Goal: Task Accomplishment & Management: Manage account settings

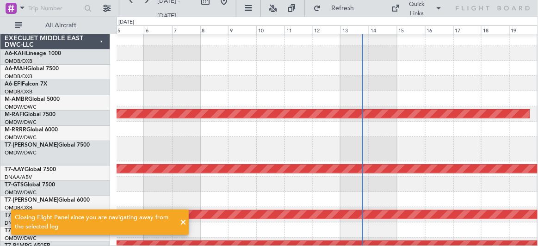
scroll to position [4, 0]
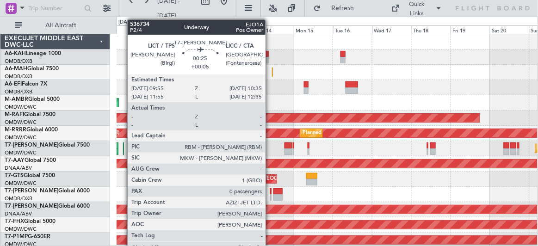
click at [270, 191] on div at bounding box center [270, 191] width 1 height 6
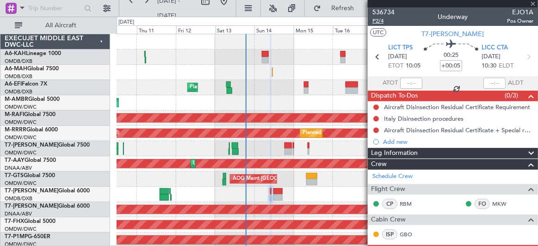
click at [381, 24] on span "P2/4" at bounding box center [384, 21] width 22 height 8
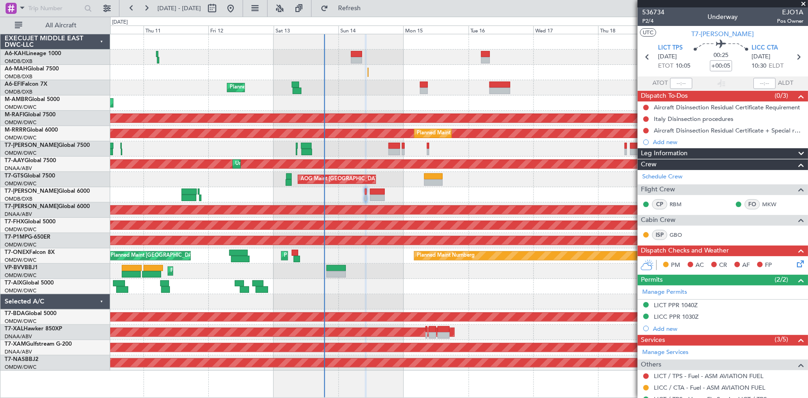
click at [378, 246] on div "AOG Maint" at bounding box center [458, 286] width 697 height 15
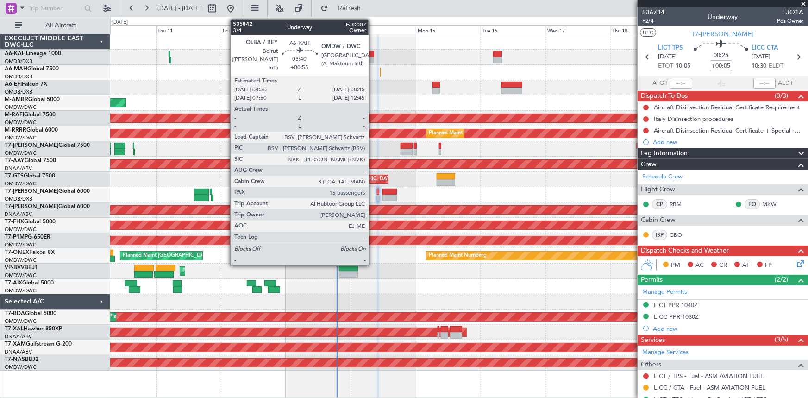
click at [373, 55] on div at bounding box center [368, 54] width 11 height 6
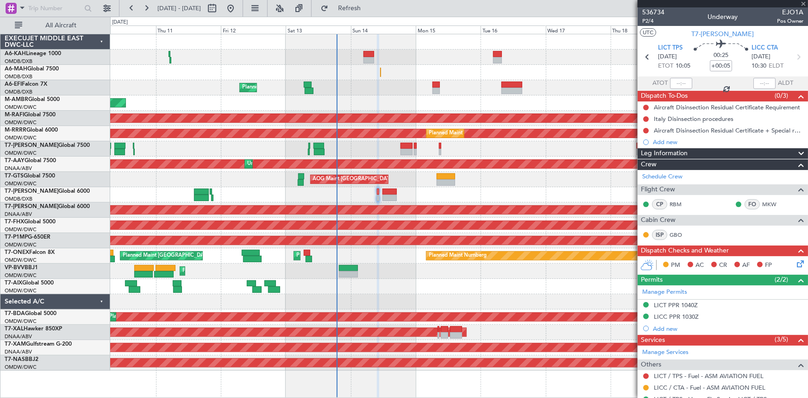
type input "+00:55"
type input "15"
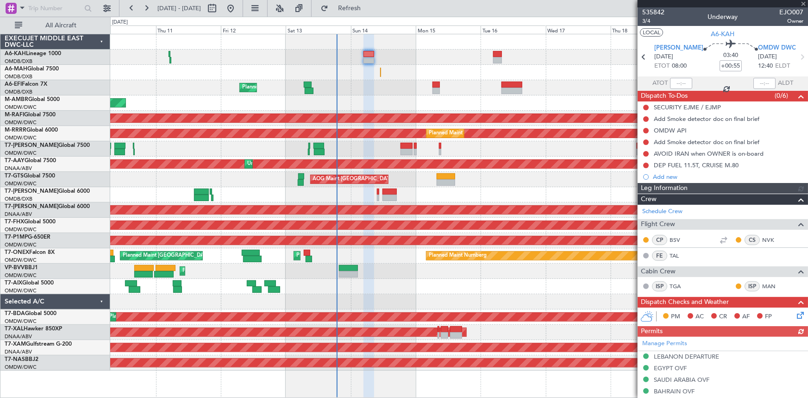
type input "Dherander Fithani (DHF)"
type input "7284"
click at [538, 20] on span "3/4" at bounding box center [653, 21] width 22 height 8
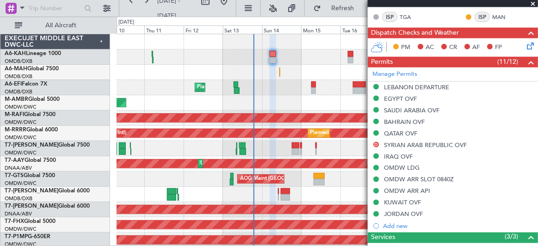
scroll to position [294, 0]
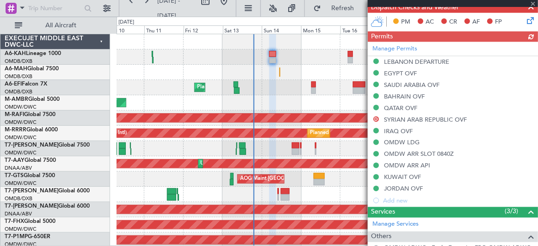
type input "Dherander Fithani (DHF)"
type input "7284"
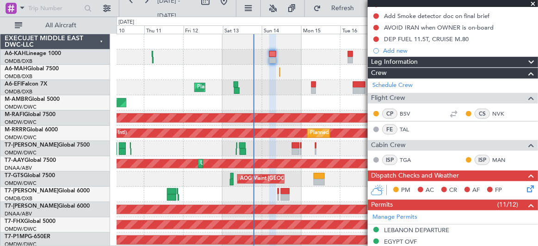
scroll to position [0, 0]
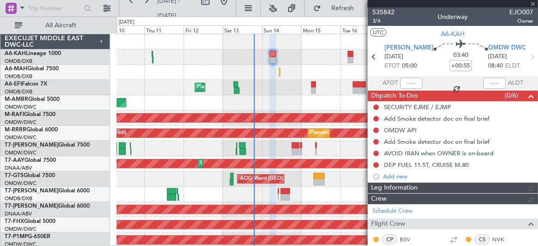
type input "Dherander Fithani (DHF)"
type input "7284"
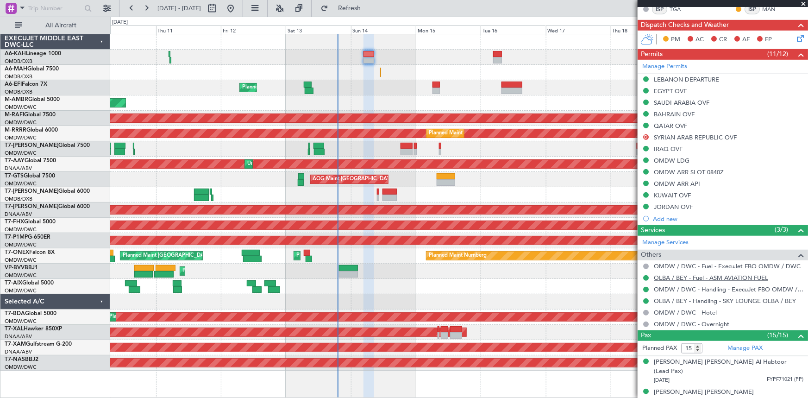
scroll to position [294, 0]
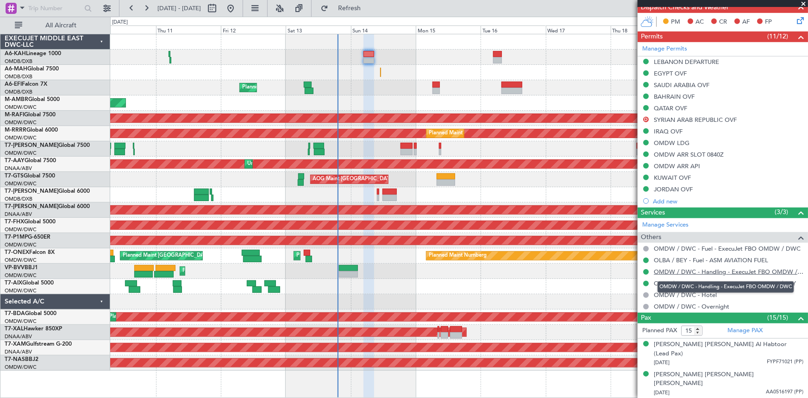
click at [538, 246] on link "OMDW / DWC - Handling - ExecuJet FBO OMDW / DWC" at bounding box center [727, 271] width 149 height 8
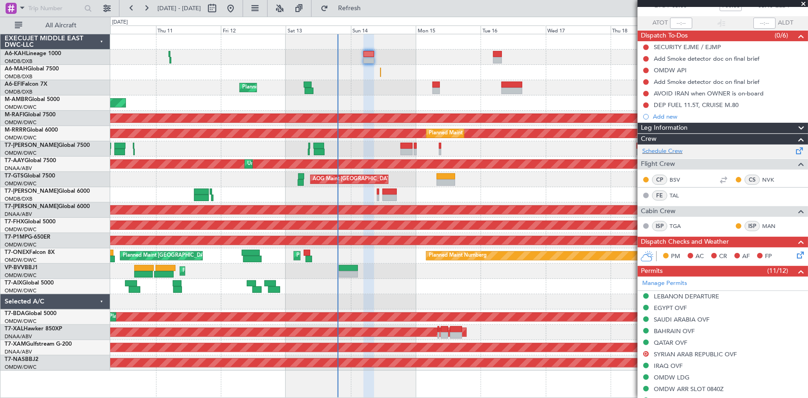
scroll to position [0, 0]
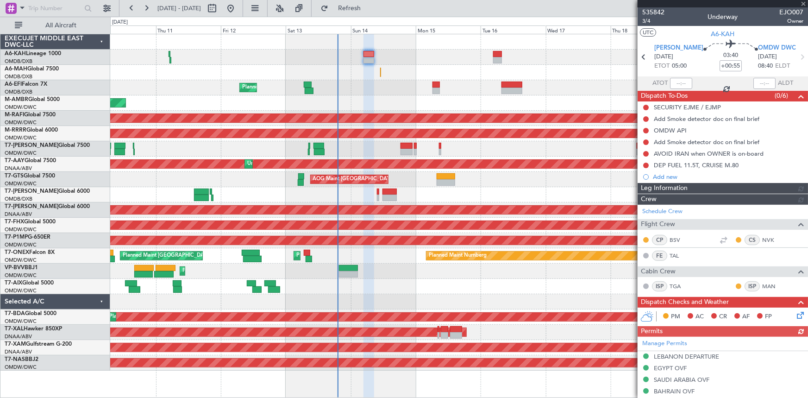
type input "Dherander Fithani (DHF)"
type input "7284"
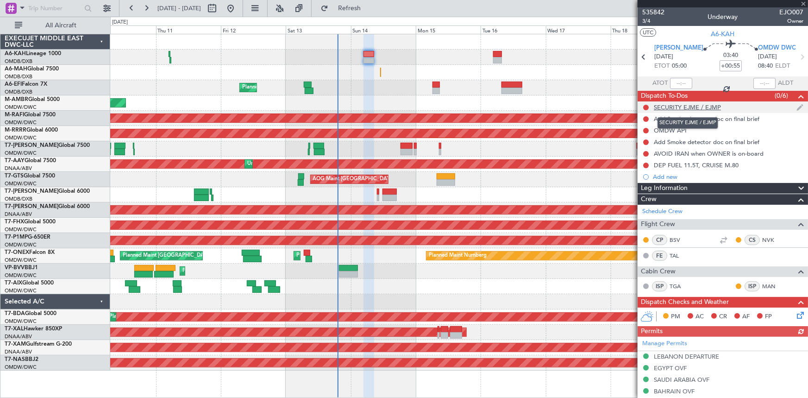
click at [538, 106] on div "SECURITY EJME / EJMP" at bounding box center [686, 107] width 67 height 8
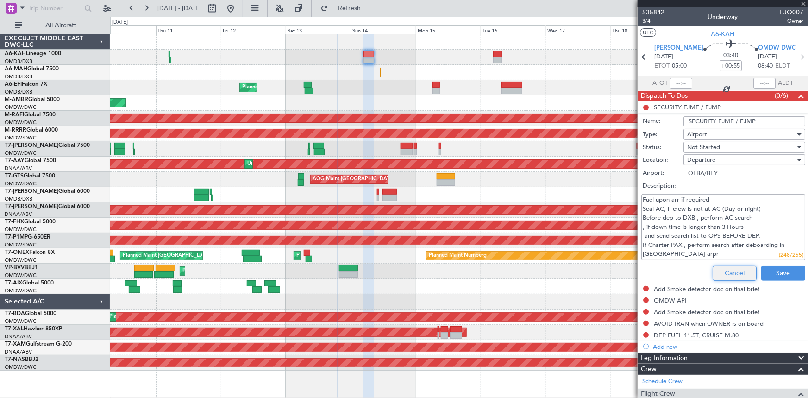
click at [538, 246] on button "Cancel" at bounding box center [734, 273] width 44 height 15
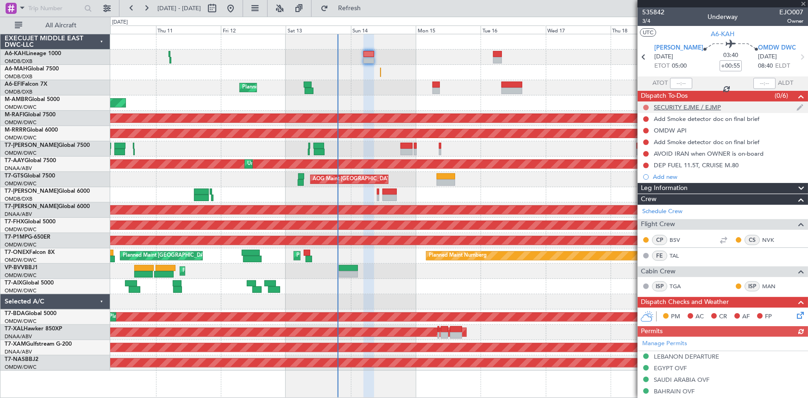
click at [538, 105] on button at bounding box center [646, 108] width 6 height 6
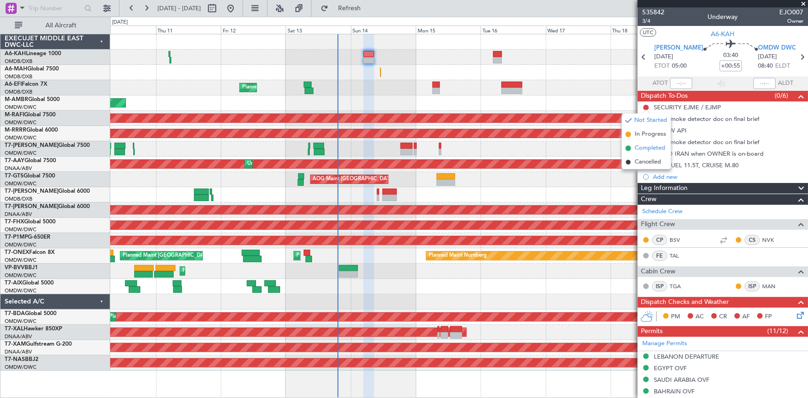
click at [538, 148] on span "Completed" at bounding box center [649, 147] width 31 height 9
click at [538, 32] on span "A6-KAH" at bounding box center [723, 34] width 24 height 10
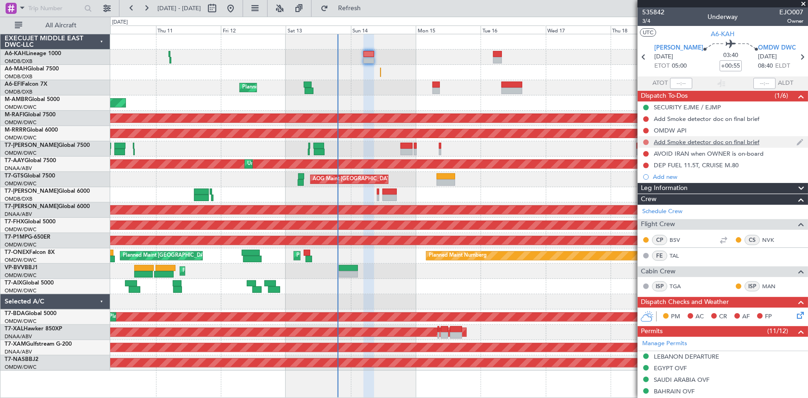
click at [538, 140] on button at bounding box center [646, 142] width 6 height 6
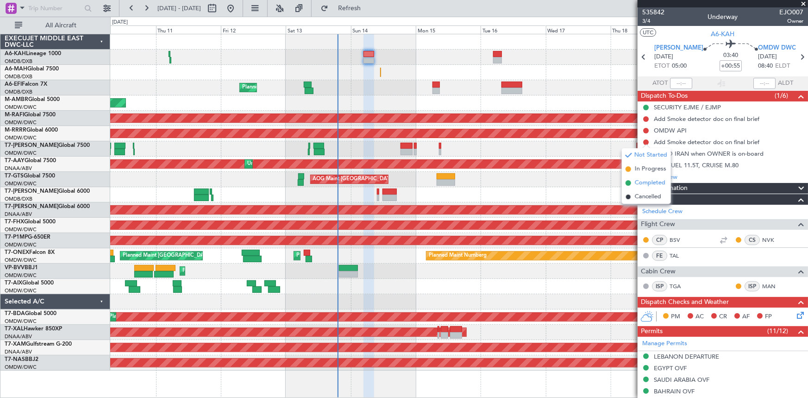
click at [538, 181] on span "Completed" at bounding box center [649, 182] width 31 height 9
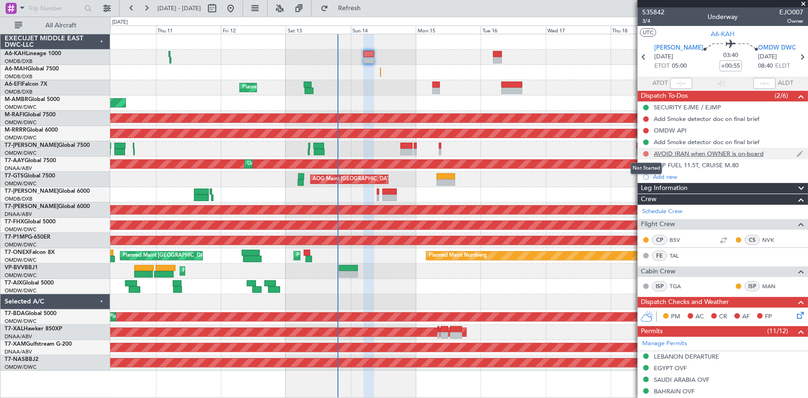
click at [538, 153] on button at bounding box center [646, 154] width 6 height 6
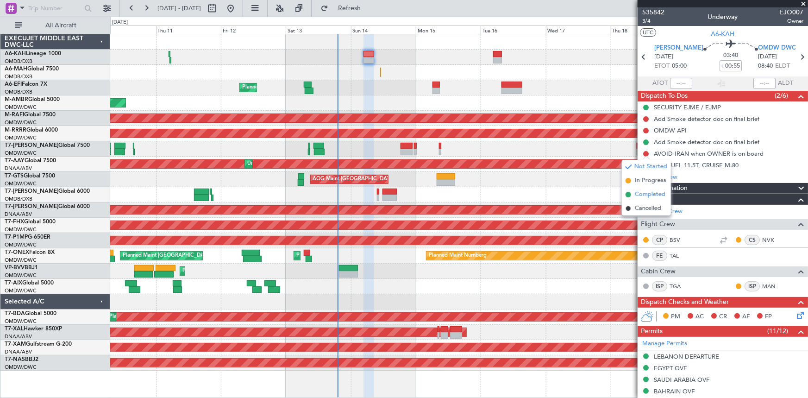
click at [538, 195] on span "Completed" at bounding box center [649, 194] width 31 height 9
click at [538, 130] on button at bounding box center [646, 131] width 6 height 6
click at [538, 171] on span "Completed" at bounding box center [649, 171] width 31 height 9
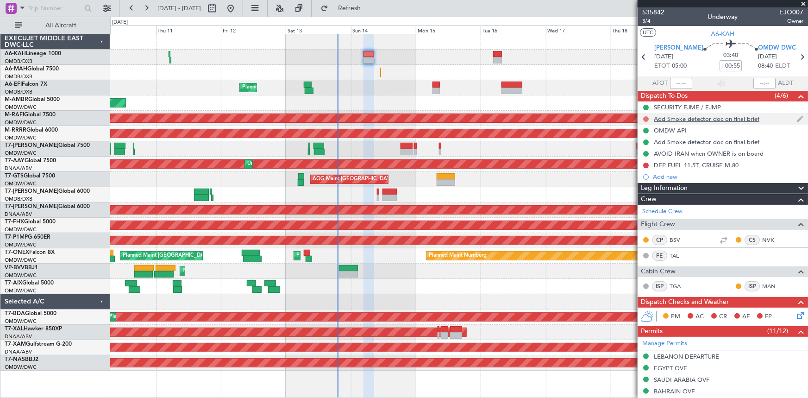
click at [538, 120] on button at bounding box center [646, 119] width 6 height 6
click at [538, 163] on span "Completed" at bounding box center [649, 159] width 31 height 9
click at [538, 165] on button at bounding box center [646, 165] width 6 height 6
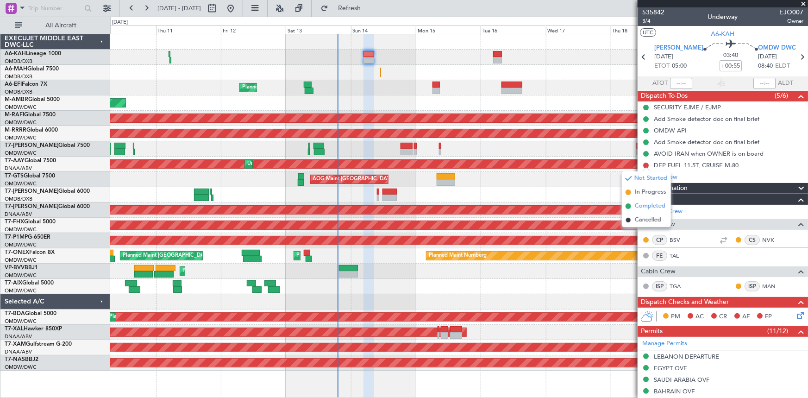
click at [538, 205] on span "Completed" at bounding box center [649, 205] width 31 height 9
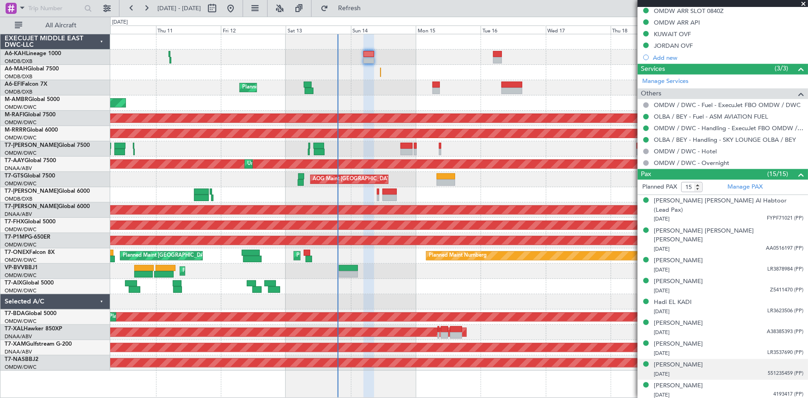
scroll to position [463, 0]
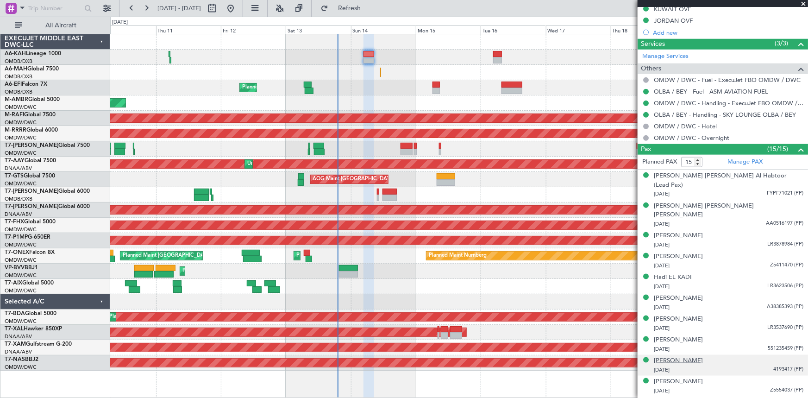
click at [538, 246] on div "Karim ALAYLI" at bounding box center [677, 360] width 49 height 9
type input "Dherander Fithani (DHF)"
type input "7284"
type input "Dherander Fithani (DHF)"
type input "7284"
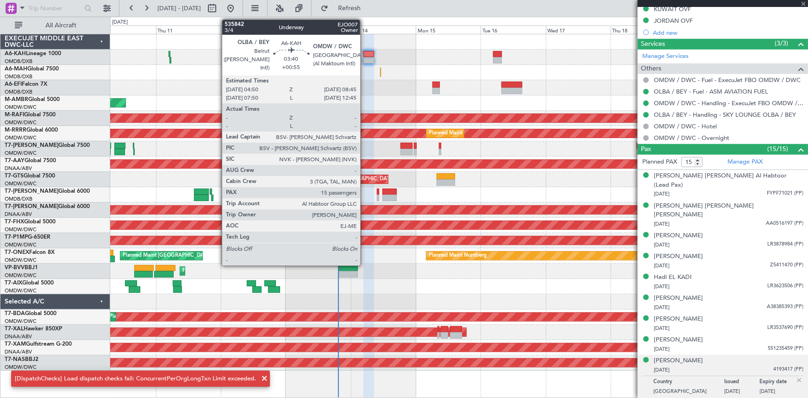
click at [364, 55] on div at bounding box center [368, 54] width 11 height 6
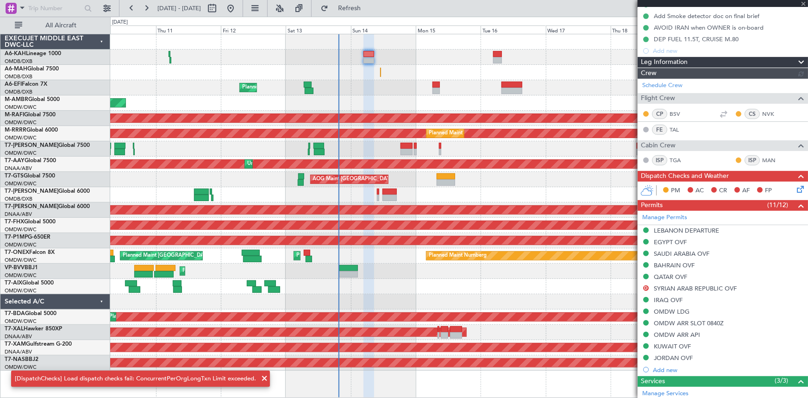
scroll to position [0, 0]
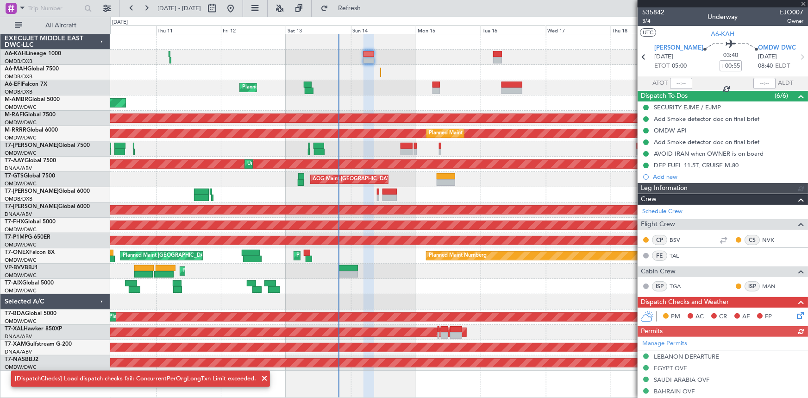
type input "Dherander Fithani (DHF)"
type input "7284"
click at [538, 246] on icon at bounding box center [798, 313] width 7 height 7
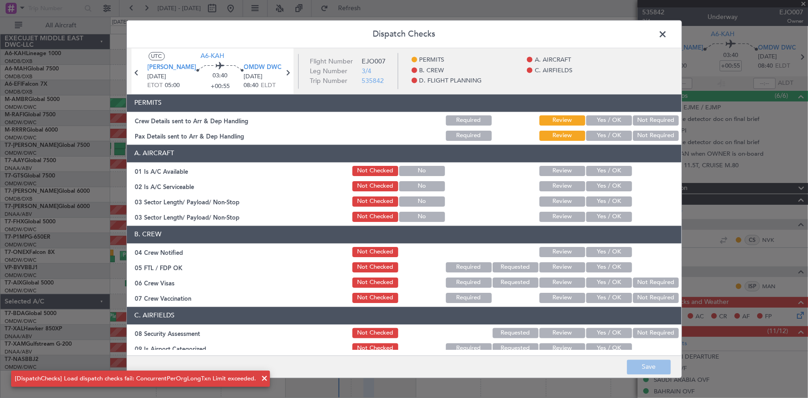
click at [538, 118] on button "Yes / OK" at bounding box center [609, 120] width 46 height 10
click at [538, 136] on button "Yes / OK" at bounding box center [609, 136] width 46 height 10
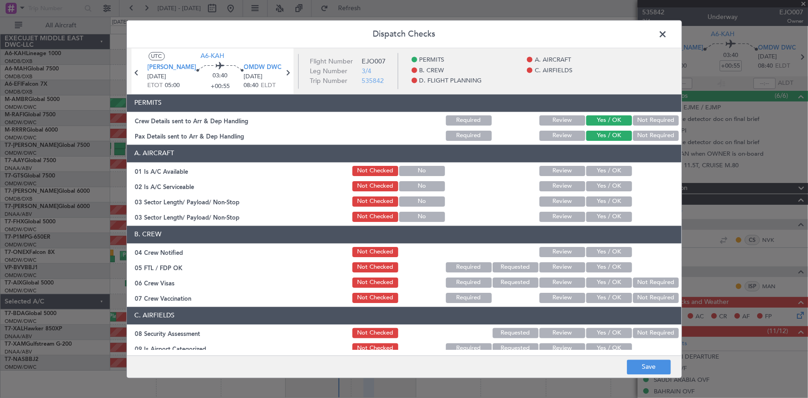
click at [538, 167] on button "Yes / OK" at bounding box center [609, 171] width 46 height 10
click at [538, 186] on button "Yes / OK" at bounding box center [609, 186] width 46 height 10
click at [538, 201] on button "Yes / OK" at bounding box center [609, 201] width 46 height 10
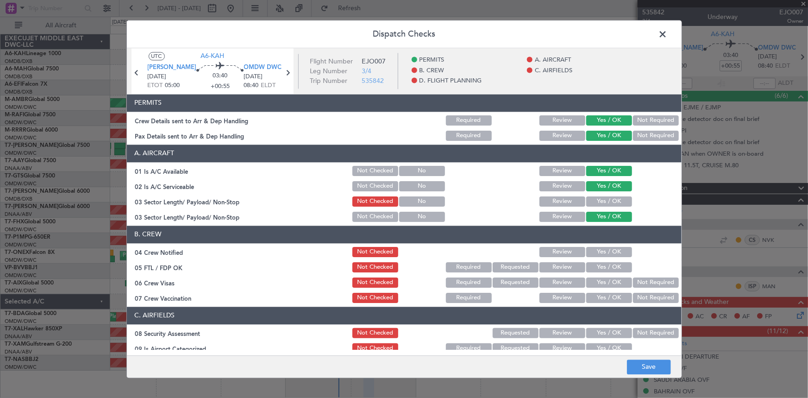
click at [538, 191] on button "Yes / OK" at bounding box center [609, 186] width 46 height 10
click at [538, 202] on button "Yes / OK" at bounding box center [609, 201] width 46 height 10
click at [538, 246] on button "Yes / OK" at bounding box center [609, 252] width 46 height 10
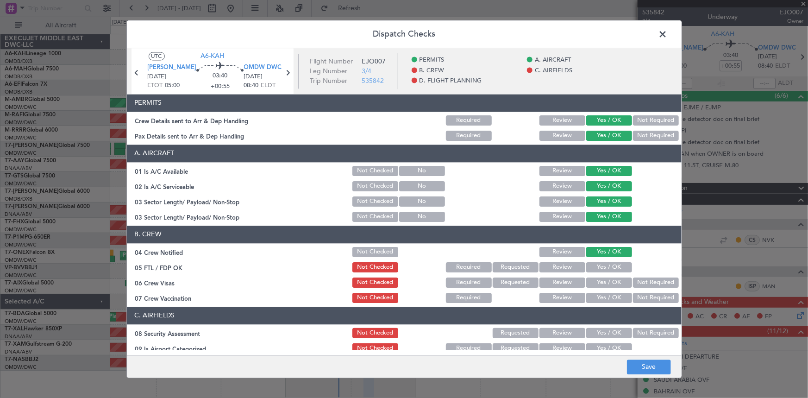
click at [538, 246] on button "Yes / OK" at bounding box center [609, 267] width 46 height 10
click at [538, 246] on button "Yes / OK" at bounding box center [609, 282] width 46 height 10
click at [538, 246] on button "Yes / OK" at bounding box center [609, 297] width 46 height 10
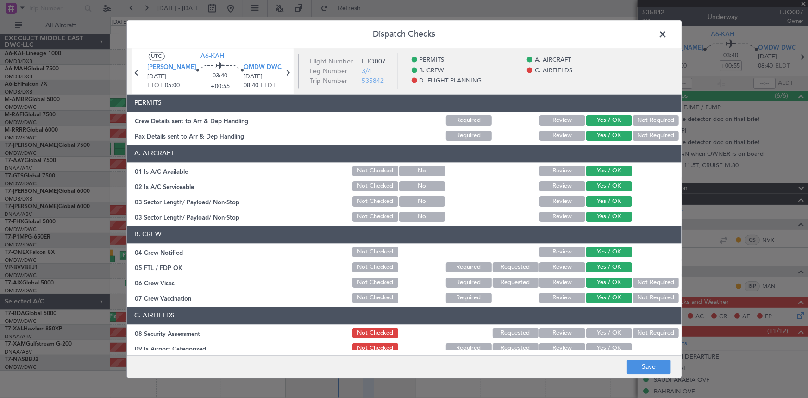
click at [538, 246] on button "Not Required" at bounding box center [656, 297] width 46 height 10
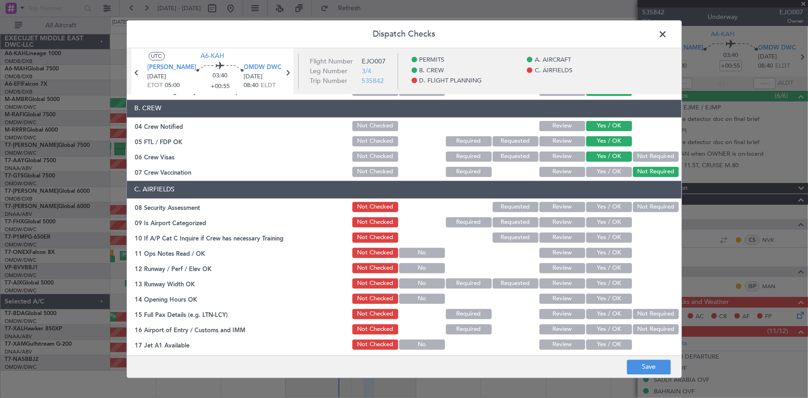
click at [538, 203] on button "Yes / OK" at bounding box center [609, 207] width 46 height 10
click at [538, 219] on button "Yes / OK" at bounding box center [609, 222] width 46 height 10
click at [538, 229] on section "C. AIRFIELDS 08 Security Assessment Not Checked Requested Review Yes / OK Not R…" at bounding box center [404, 318] width 554 height 277
click at [538, 239] on button "Yes / OK" at bounding box center [609, 237] width 46 height 10
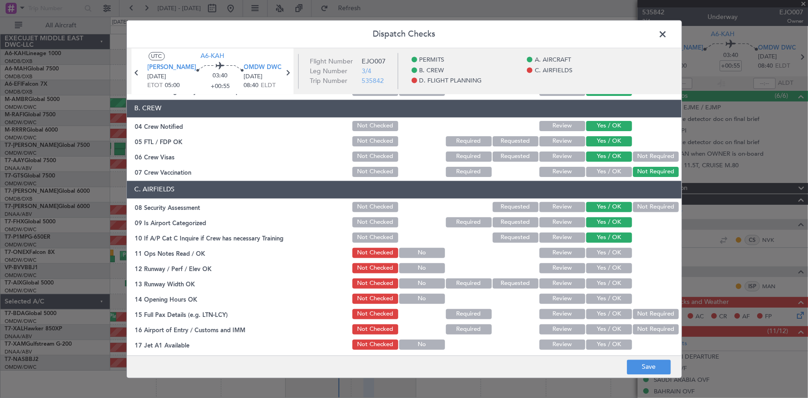
click at [538, 246] on button "Yes / OK" at bounding box center [609, 253] width 46 height 10
click at [538, 246] on div "Yes / OK" at bounding box center [607, 267] width 47 height 13
click at [538, 246] on button "Yes / OK" at bounding box center [609, 268] width 46 height 10
click at [538, 246] on section "C. AIRFIELDS 08 Security Assessment Not Checked Requested Review Yes / OK Not R…" at bounding box center [404, 318] width 554 height 277
click at [538, 246] on button "Yes / OK" at bounding box center [609, 283] width 46 height 10
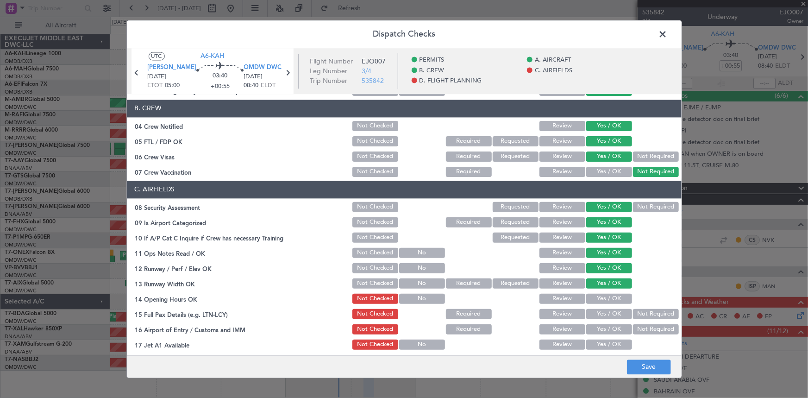
click at [538, 246] on button "Yes / OK" at bounding box center [609, 298] width 46 height 10
click at [538, 246] on button "Yes / OK" at bounding box center [609, 314] width 46 height 10
click at [538, 246] on button "Yes / OK" at bounding box center [609, 329] width 46 height 10
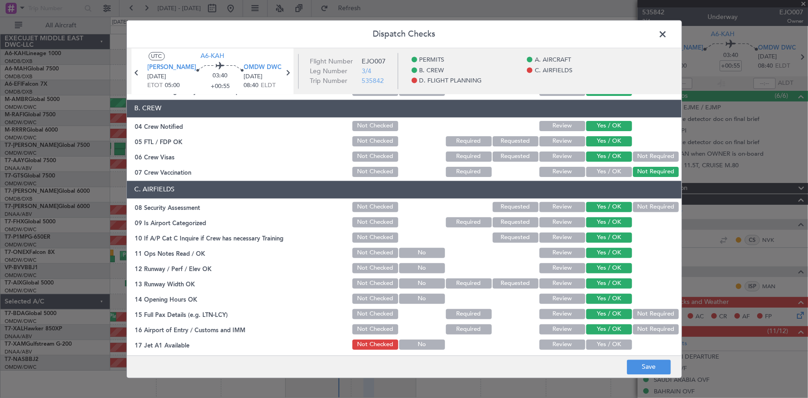
click at [538, 246] on div "Yes / OK" at bounding box center [607, 344] width 47 height 13
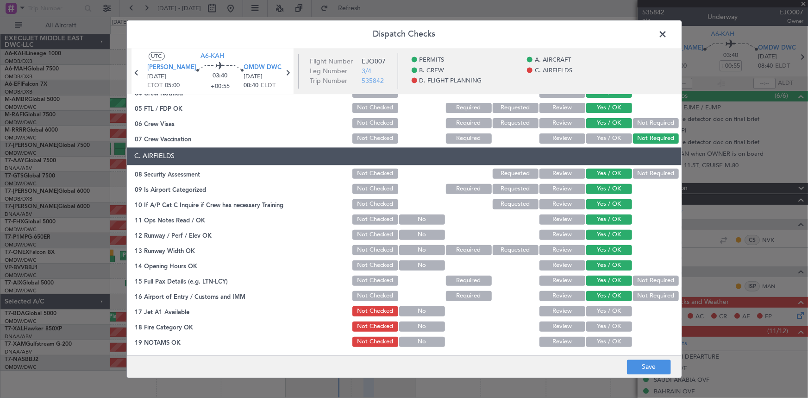
scroll to position [168, 0]
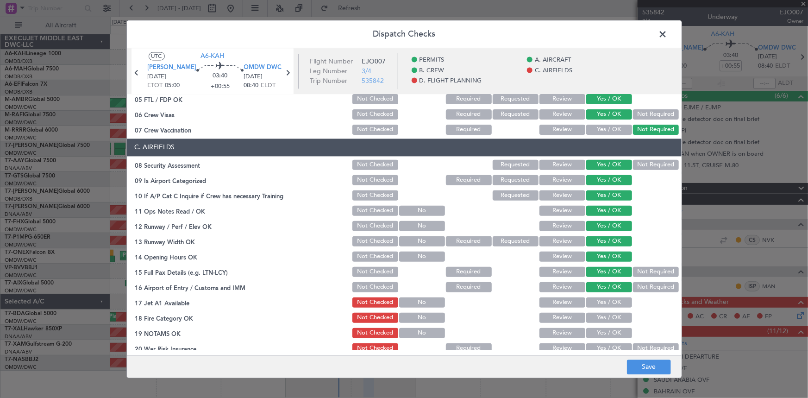
click at [538, 246] on button "Yes / OK" at bounding box center [609, 302] width 46 height 10
click at [538, 246] on button "Yes / OK" at bounding box center [609, 317] width 46 height 10
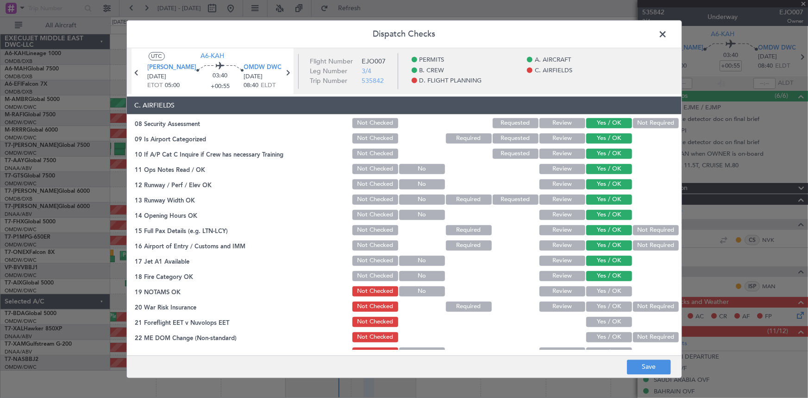
click at [538, 246] on button "Yes / OK" at bounding box center [609, 291] width 46 height 10
click at [538, 246] on button "Yes / OK" at bounding box center [609, 306] width 46 height 10
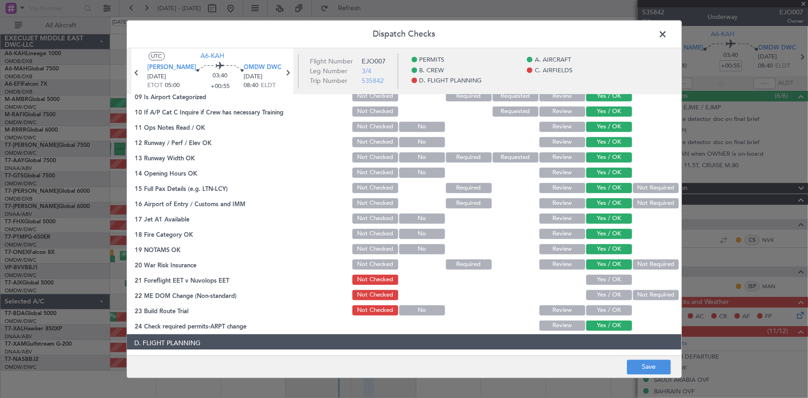
click at [538, 246] on button "Yes / OK" at bounding box center [609, 279] width 46 height 10
click at [538, 246] on button "Yes / OK" at bounding box center [609, 294] width 46 height 10
click at [538, 246] on button "Yes / OK" at bounding box center [609, 310] width 46 height 10
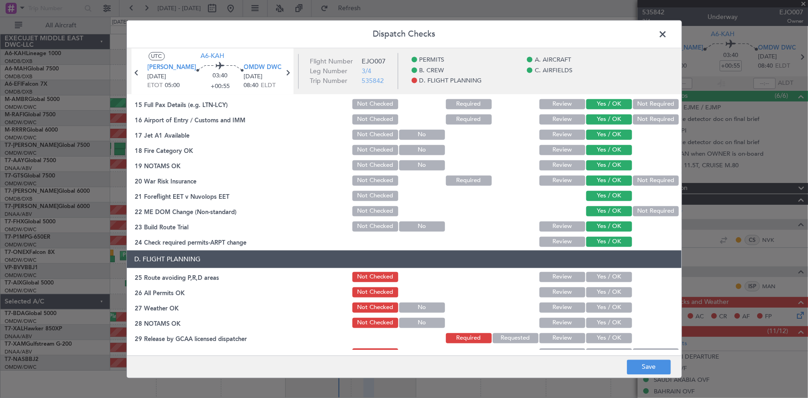
scroll to position [336, 0]
click at [538, 246] on button "Yes / OK" at bounding box center [609, 276] width 46 height 10
click at [538, 246] on button "Yes / OK" at bounding box center [609, 291] width 46 height 10
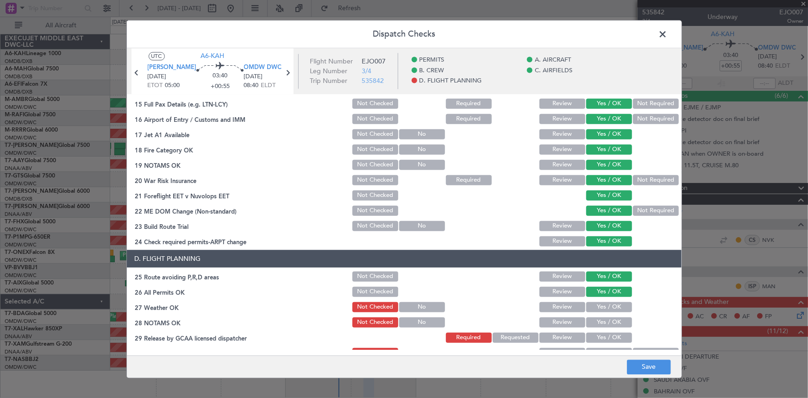
click at [538, 246] on button "Yes / OK" at bounding box center [609, 306] width 46 height 10
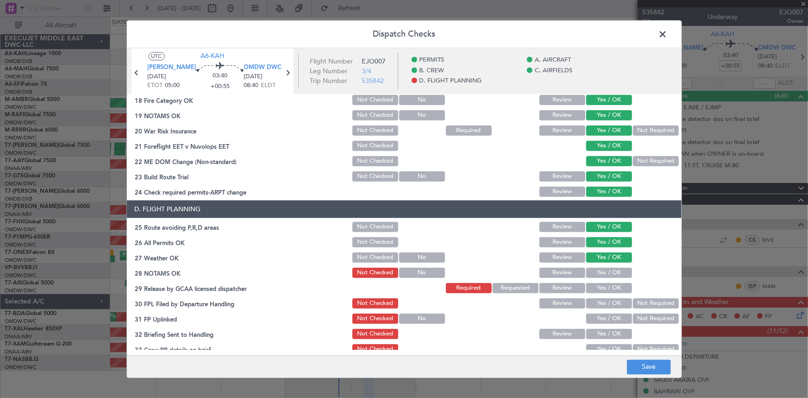
scroll to position [421, 0]
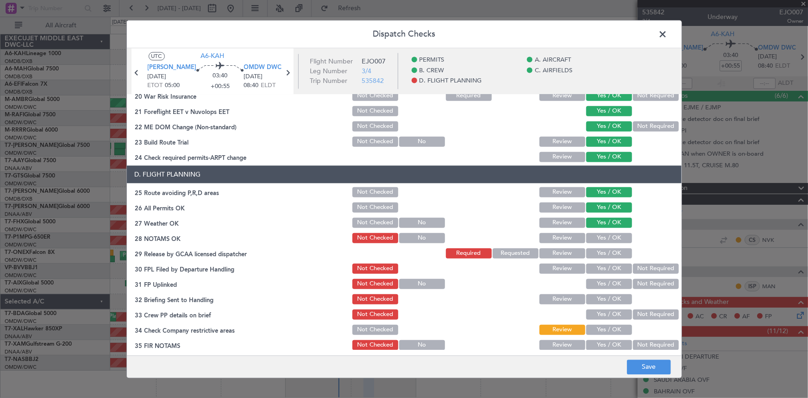
click at [538, 239] on button "Yes / OK" at bounding box center [609, 237] width 46 height 10
click at [538, 246] on button "Yes / OK" at bounding box center [609, 253] width 46 height 10
click at [538, 246] on button "Yes / OK" at bounding box center [609, 268] width 46 height 10
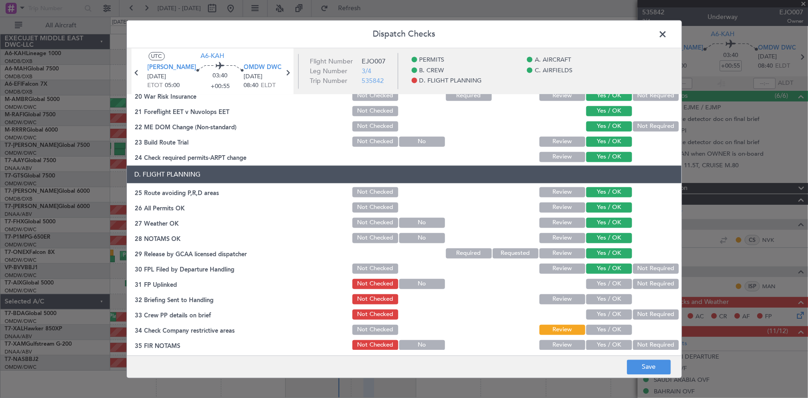
click at [538, 246] on button "Yes / OK" at bounding box center [609, 283] width 46 height 10
click at [538, 246] on button "Yes / OK" at bounding box center [609, 298] width 46 height 10
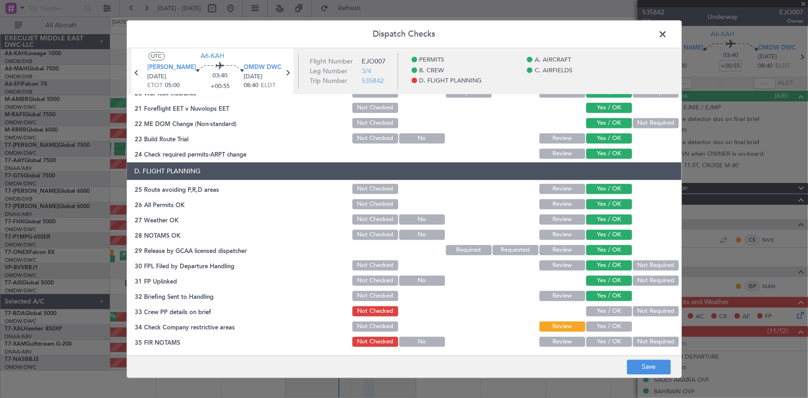
click at [538, 246] on button "Yes / OK" at bounding box center [609, 310] width 46 height 10
click at [538, 246] on button "Yes / OK" at bounding box center [609, 326] width 46 height 10
click at [538, 246] on button "Yes / OK" at bounding box center [609, 341] width 46 height 10
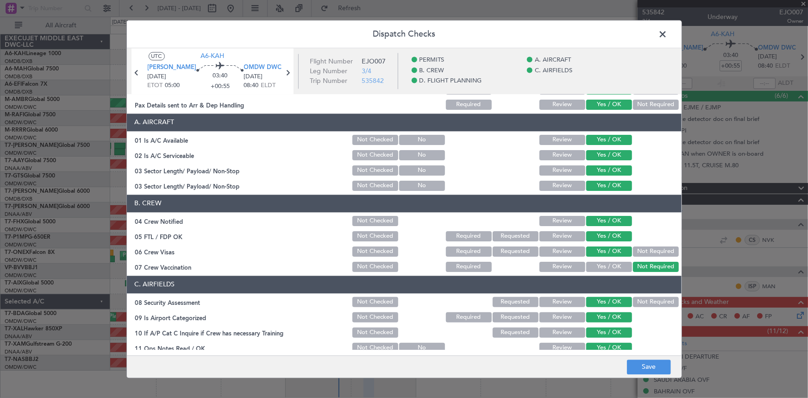
scroll to position [0, 0]
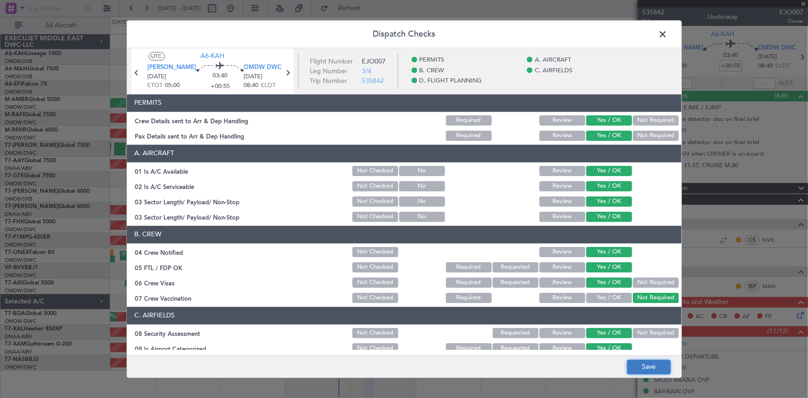
click at [538, 246] on button "Save" at bounding box center [649, 366] width 44 height 15
click at [538, 34] on span at bounding box center [667, 36] width 0 height 19
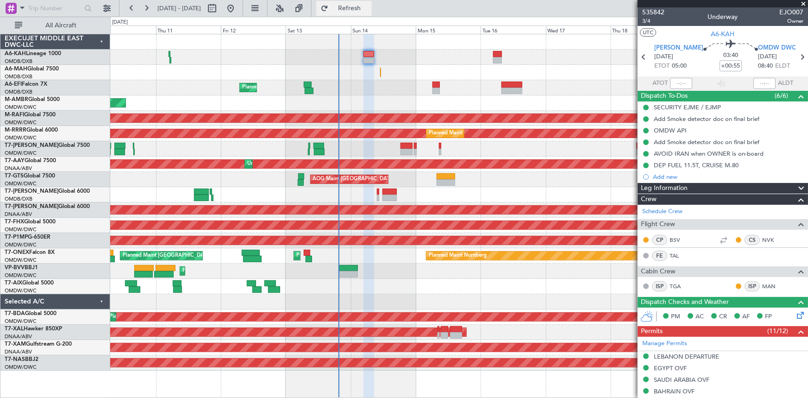
click at [369, 10] on span "Refresh" at bounding box center [349, 8] width 39 height 6
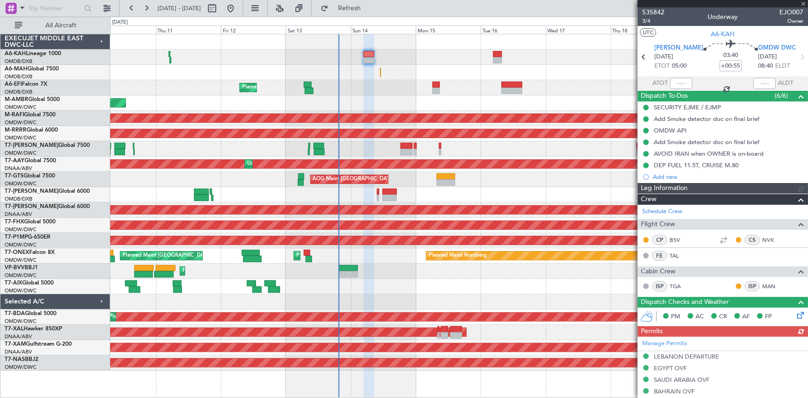
type input "Dherander Fithani (DHF)"
type input "7284"
click at [361, 6] on span "Refresh" at bounding box center [349, 8] width 39 height 6
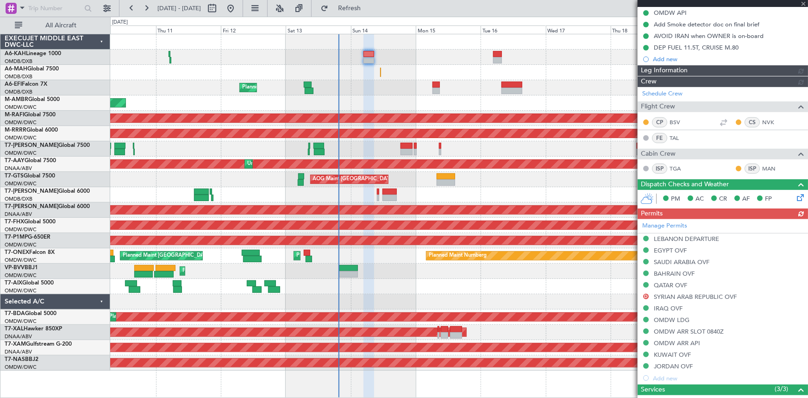
type input "Dherander Fithani (DHF)"
type input "7284"
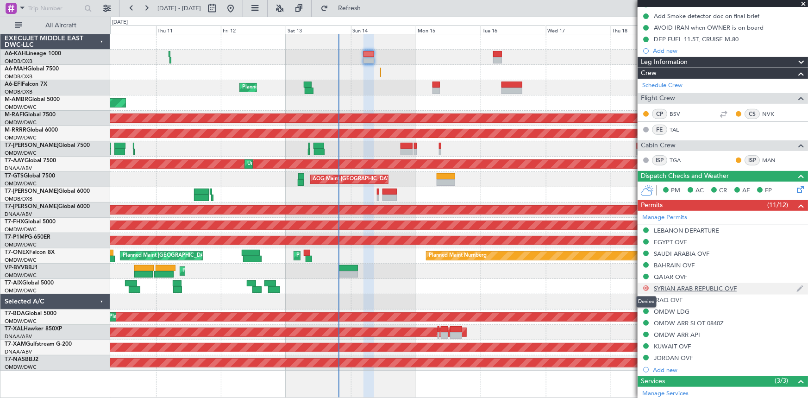
click at [538, 246] on button "D" at bounding box center [646, 288] width 6 height 6
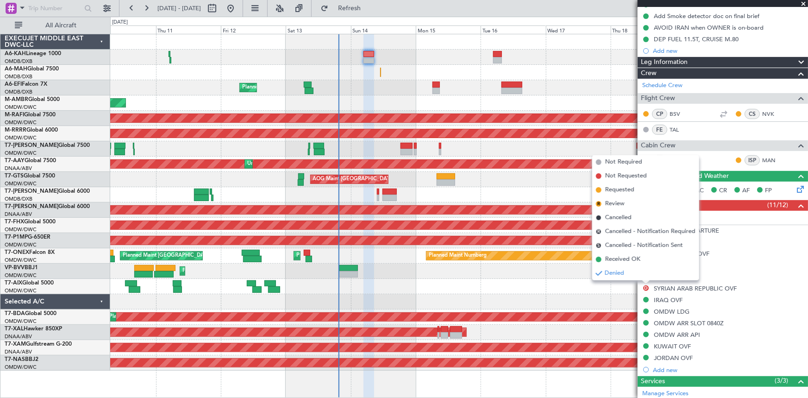
click at [538, 66] on div "Planned Maint [GEOGRAPHIC_DATA] ([GEOGRAPHIC_DATA] Intl)" at bounding box center [458, 72] width 697 height 15
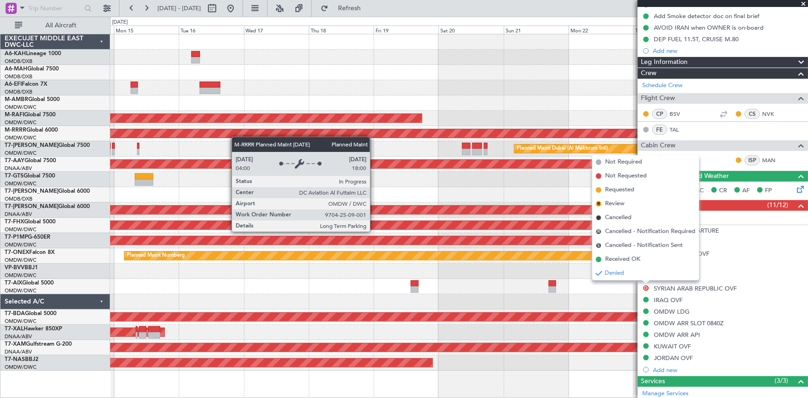
click at [196, 135] on div "Planned Maint Dubai (Dubai Intl) Planned Maint Dubai (Al Maktoum Intl) Planned …" at bounding box center [458, 202] width 697 height 336
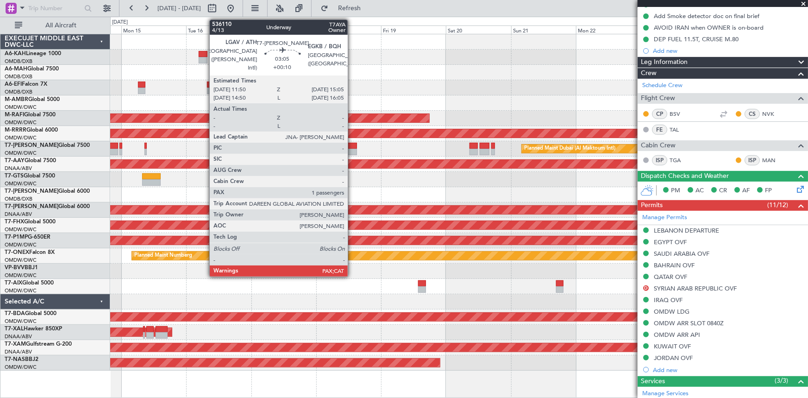
click at [352, 145] on div at bounding box center [352, 146] width 9 height 6
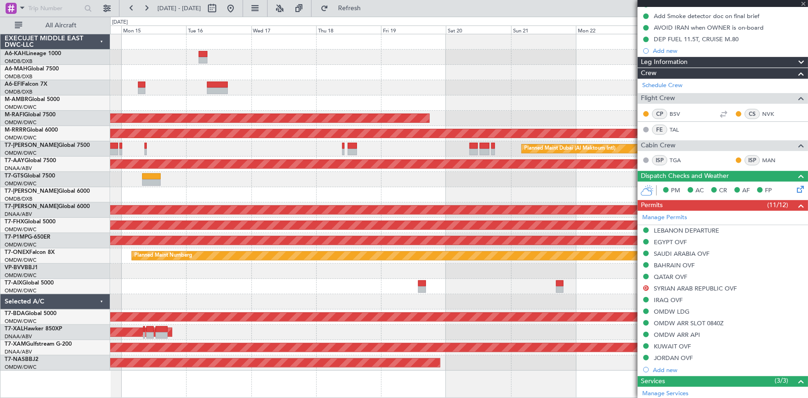
type input "+00:10"
type input "1"
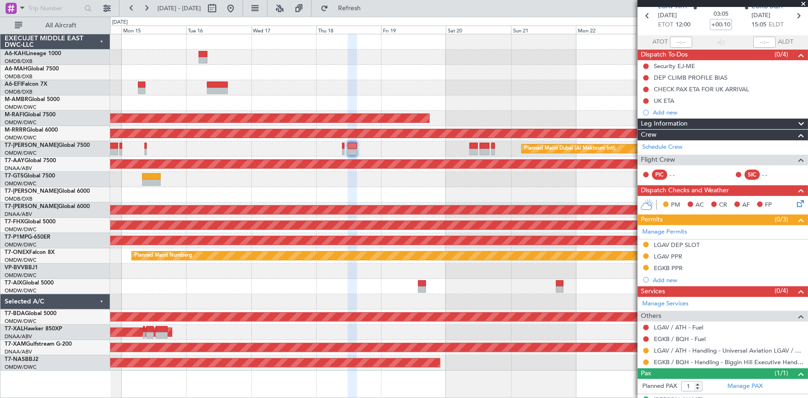
scroll to position [57, 0]
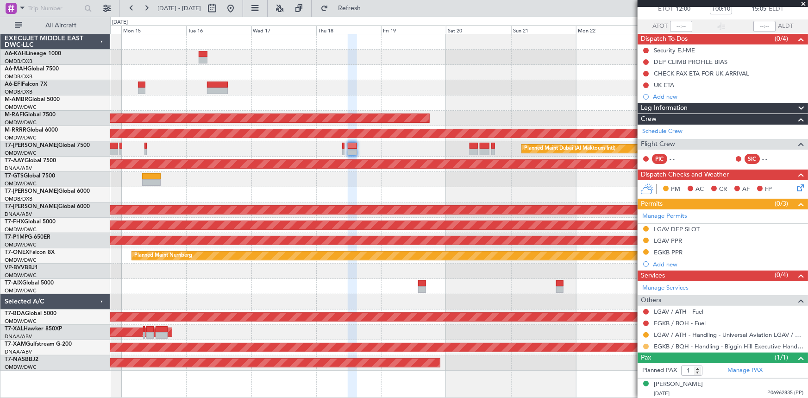
click at [538, 246] on button at bounding box center [646, 346] width 6 height 6
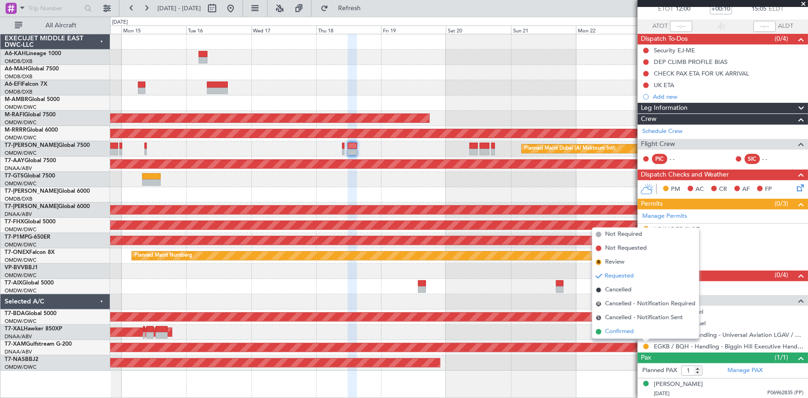
click at [538, 246] on span "Confirmed" at bounding box center [619, 331] width 29 height 9
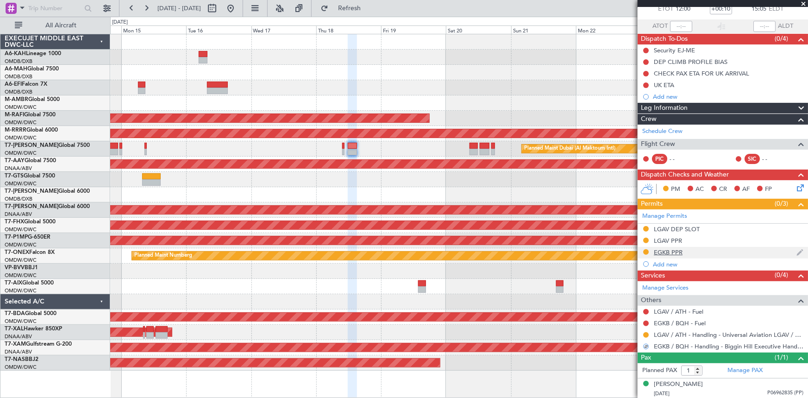
click at [538, 246] on div "EGKB PPR" at bounding box center [667, 252] width 29 height 8
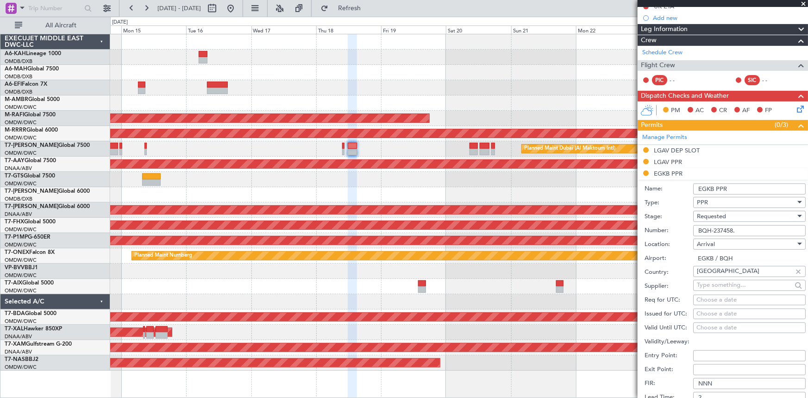
scroll to position [183, 0]
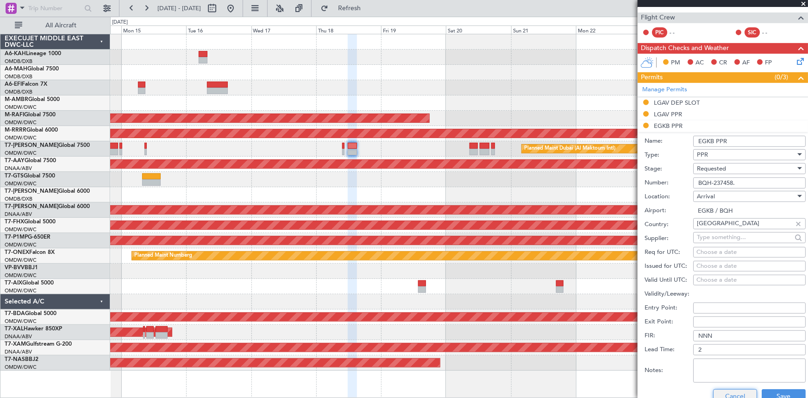
click at [538, 246] on button "Cancel" at bounding box center [735, 396] width 44 height 15
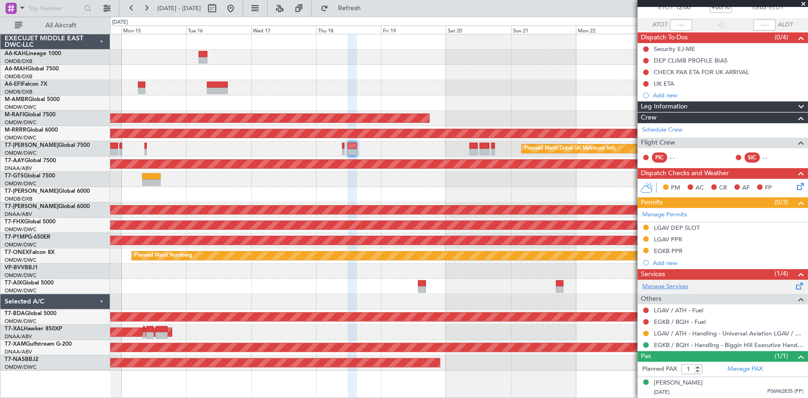
scroll to position [57, 0]
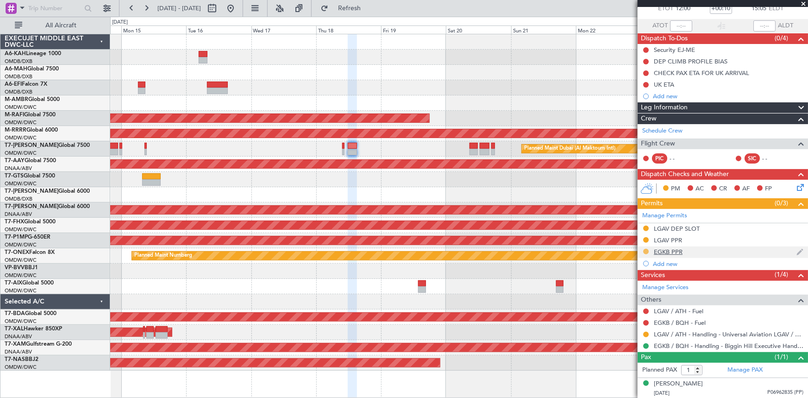
click at [538, 246] on button at bounding box center [646, 252] width 6 height 6
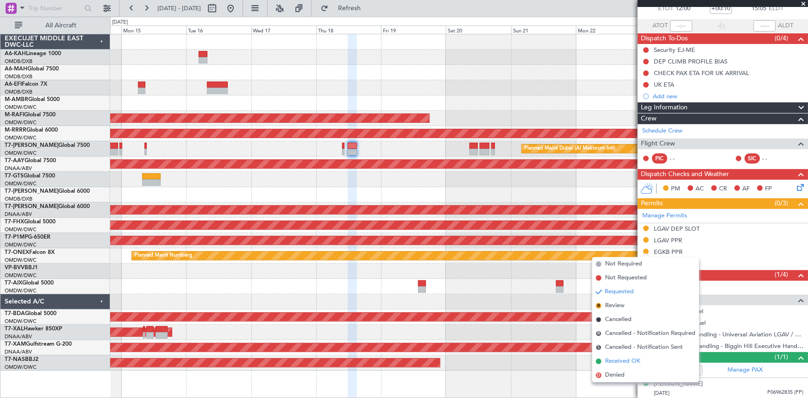
click at [538, 246] on span "Received OK" at bounding box center [622, 360] width 35 height 9
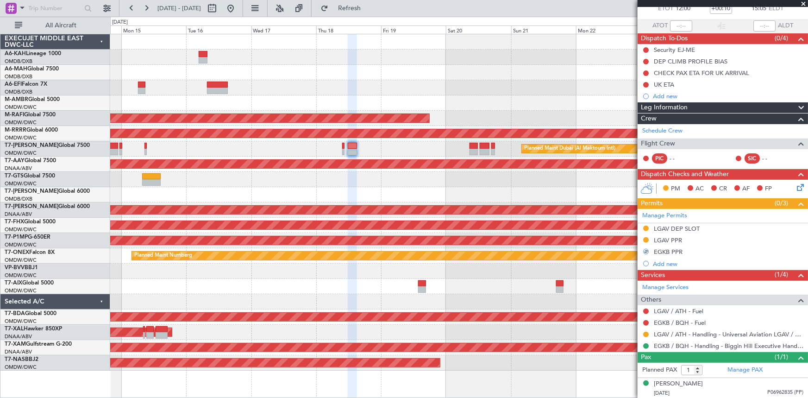
scroll to position [0, 0]
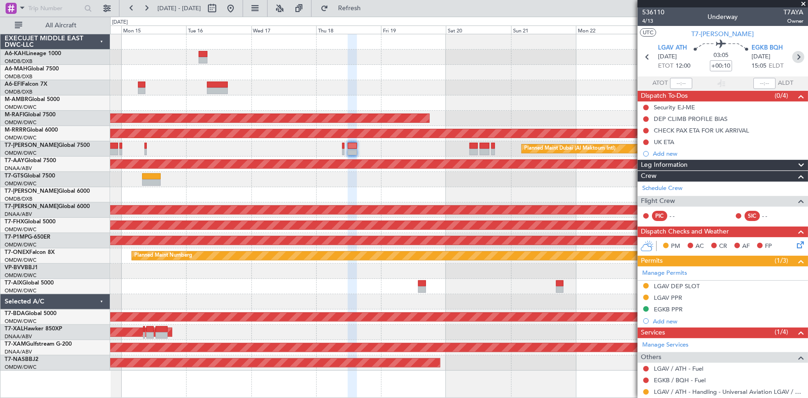
click at [538, 60] on icon at bounding box center [798, 57] width 12 height 12
type input "+00:15"
type input "0"
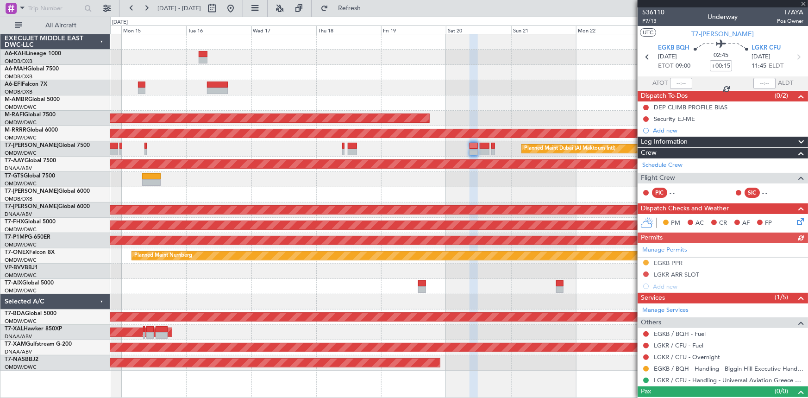
click at [538, 246] on div "Manage Permits EGKB PPR LGKR ARR SLOT Add new" at bounding box center [722, 267] width 170 height 49
click at [538, 246] on div "EGKB PPR" at bounding box center [667, 263] width 29 height 8
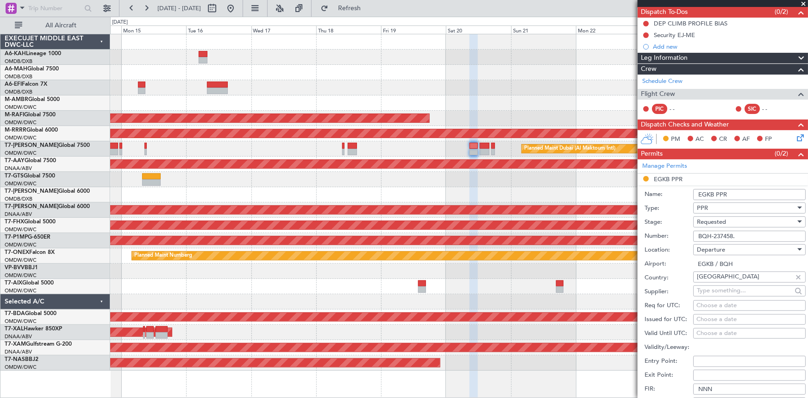
scroll to position [168, 0]
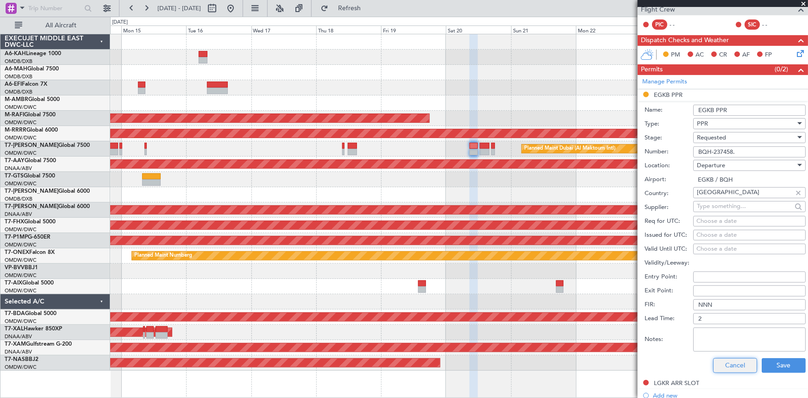
click at [538, 246] on button "Cancel" at bounding box center [735, 365] width 44 height 15
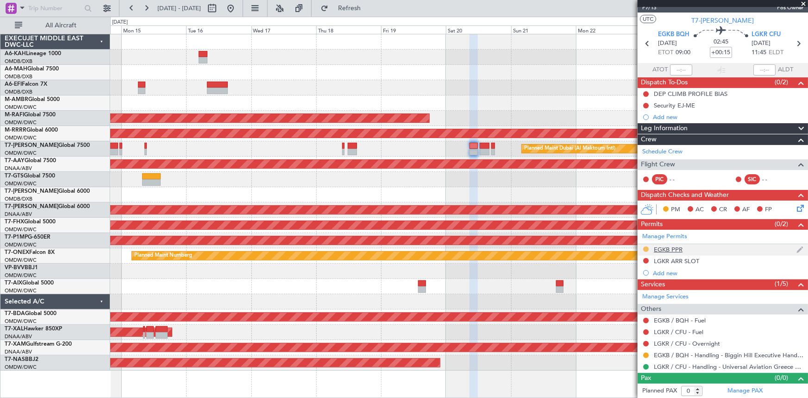
click at [538, 246] on button at bounding box center [646, 249] width 6 height 6
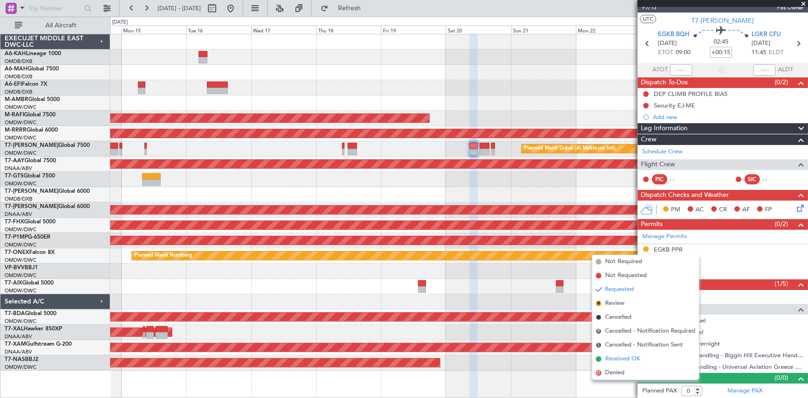
click at [538, 246] on span "Received OK" at bounding box center [622, 358] width 35 height 9
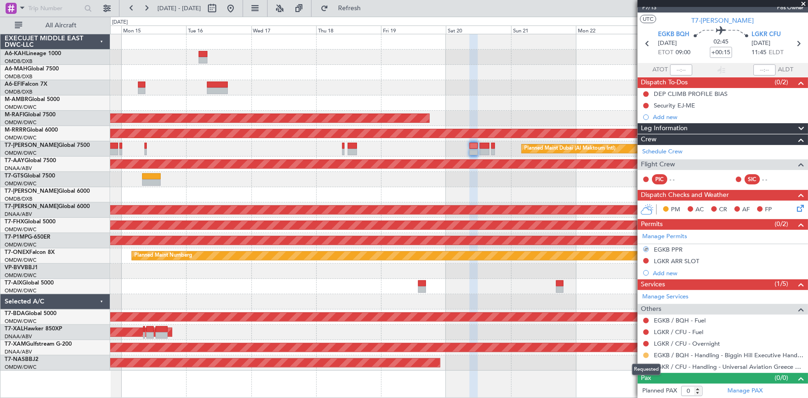
click at [538, 246] on button at bounding box center [646, 355] width 6 height 6
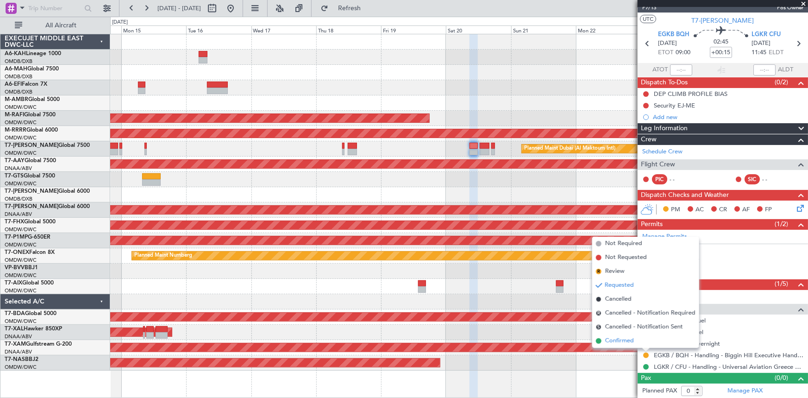
click at [538, 246] on span "Confirmed" at bounding box center [619, 340] width 29 height 9
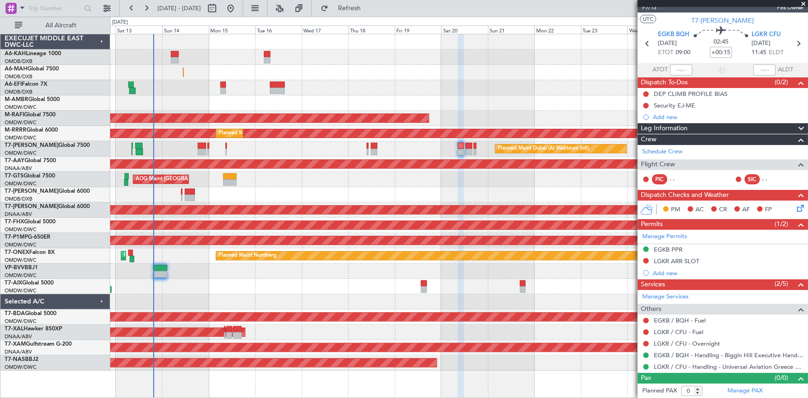
click at [241, 99] on div "Planned Maint Singapore (Seletar) AOG Maint Dubai (Al Maktoum Intl)" at bounding box center [458, 102] width 697 height 15
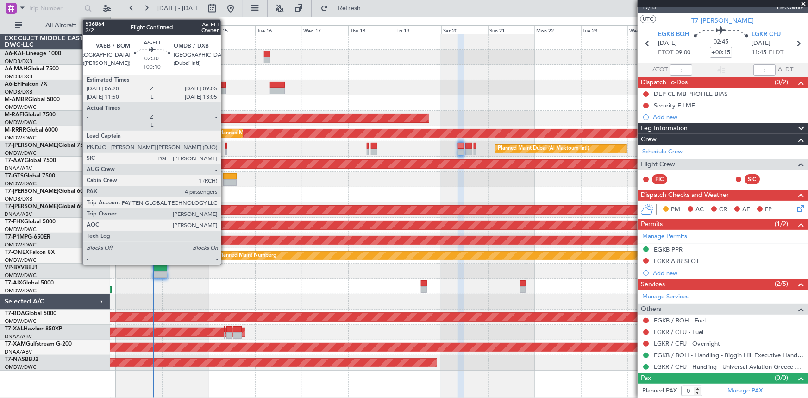
click at [225, 83] on div at bounding box center [223, 84] width 6 height 6
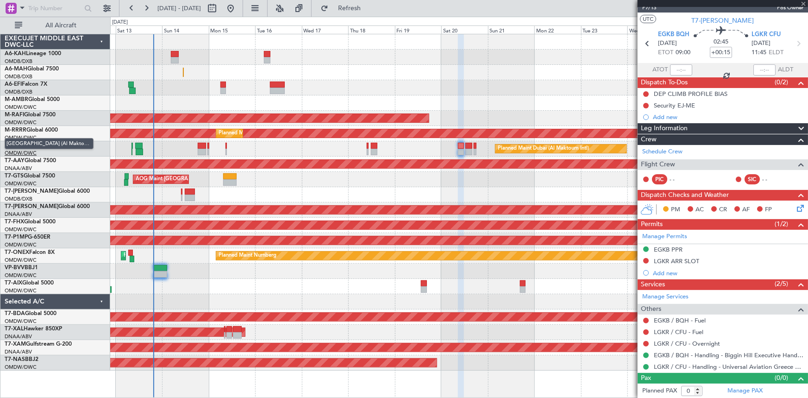
type input "+00:10"
type input "4"
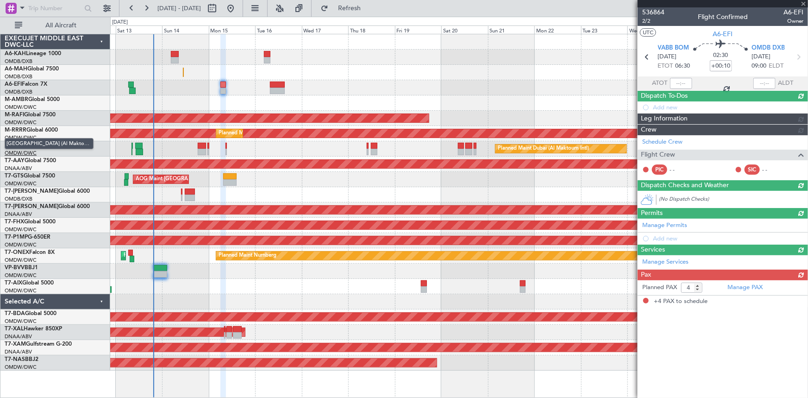
scroll to position [0, 0]
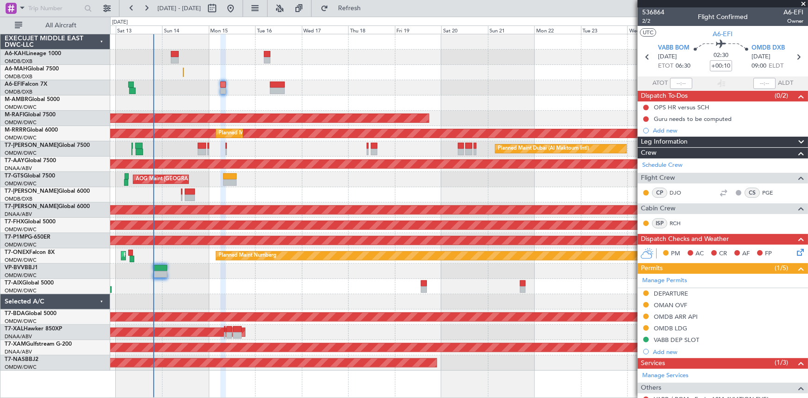
click at [538, 246] on div "OMAN OVF" at bounding box center [669, 305] width 33 height 8
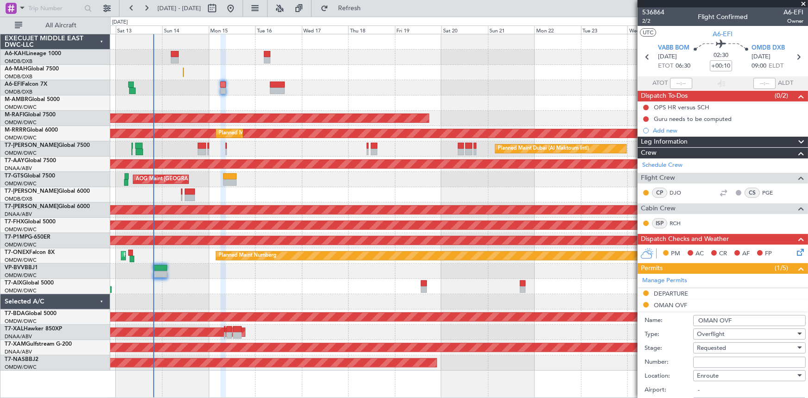
scroll to position [84, 0]
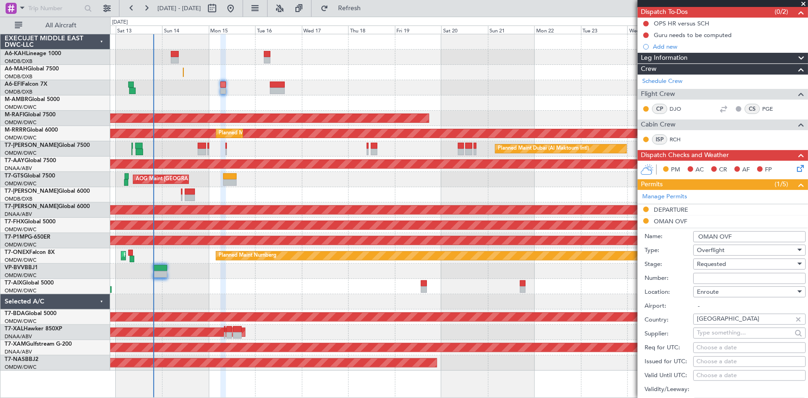
click at [538, 246] on div "Requested" at bounding box center [745, 264] width 99 height 14
click at [538, 246] on span "Received OK" at bounding box center [746, 334] width 98 height 14
click at [538, 246] on input "Number:" at bounding box center [749, 278] width 112 height 11
paste input "DAT/OF/EXBO/0025/2025 SIT"
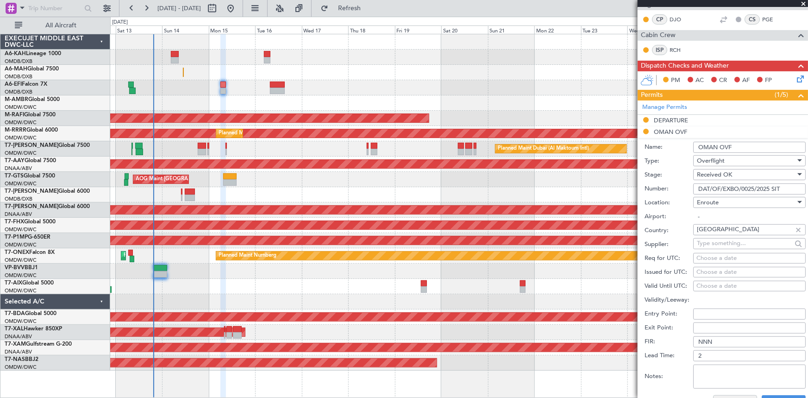
scroll to position [252, 0]
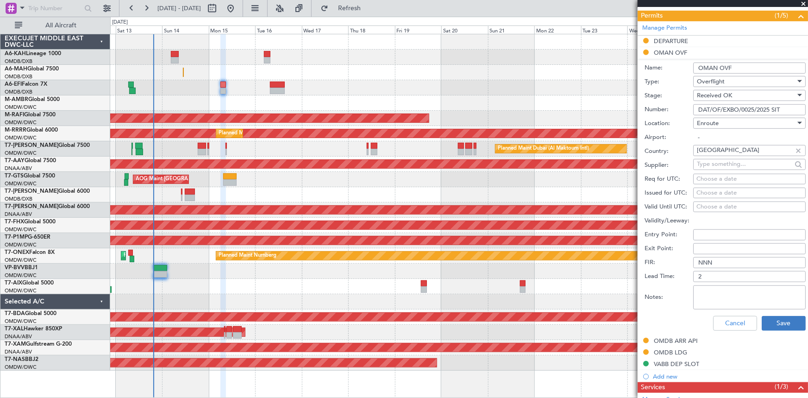
type input "DAT/OF/EXBO/0025/2025 SIT"
click at [538, 246] on button "Save" at bounding box center [783, 323] width 44 height 15
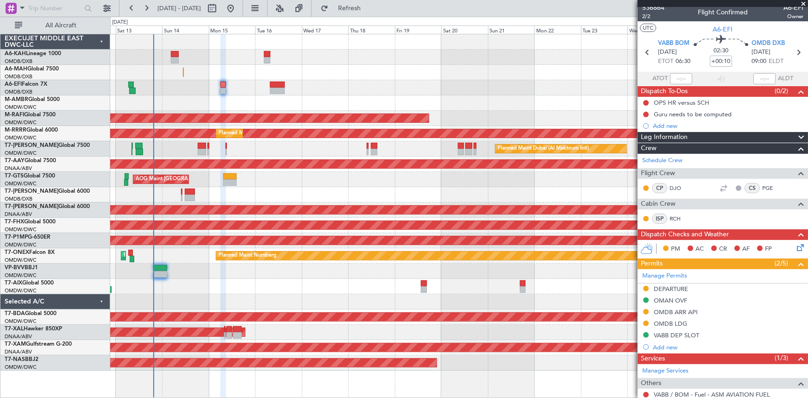
scroll to position [0, 0]
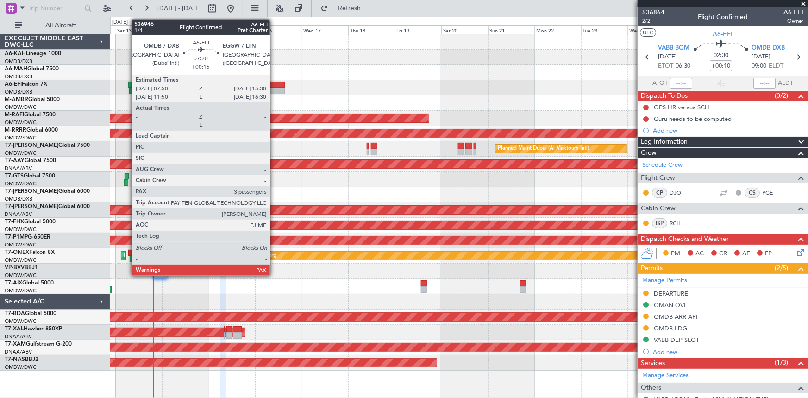
click at [274, 87] on div at bounding box center [277, 84] width 15 height 6
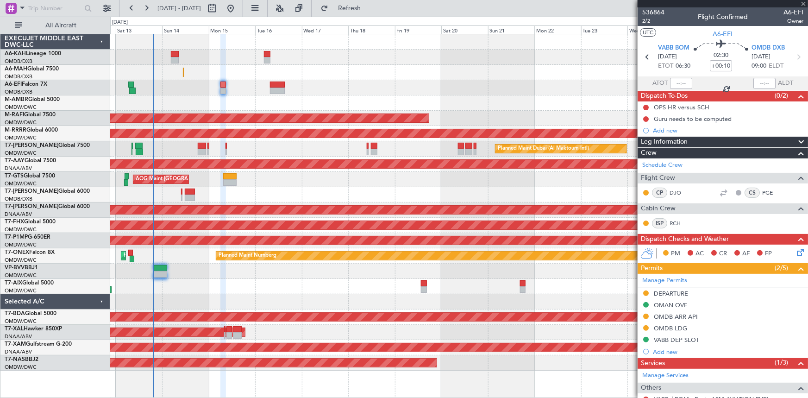
type input "+00:15"
type input "3"
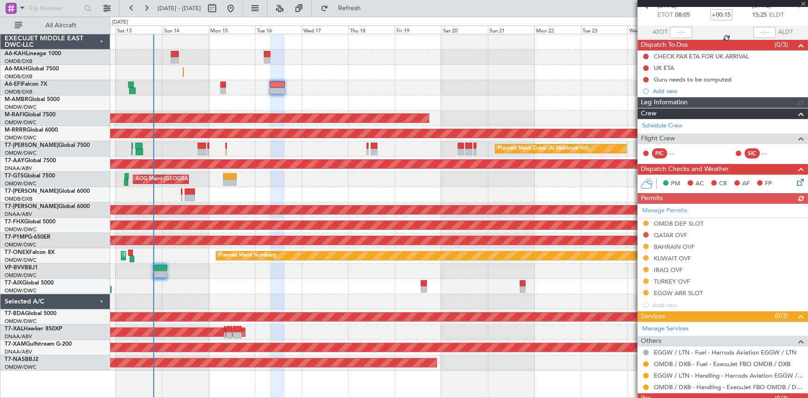
scroll to position [83, 0]
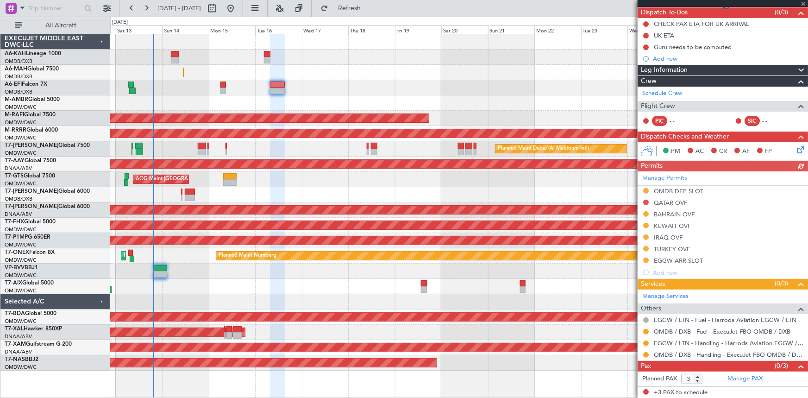
click at [538, 222] on div "Manage Permits OMDB DEP SLOT QATAR OVF BAHRAIN OVF KUWAIT OVF IRAQ OVF TURKEY O…" at bounding box center [722, 224] width 170 height 107
click at [538, 223] on div "Manage Permits OMDB DEP SLOT QATAR OVF BAHRAIN OVF KUWAIT OVF IRAQ OVF TURKEY O…" at bounding box center [722, 224] width 170 height 107
click at [538, 224] on div "Manage Permits OMDB DEP SLOT QATAR OVF BAHRAIN OVF KUWAIT OVF IRAQ OVF TURKEY O…" at bounding box center [722, 224] width 170 height 107
click at [538, 223] on div "KUWAIT OVF" at bounding box center [671, 226] width 37 height 8
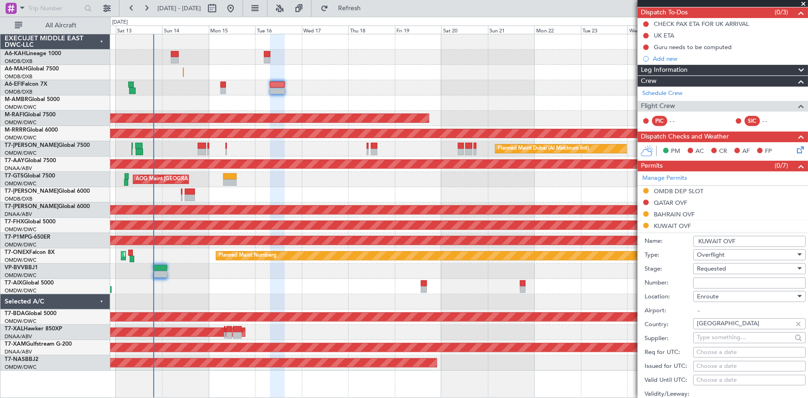
click at [538, 246] on input "Number:" at bounding box center [749, 282] width 112 height 11
paste input "7918-ATO/25"
type input "7918-ATO/25"
click at [538, 246] on span "Requested" at bounding box center [710, 268] width 29 height 8
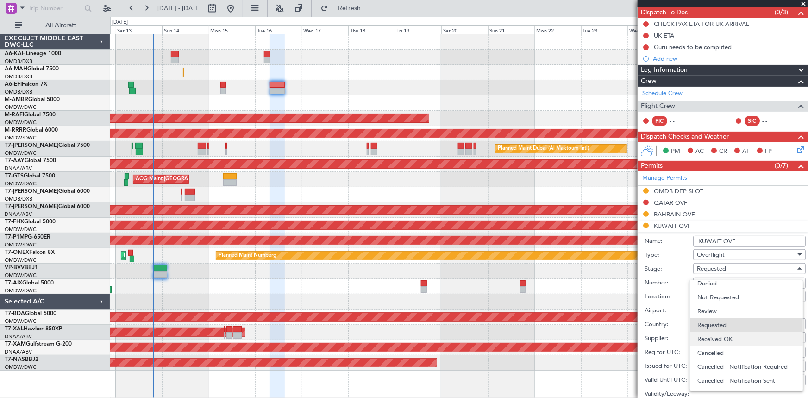
click at [538, 246] on span "Received OK" at bounding box center [746, 339] width 98 height 14
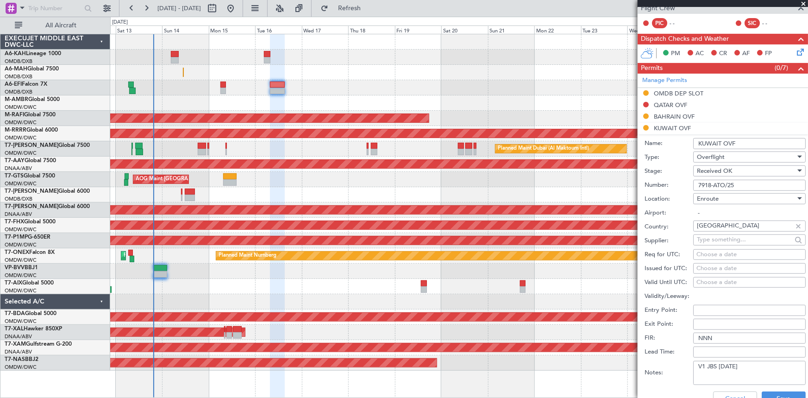
scroll to position [293, 0]
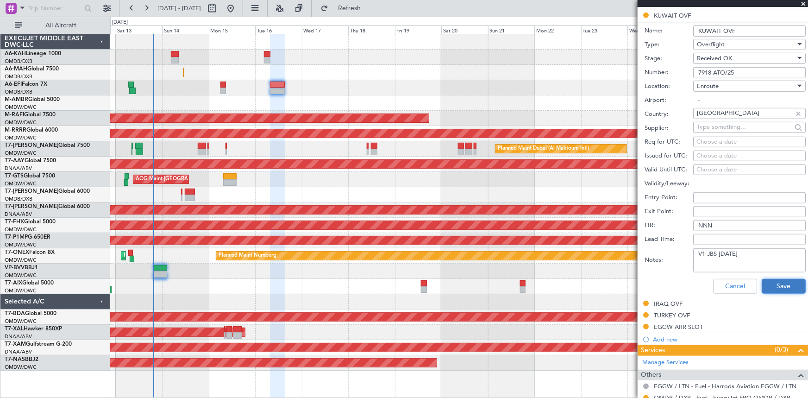
click at [538, 246] on button "Save" at bounding box center [783, 286] width 44 height 15
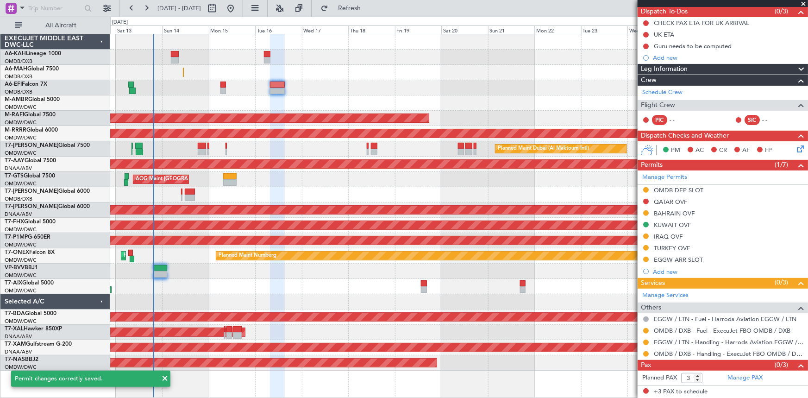
scroll to position [83, 0]
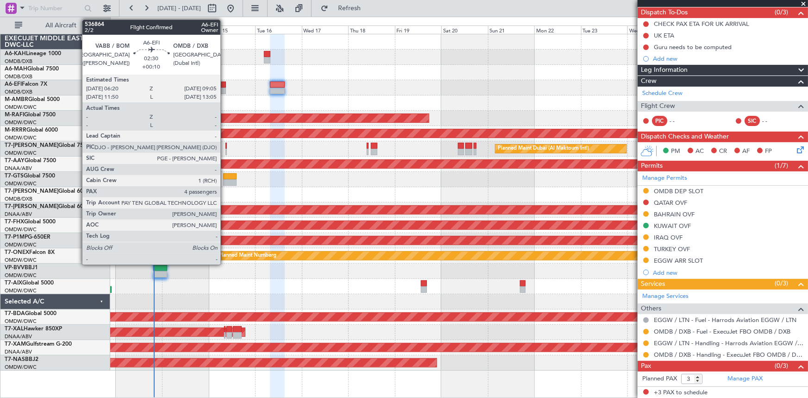
click at [224, 87] on div at bounding box center [223, 84] width 6 height 6
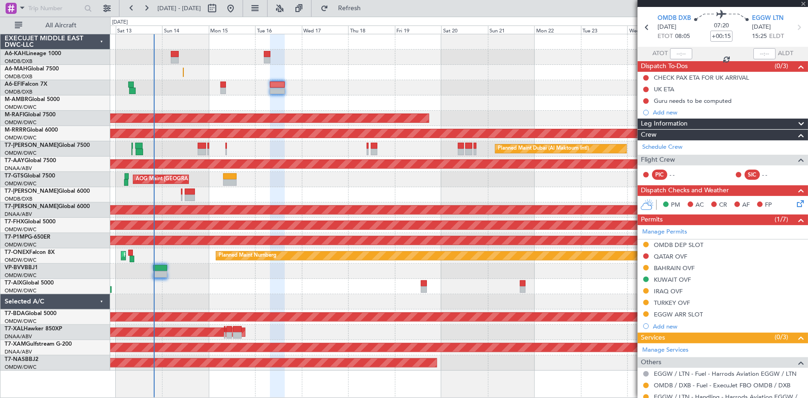
scroll to position [0, 0]
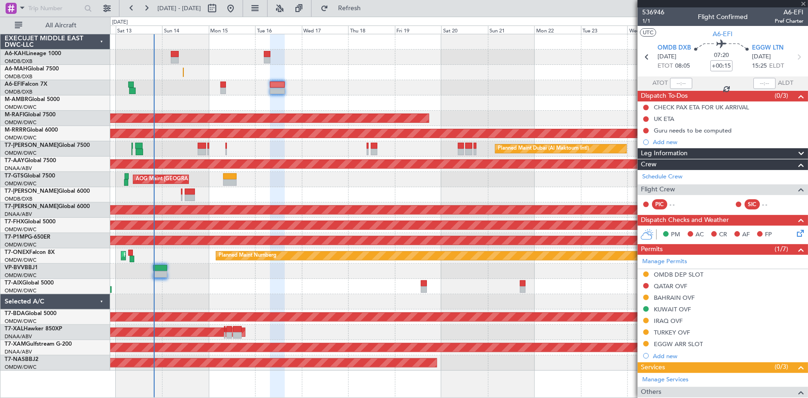
type input "+00:10"
type input "4"
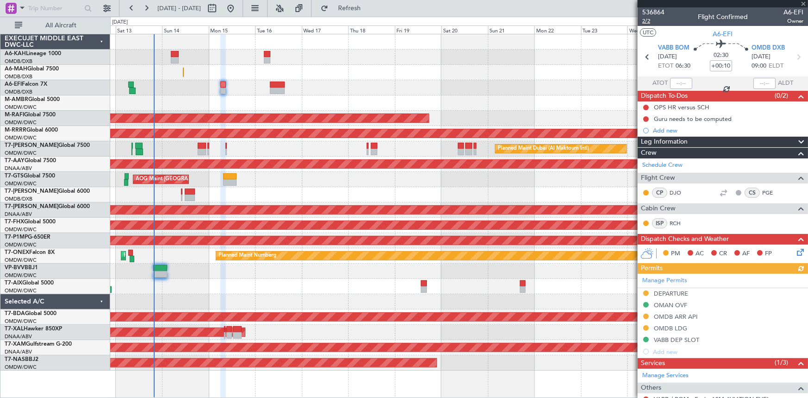
click at [538, 20] on span "2/2" at bounding box center [653, 21] width 22 height 8
click at [538, 106] on div "OPS HR versus SCH" at bounding box center [681, 107] width 56 height 8
click at [367, 10] on span "Refresh" at bounding box center [349, 8] width 39 height 6
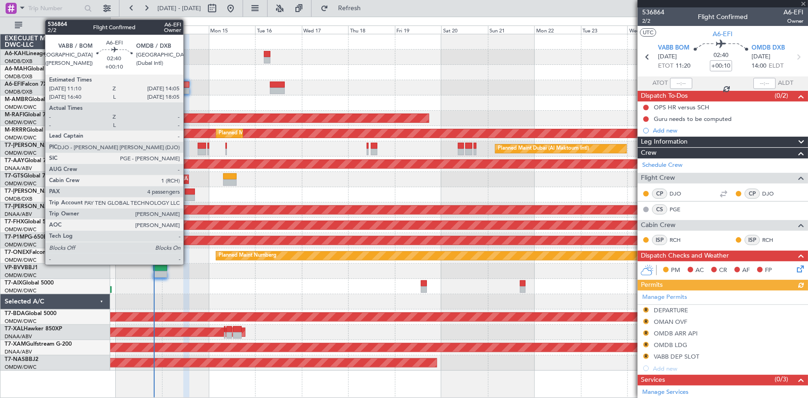
click at [186, 84] on div at bounding box center [186, 84] width 6 height 6
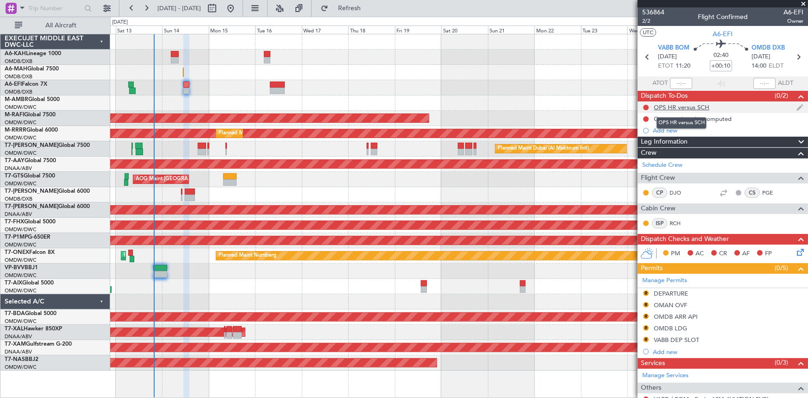
click at [538, 105] on div "OPS HR versus SCH" at bounding box center [681, 107] width 56 height 8
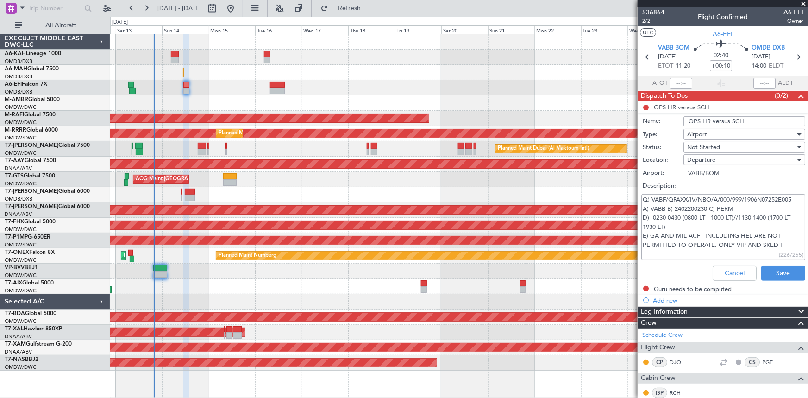
drag, startPoint x: 683, startPoint y: 217, endPoint x: 731, endPoint y: 216, distance: 48.1
click at [538, 216] on textarea "Q) VABF/QFAXX/IV/NBO/A/000/999/1906N07252E005 A) VABB B) 2402200230 C) PERM D) …" at bounding box center [723, 227] width 164 height 66
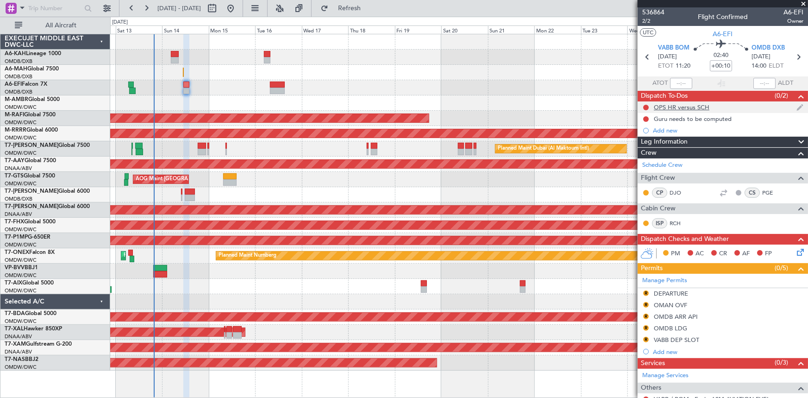
click at [538, 108] on div "OPS HR versus SCH" at bounding box center [681, 107] width 56 height 8
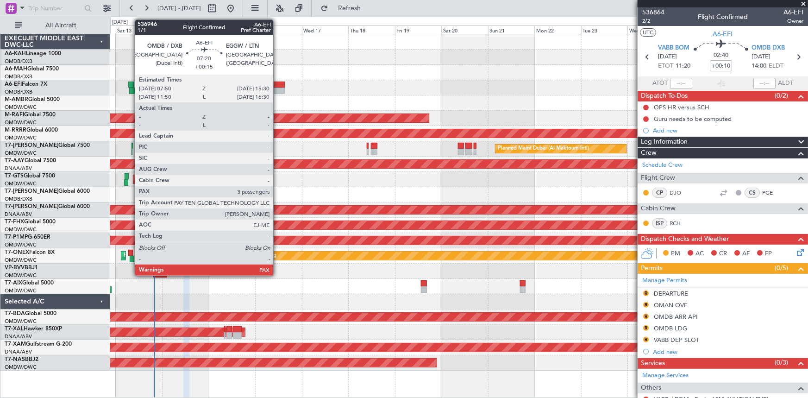
click at [277, 87] on div at bounding box center [277, 84] width 15 height 6
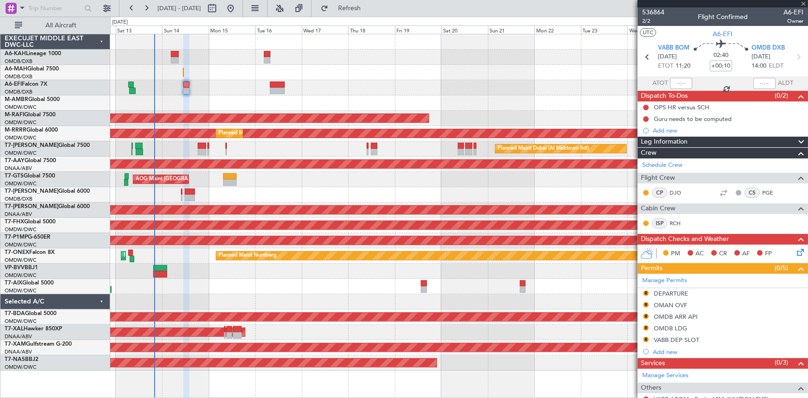
type input "+00:15"
type input "3"
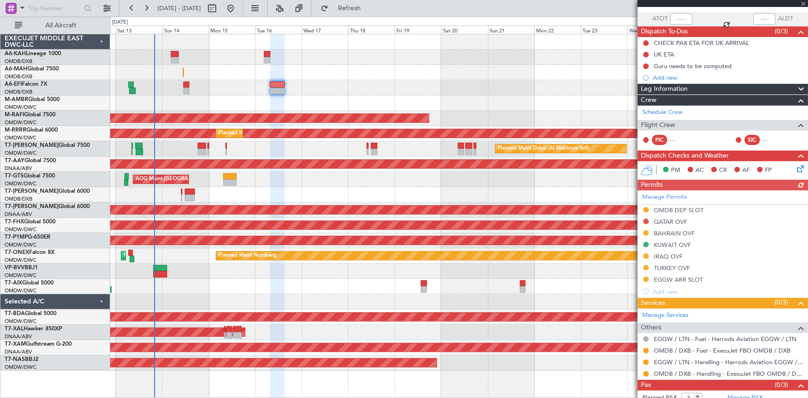
scroll to position [83, 0]
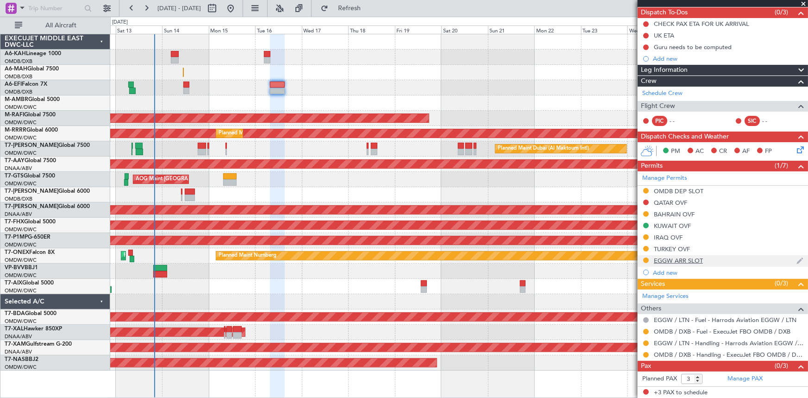
click at [538, 246] on div "EGGW ARR SLOT" at bounding box center [677, 260] width 49 height 8
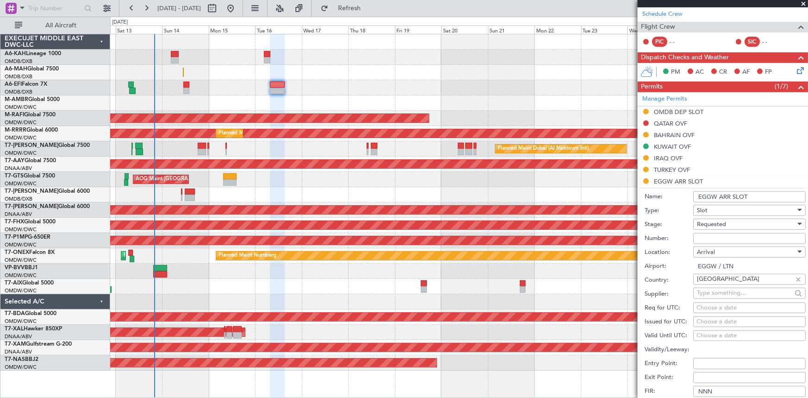
scroll to position [209, 0]
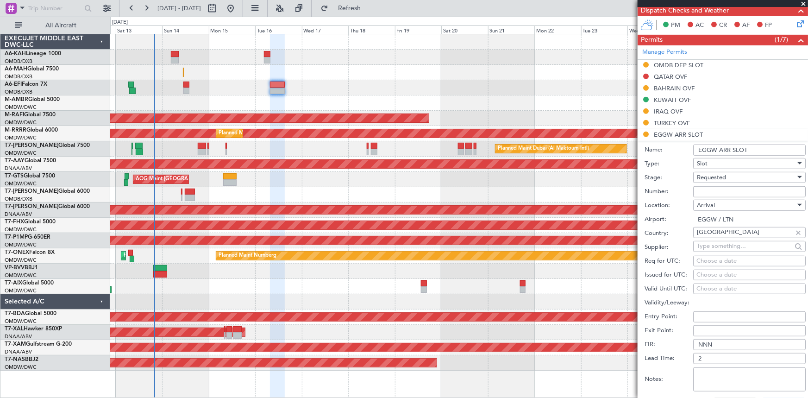
click at [538, 188] on input "Number:" at bounding box center [749, 191] width 112 height 11
paste input "MVI110"
type input "MVI110"
click at [538, 176] on span "Requested" at bounding box center [710, 177] width 29 height 8
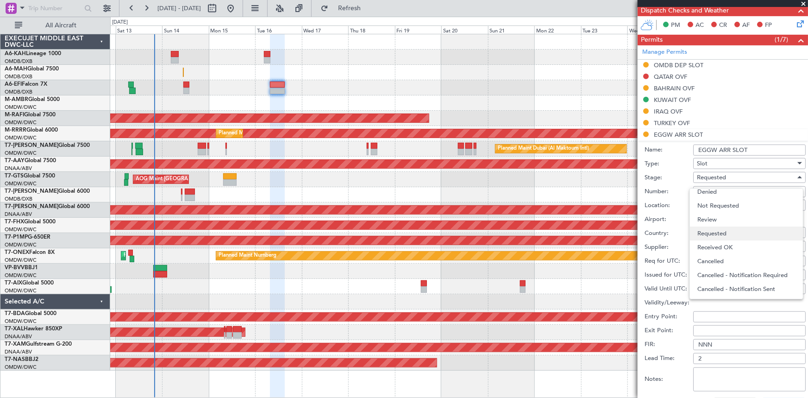
click at [538, 233] on span "Requested" at bounding box center [746, 233] width 98 height 14
click at [538, 179] on div "Requested" at bounding box center [745, 177] width 99 height 14
click at [538, 246] on span "Received OK" at bounding box center [746, 247] width 98 height 14
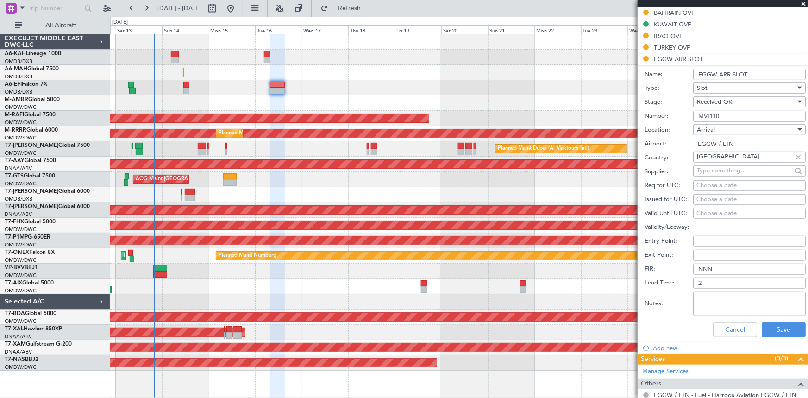
scroll to position [336, 0]
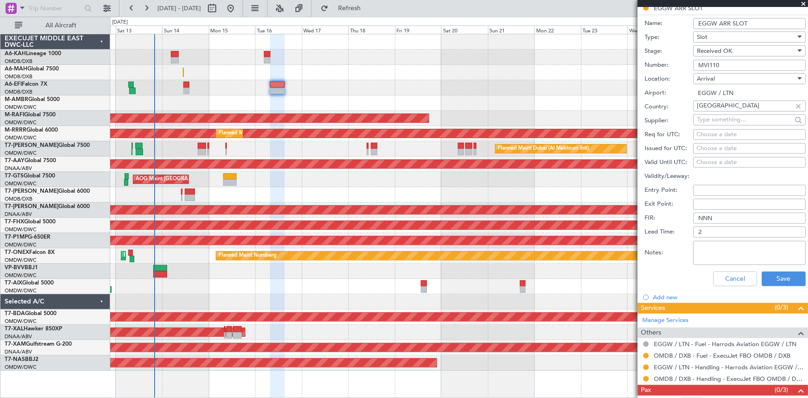
click at [538, 246] on div "Notes:" at bounding box center [724, 253] width 161 height 28
drag, startPoint x: 775, startPoint y: 273, endPoint x: 568, endPoint y: 271, distance: 206.9
click at [538, 246] on button "Save" at bounding box center [783, 278] width 44 height 15
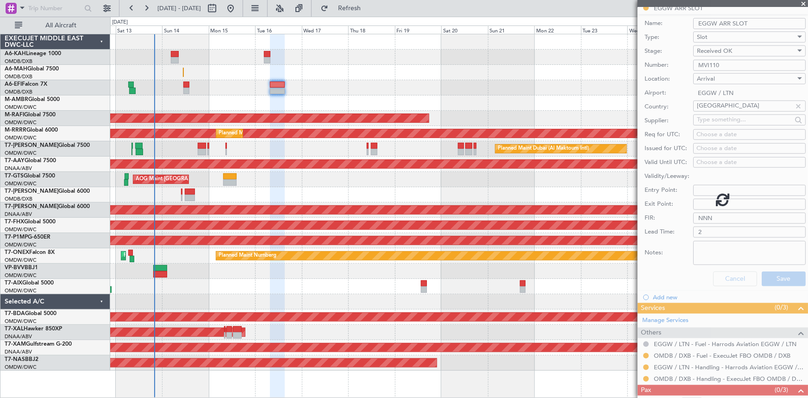
scroll to position [59, 0]
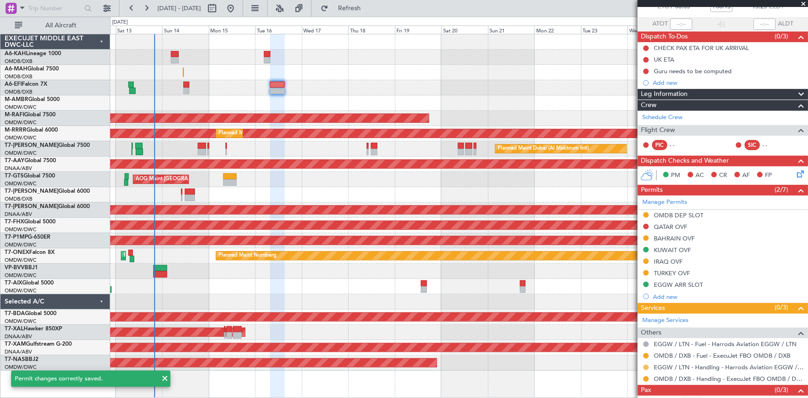
click at [538, 246] on button at bounding box center [646, 367] width 6 height 6
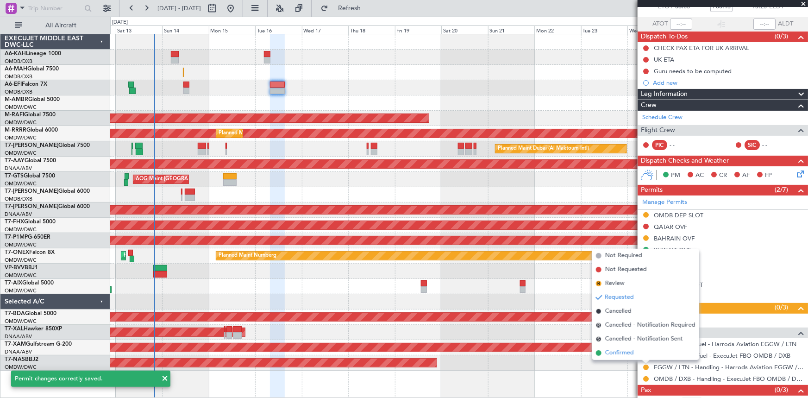
click at [538, 246] on span "Confirmed" at bounding box center [619, 352] width 29 height 9
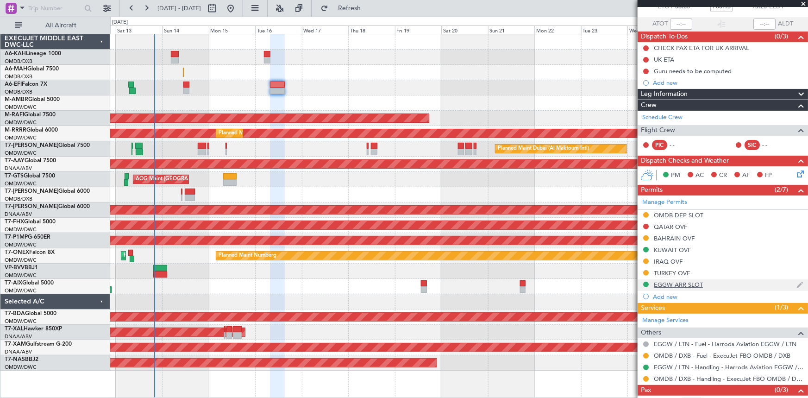
scroll to position [83, 0]
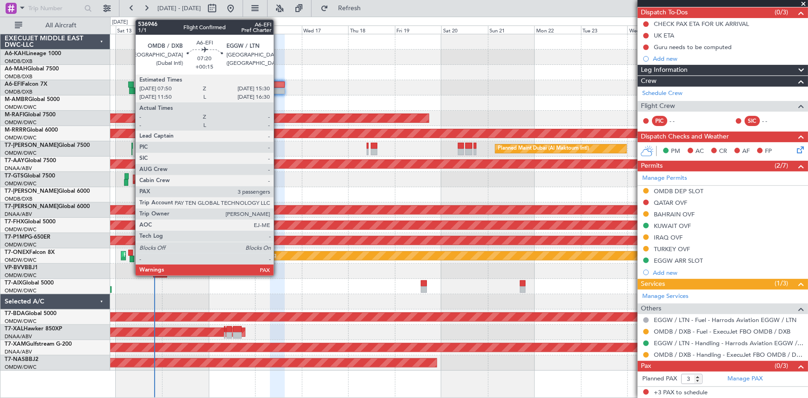
click at [278, 84] on div at bounding box center [277, 84] width 15 height 6
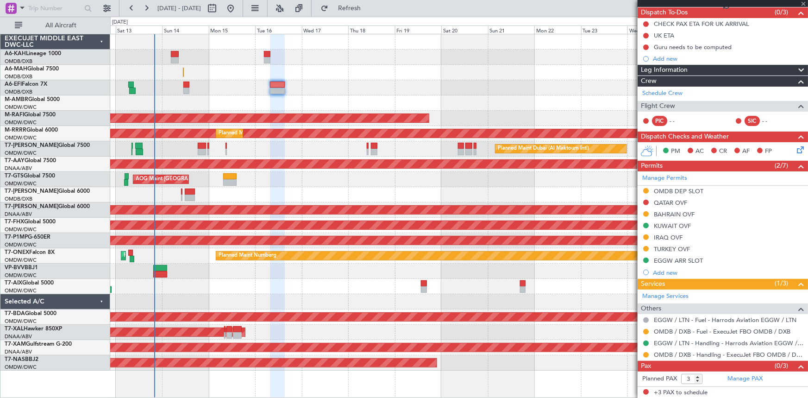
scroll to position [0, 0]
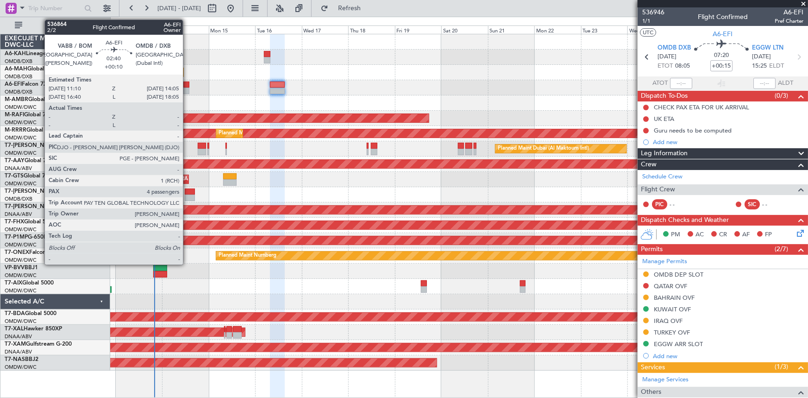
click at [187, 82] on div at bounding box center [186, 84] width 6 height 6
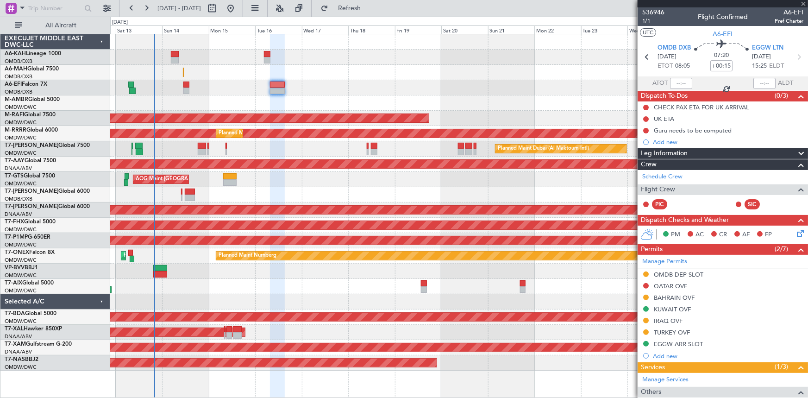
type input "+00:10"
type input "4"
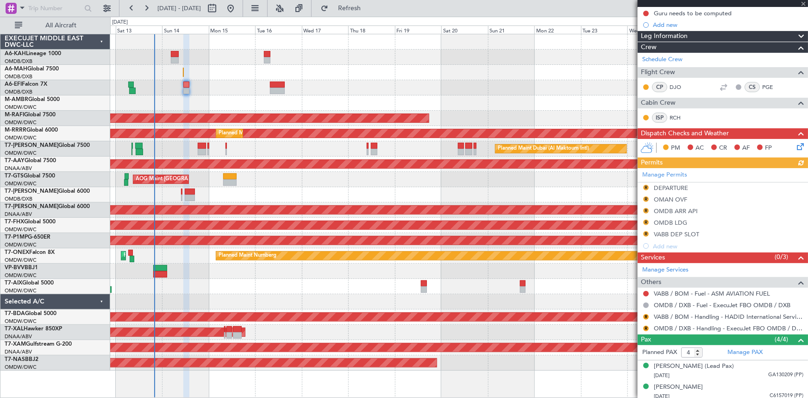
scroll to position [126, 0]
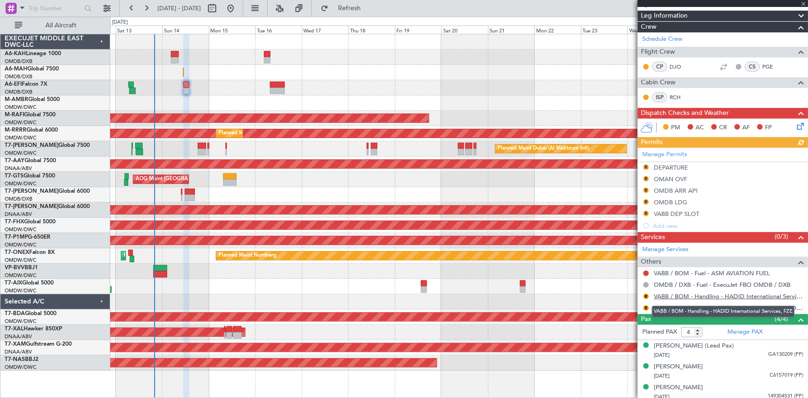
click at [700, 292] on link "VABB / BOM - Handling - HADID International Services, FZE" at bounding box center [727, 296] width 149 height 8
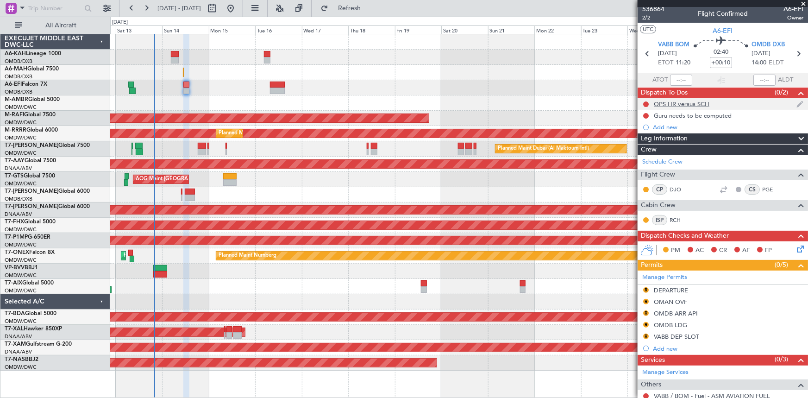
scroll to position [0, 0]
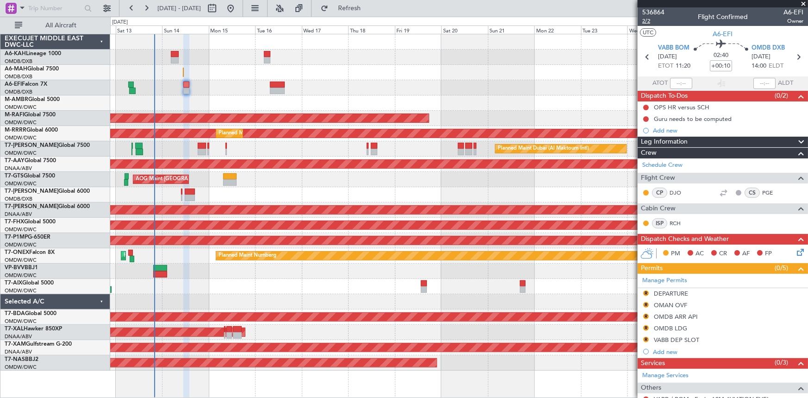
click at [646, 21] on span "2/2" at bounding box center [653, 21] width 22 height 8
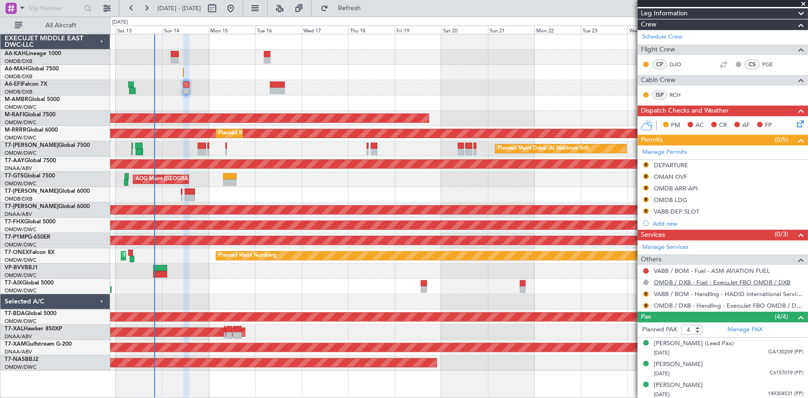
scroll to position [150, 0]
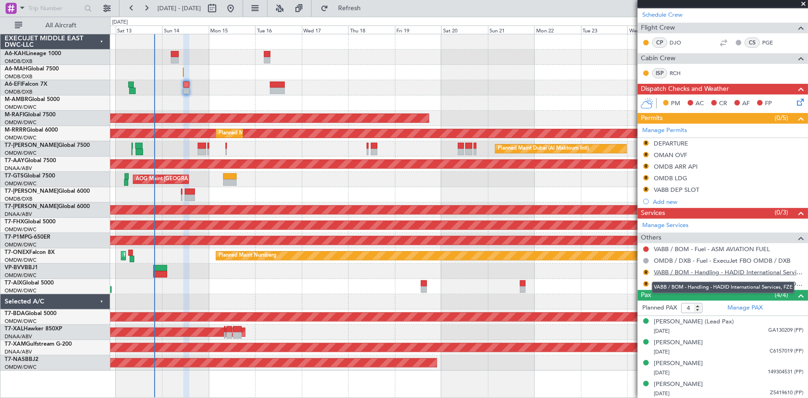
click at [708, 273] on link "VABB / BOM - Handling - HADID International Services, FZE" at bounding box center [727, 272] width 149 height 8
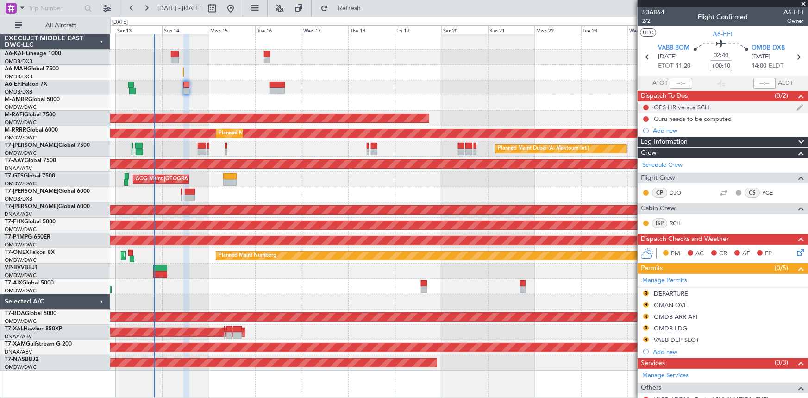
click at [691, 105] on div "OPS HR versus SCH" at bounding box center [681, 107] width 56 height 8
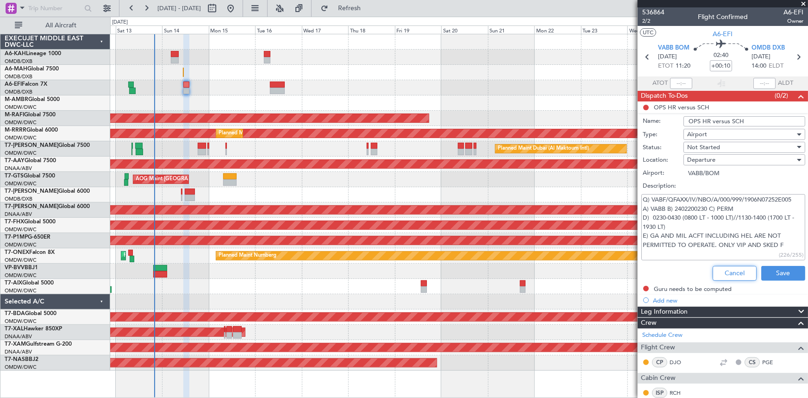
click at [730, 270] on button "Cancel" at bounding box center [734, 273] width 44 height 15
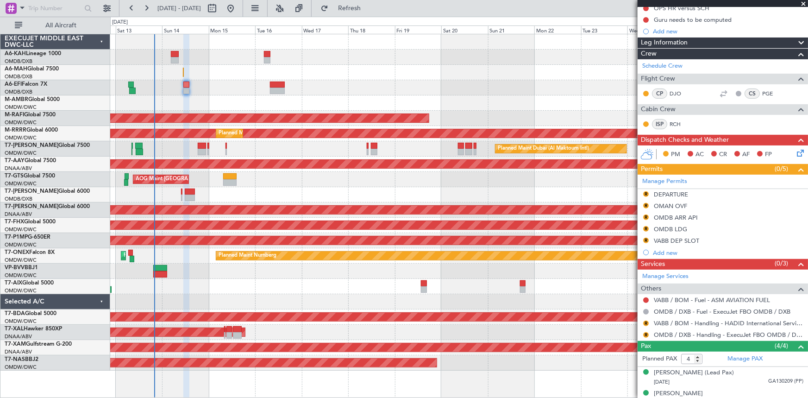
scroll to position [126, 0]
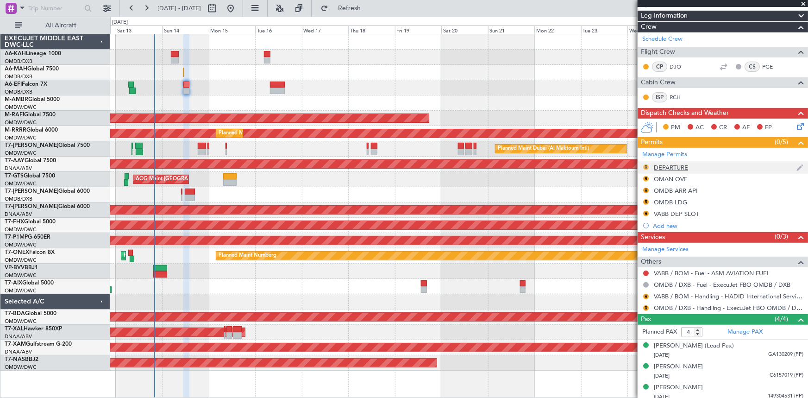
click at [646, 165] on button "R" at bounding box center [646, 167] width 6 height 6
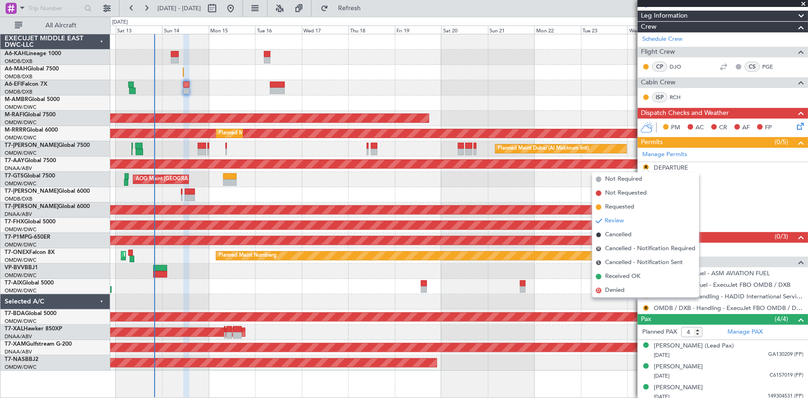
click at [621, 208] on span "Requested" at bounding box center [619, 206] width 29 height 9
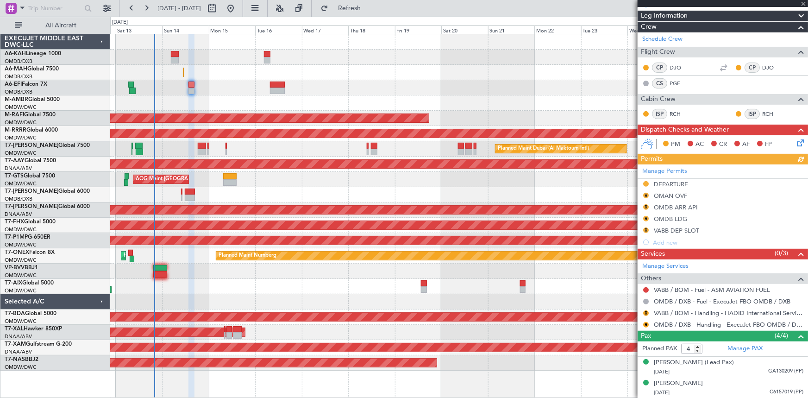
click at [646, 205] on div "Manage Permits DEPARTURE R OMAN OVF R OMDB ARR API R OMDB LDG R VABB DEP SLOT A…" at bounding box center [722, 206] width 170 height 84
click at [644, 206] on button "R" at bounding box center [646, 207] width 6 height 6
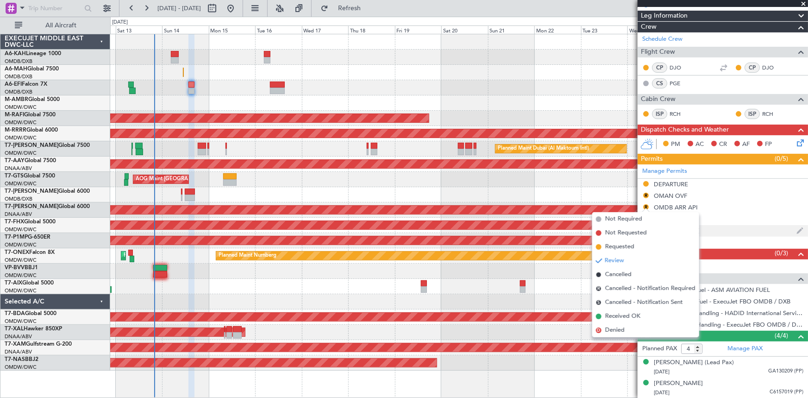
drag, startPoint x: 622, startPoint y: 245, endPoint x: 650, endPoint y: 231, distance: 31.7
click at [622, 245] on span "Requested" at bounding box center [619, 246] width 29 height 9
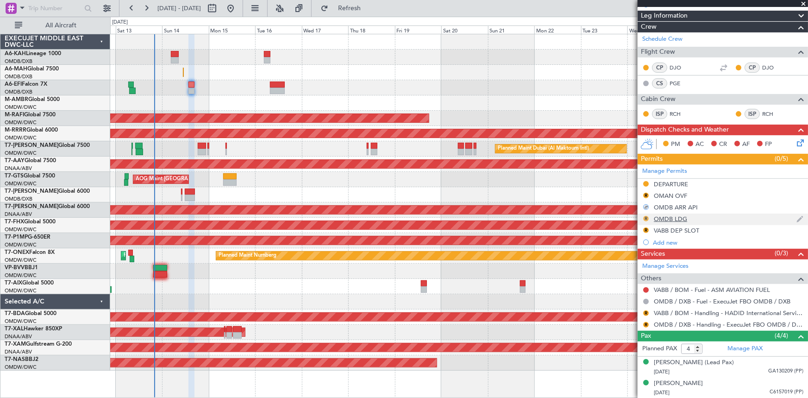
click at [646, 217] on button "R" at bounding box center [646, 219] width 6 height 6
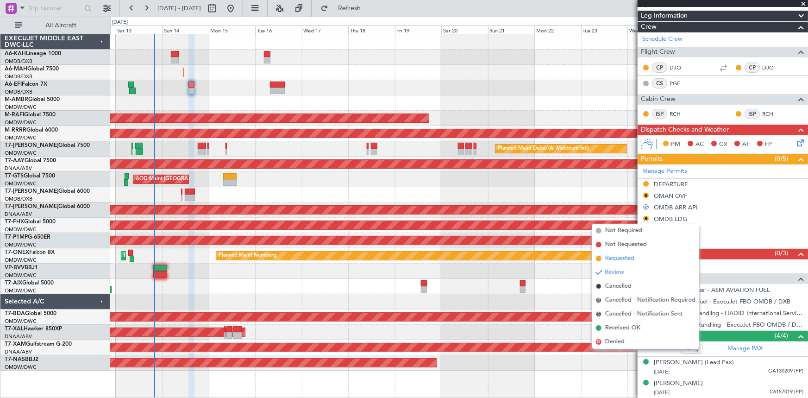
click at [624, 252] on li "Requested" at bounding box center [645, 258] width 107 height 14
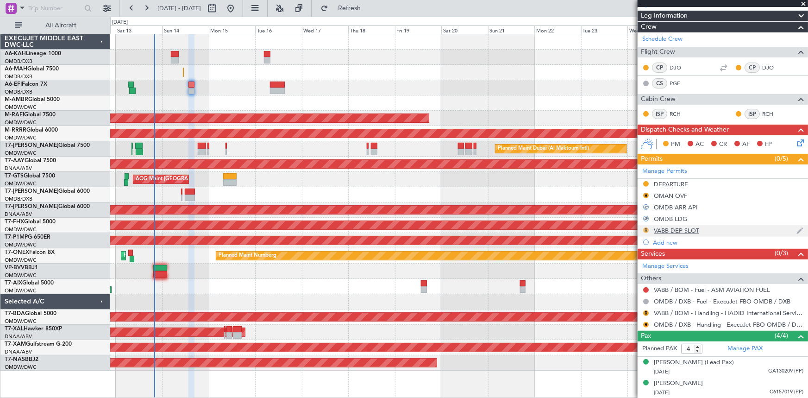
click at [647, 228] on button "R" at bounding box center [646, 230] width 6 height 6
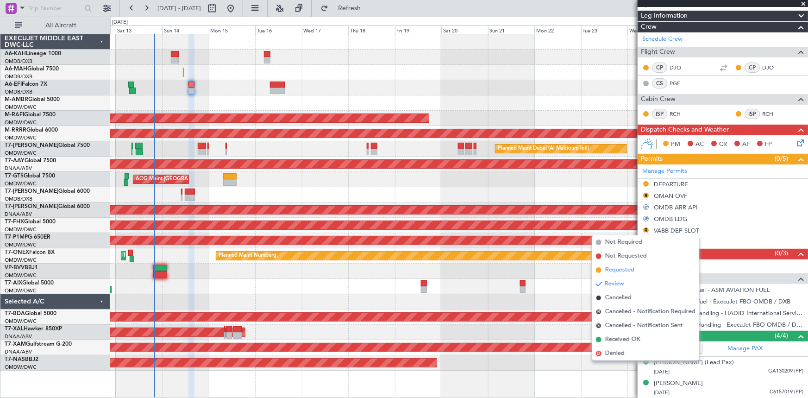
click at [628, 268] on span "Requested" at bounding box center [619, 269] width 29 height 9
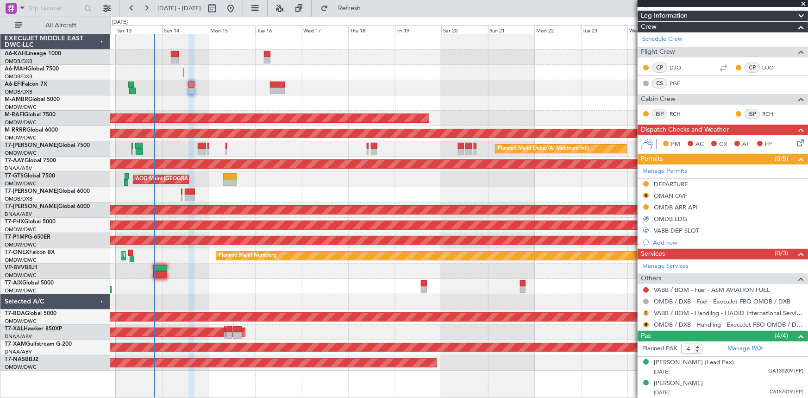
click at [644, 312] on button "R" at bounding box center [646, 313] width 6 height 6
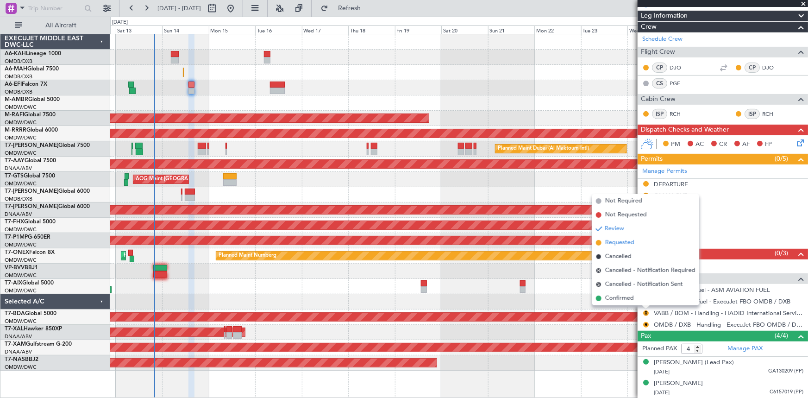
click at [617, 244] on span "Requested" at bounding box center [619, 242] width 29 height 9
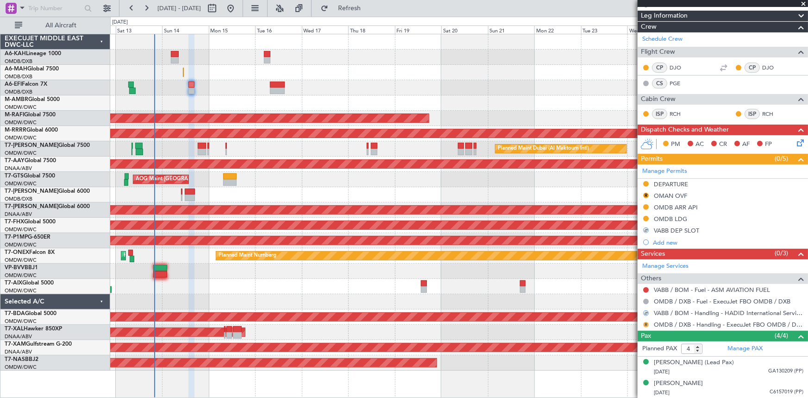
click at [645, 324] on button "R" at bounding box center [646, 325] width 6 height 6
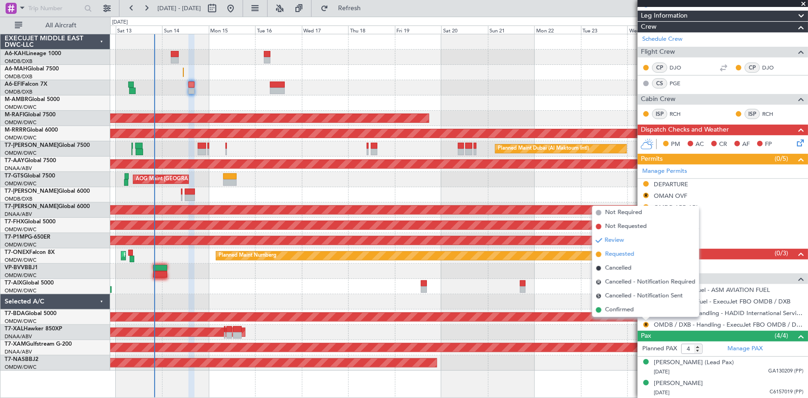
click at [619, 255] on span "Requested" at bounding box center [619, 253] width 29 height 9
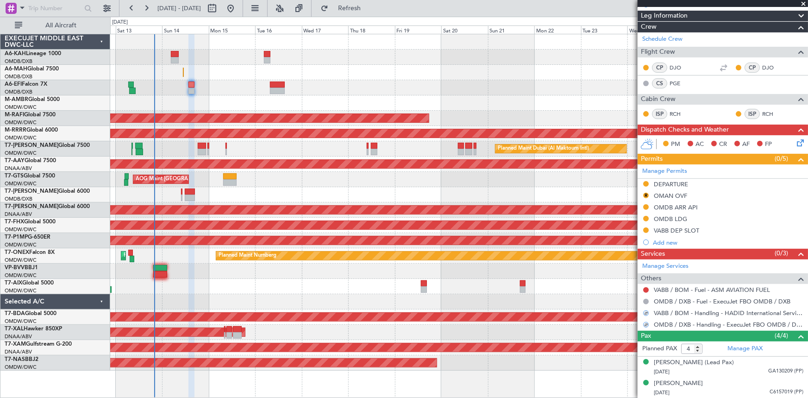
scroll to position [167, 0]
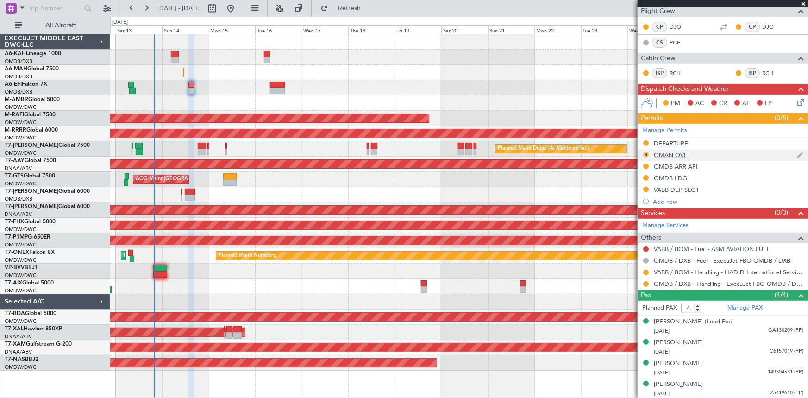
click at [645, 152] on button "R" at bounding box center [646, 155] width 6 height 6
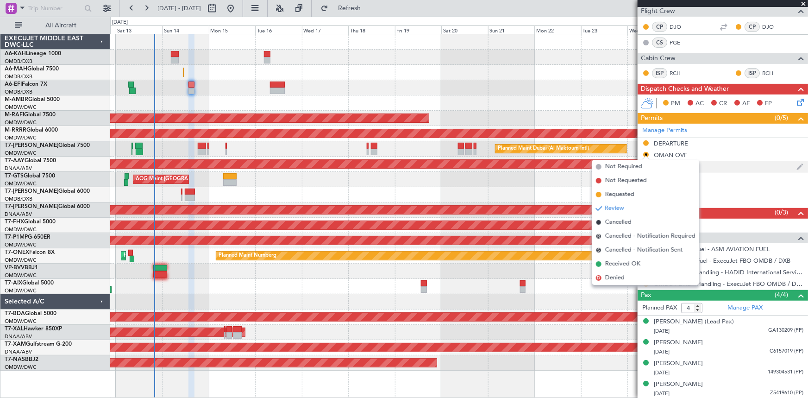
drag, startPoint x: 617, startPoint y: 194, endPoint x: 688, endPoint y: 162, distance: 77.4
click at [620, 192] on span "Requested" at bounding box center [619, 194] width 29 height 9
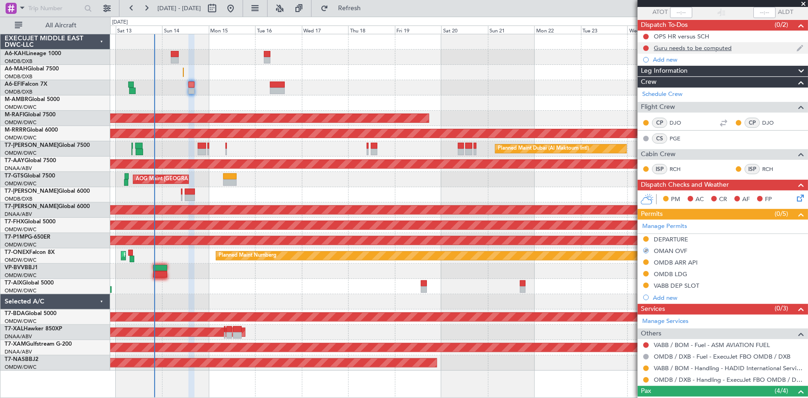
scroll to position [0, 0]
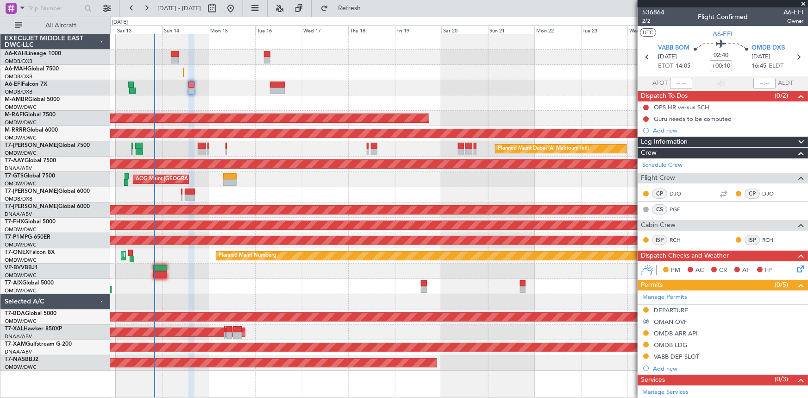
click at [275, 186] on div "AOG Maint [GEOGRAPHIC_DATA] (Seletar)" at bounding box center [458, 179] width 697 height 15
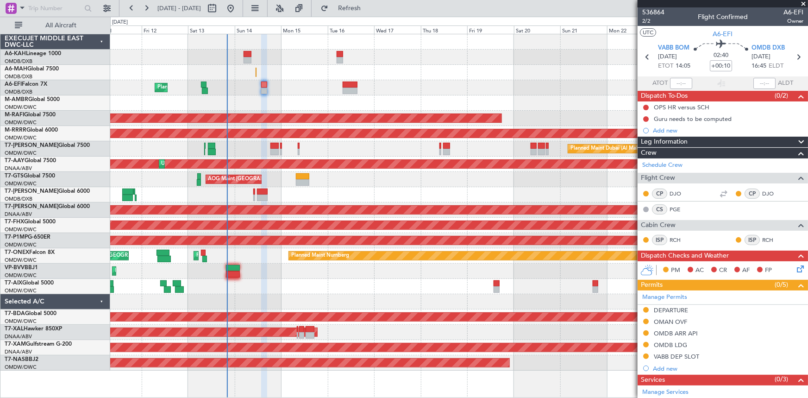
click at [259, 272] on div "Planned Maint [GEOGRAPHIC_DATA] ([GEOGRAPHIC_DATA] Intl) Planned Maint [GEOGRAP…" at bounding box center [458, 202] width 697 height 336
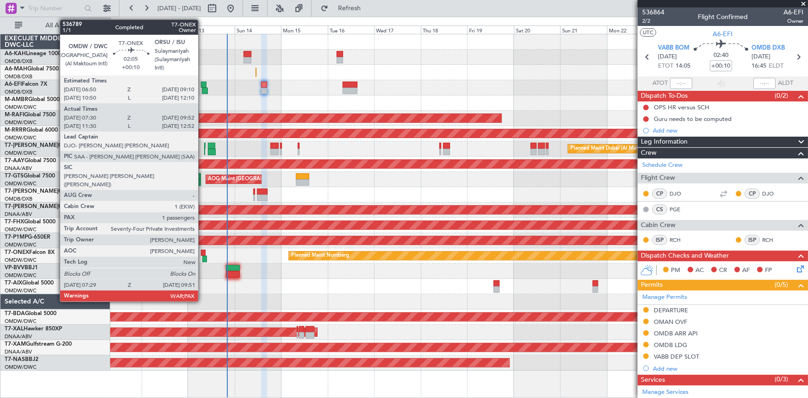
click at [202, 250] on div at bounding box center [203, 252] width 5 height 6
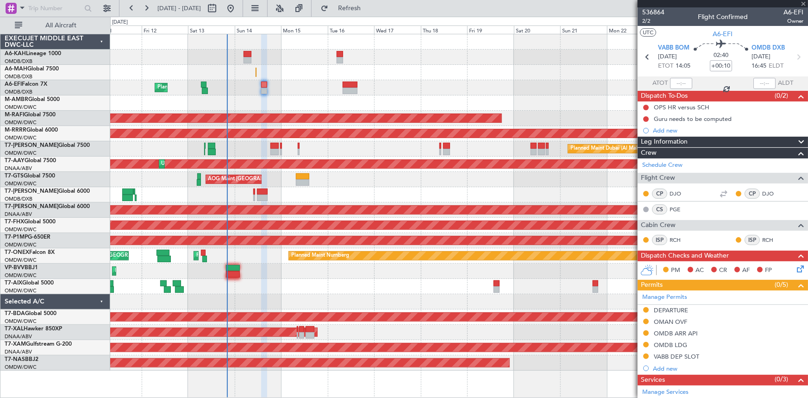
type input "07:40"
type input "09:47"
type input "3"
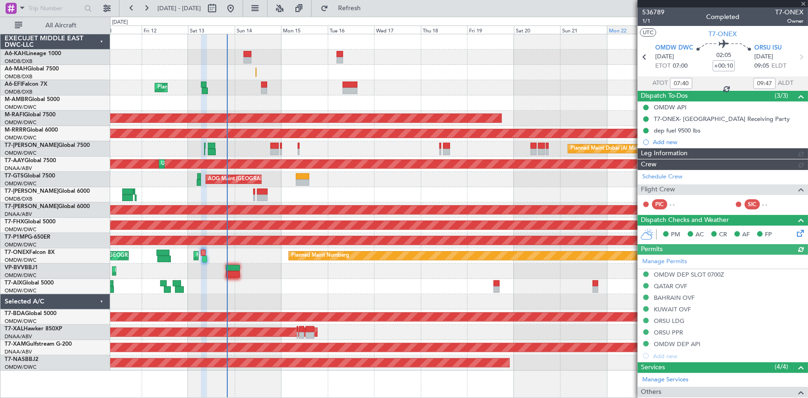
type input "[PERSON_NAME] (ANI)"
type input "7272"
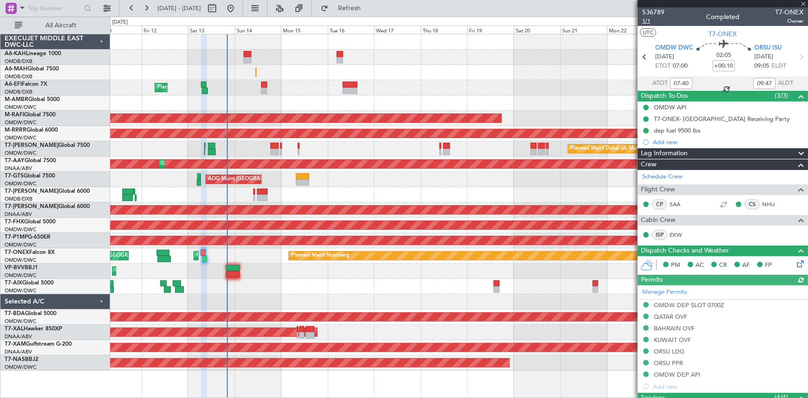
click at [644, 20] on span "1/1" at bounding box center [653, 21] width 22 height 8
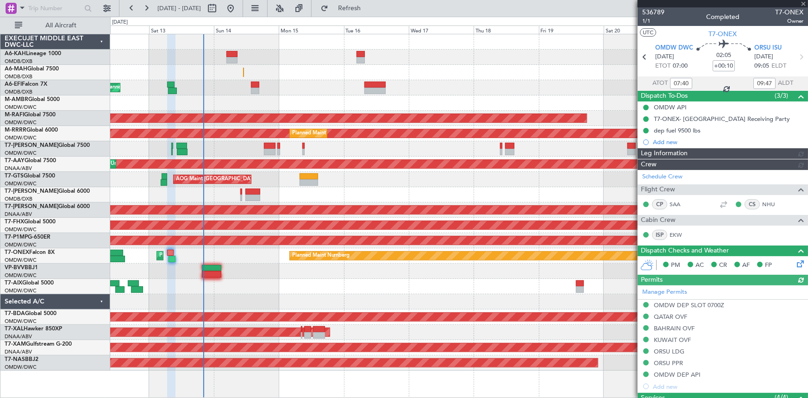
type input "[PERSON_NAME] (ANI)"
type input "7272"
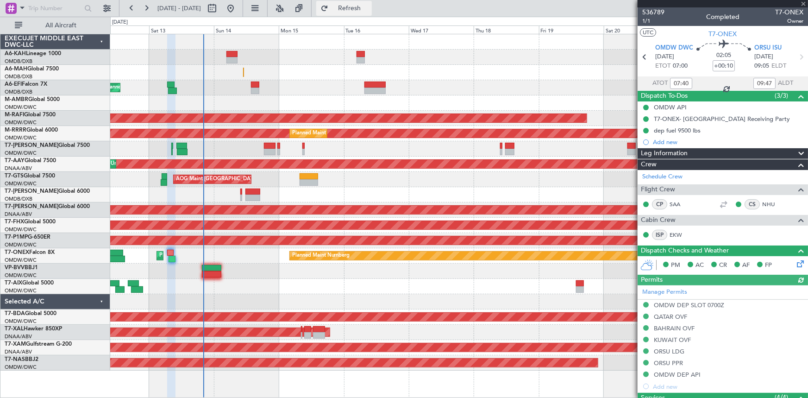
click at [369, 10] on span "Refresh" at bounding box center [349, 8] width 39 height 6
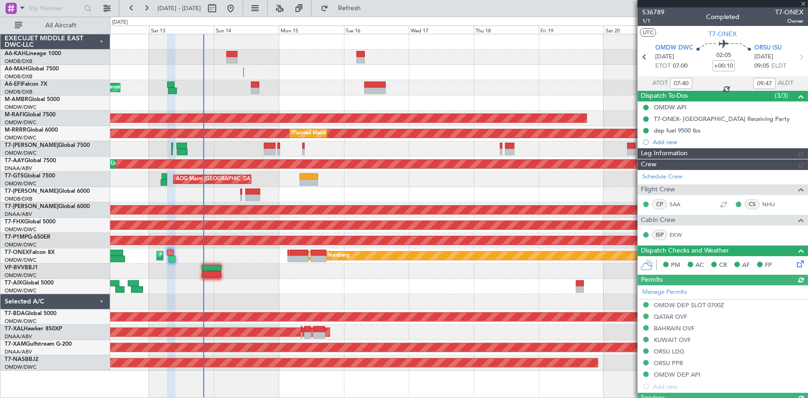
type input "[PERSON_NAME] (ANI)"
type input "7272"
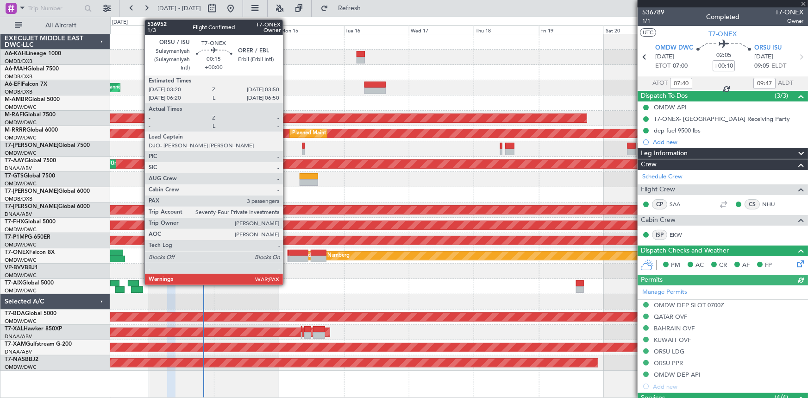
click at [287, 252] on div at bounding box center [287, 252] width 1 height 6
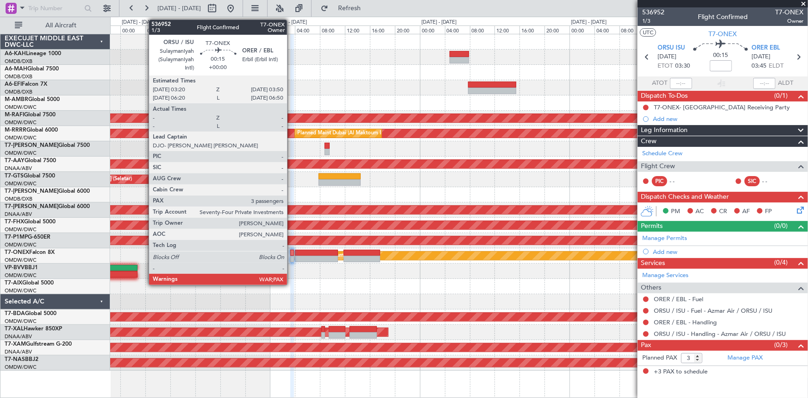
click at [291, 253] on div at bounding box center [291, 252] width 3 height 6
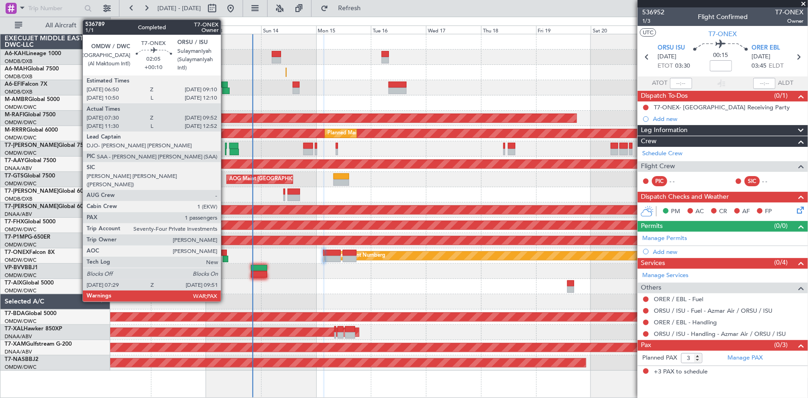
click at [225, 255] on div at bounding box center [224, 252] width 6 height 6
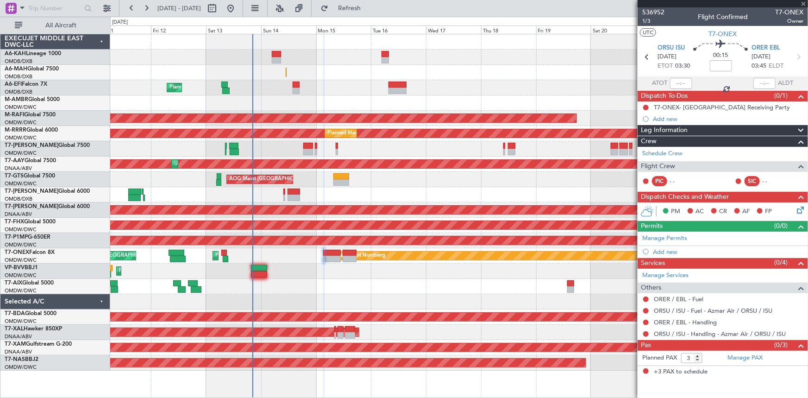
type input "+00:10"
type input "07:40"
type input "09:47"
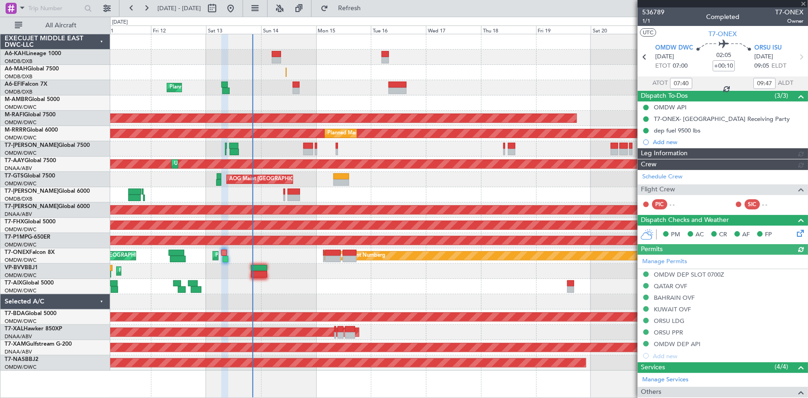
type input "[PERSON_NAME] (ANI)"
type input "7272"
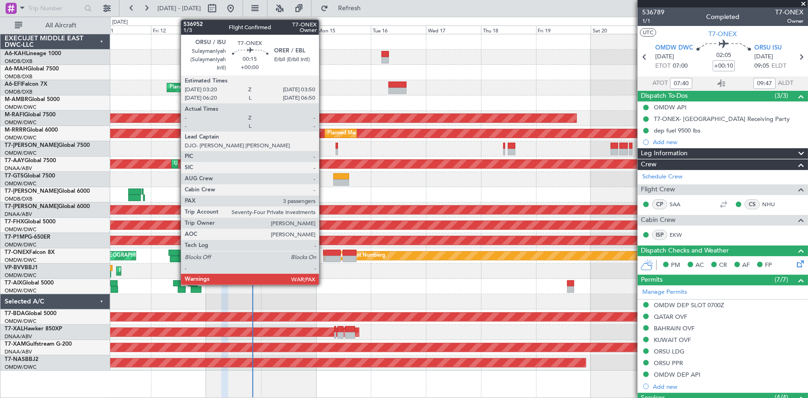
click at [323, 253] on div at bounding box center [323, 252] width 1 height 6
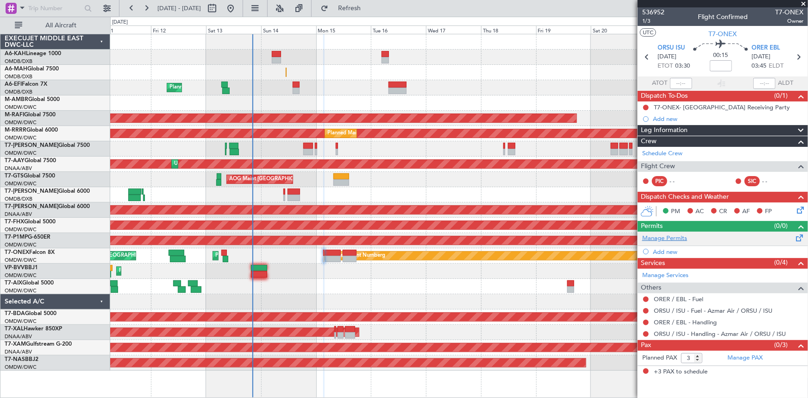
click at [671, 236] on link "Manage Permits" at bounding box center [664, 238] width 45 height 9
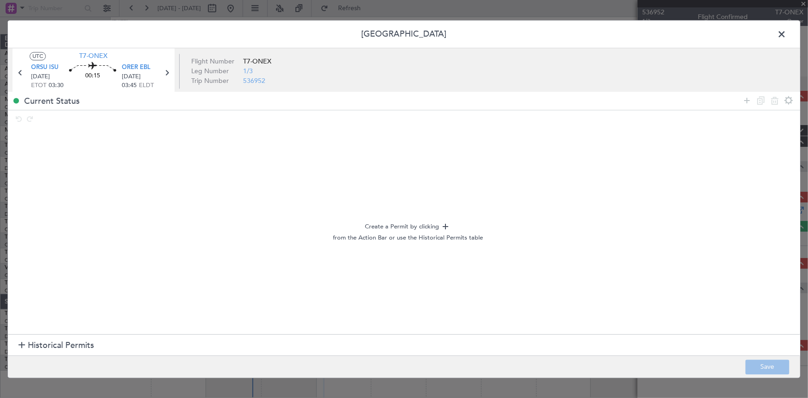
click at [65, 348] on span "Historical Permits" at bounding box center [61, 345] width 66 height 12
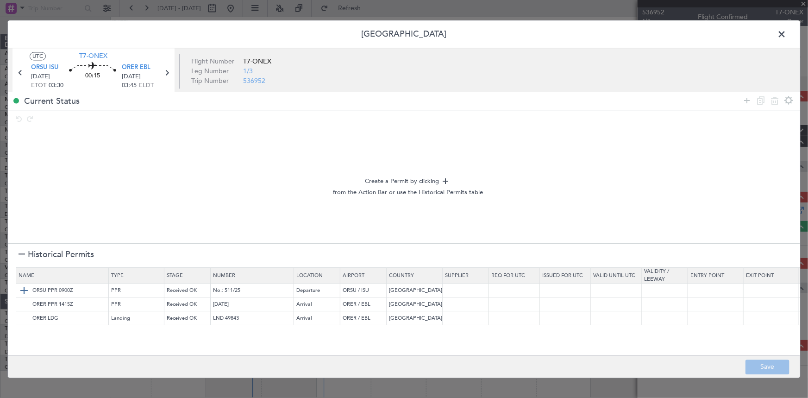
click at [23, 287] on img at bounding box center [24, 290] width 11 height 11
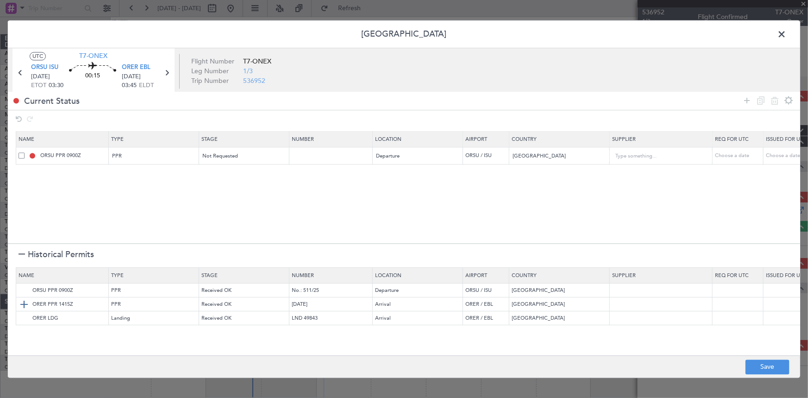
click at [22, 305] on img at bounding box center [24, 303] width 11 height 11
click at [23, 318] on img at bounding box center [24, 317] width 11 height 11
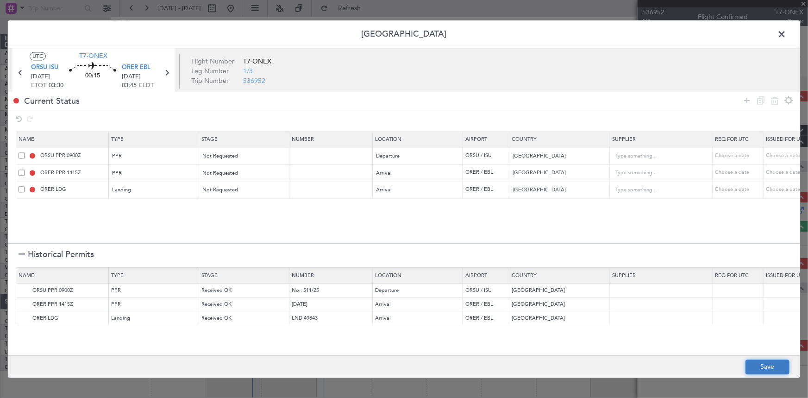
click at [768, 364] on button "Save" at bounding box center [767, 366] width 44 height 15
type input "ORSU PPR"
type input "NNN"
type input "1"
type input "ORER PPR"
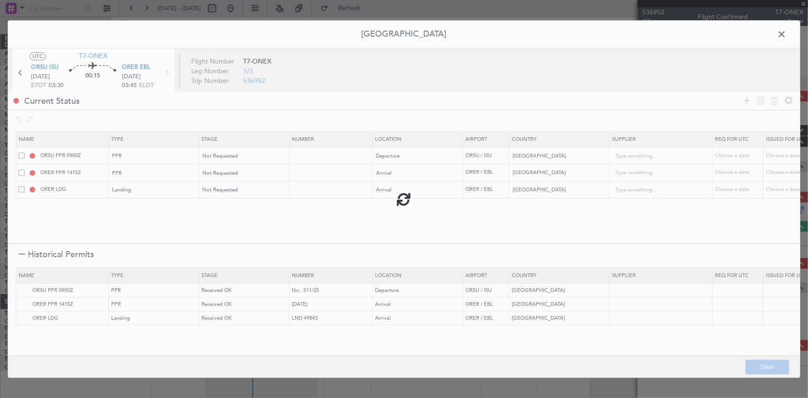
type input "NNN"
type input "1"
type input "NNN"
type input "1"
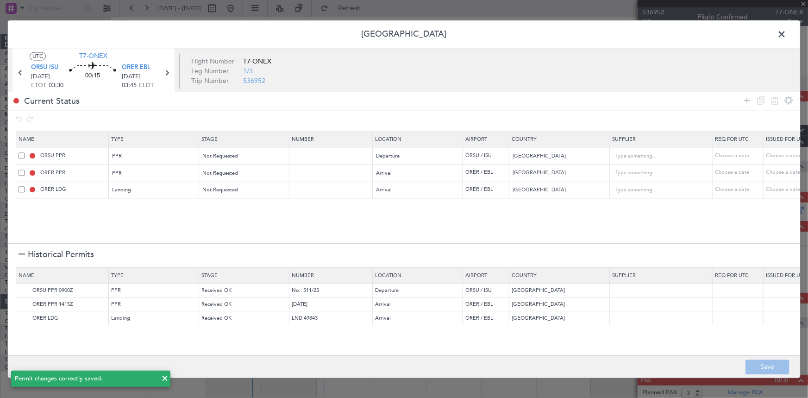
click at [786, 35] on span at bounding box center [786, 36] width 0 height 19
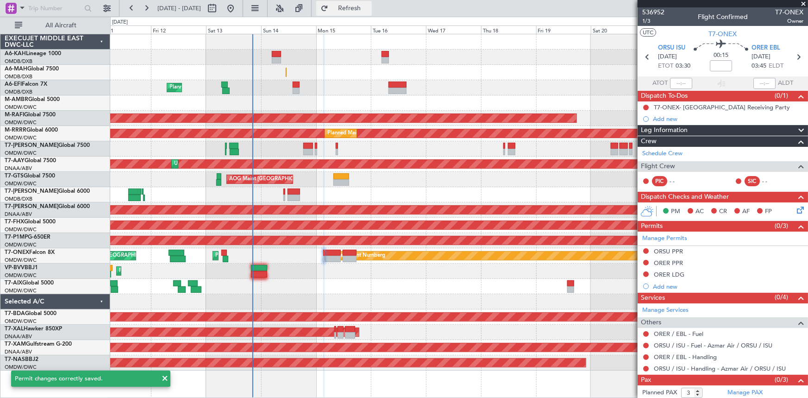
click at [369, 6] on span "Refresh" at bounding box center [349, 8] width 39 height 6
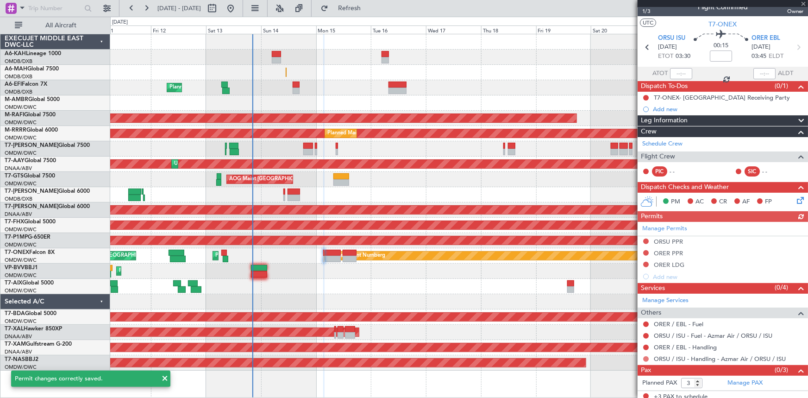
scroll to position [14, 0]
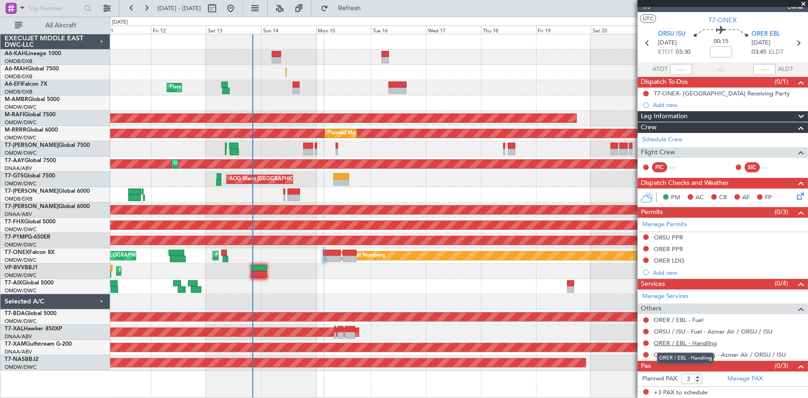
click at [683, 342] on link "ORER / EBL - Handling" at bounding box center [684, 343] width 63 height 8
click at [356, 6] on button "Refresh" at bounding box center [344, 8] width 56 height 15
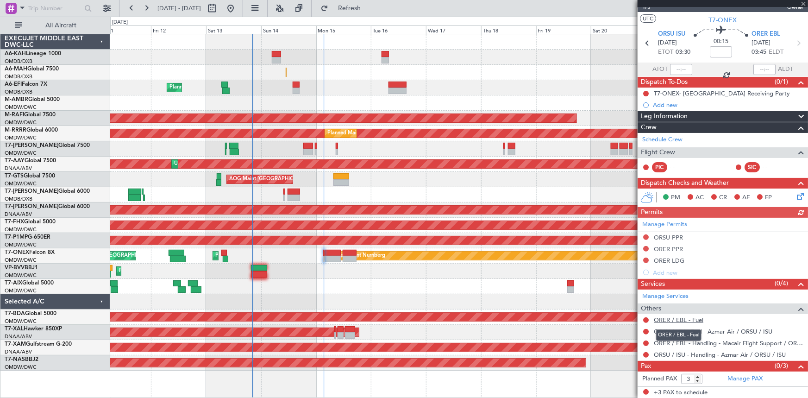
click at [688, 319] on link "ORER / EBL - Fuel" at bounding box center [678, 320] width 50 height 8
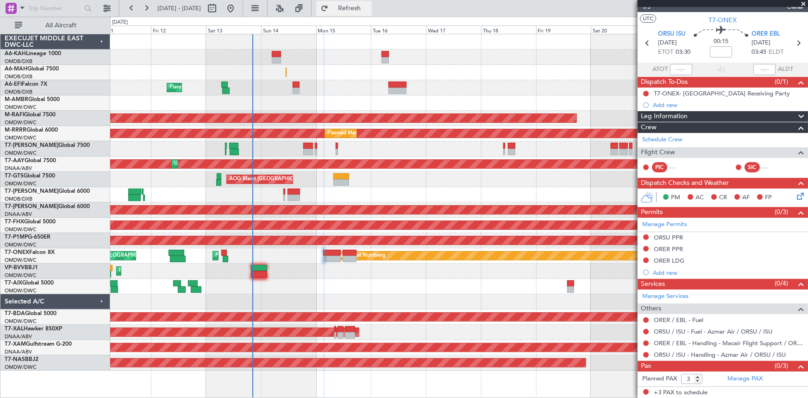
click at [369, 6] on span "Refresh" at bounding box center [349, 8] width 39 height 6
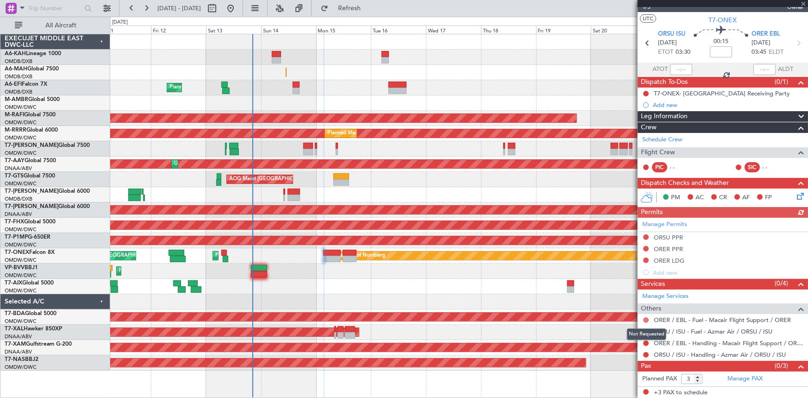
click at [646, 319] on button at bounding box center [646, 320] width 6 height 6
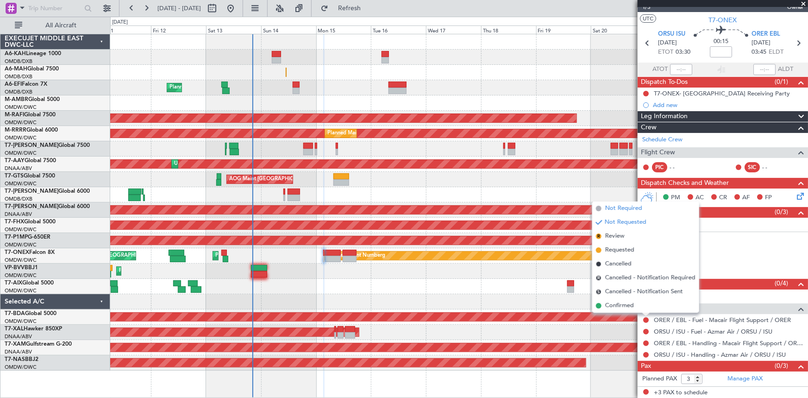
click at [633, 211] on span "Not Required" at bounding box center [623, 208] width 37 height 9
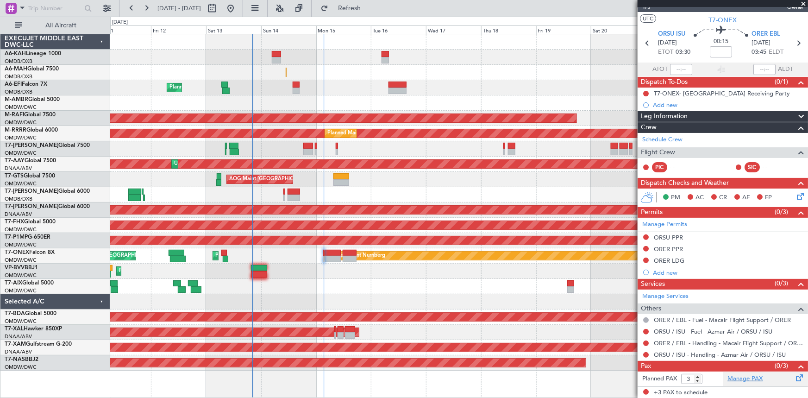
click at [740, 378] on link "Manage PAX" at bounding box center [744, 378] width 35 height 9
click at [370, 3] on button "Refresh" at bounding box center [344, 8] width 56 height 15
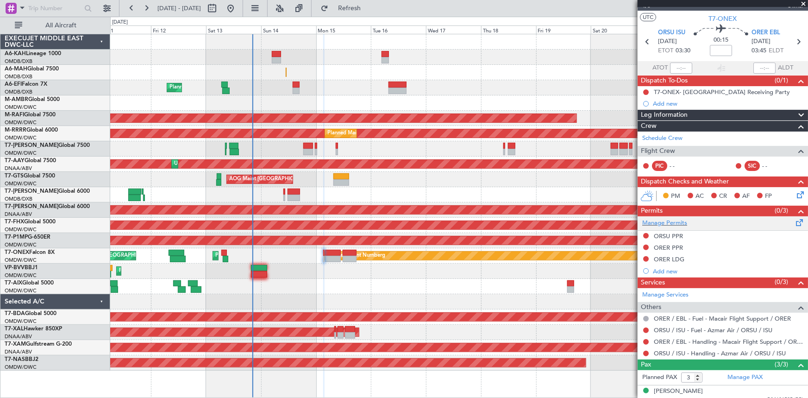
scroll to position [0, 0]
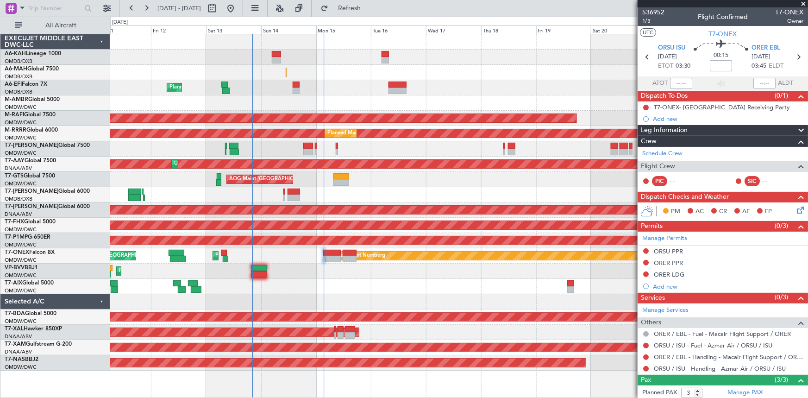
click at [714, 69] on input at bounding box center [720, 65] width 22 height 11
click at [702, 64] on div "00:15 +5" at bounding box center [720, 57] width 61 height 34
type input "+00:05"
click at [647, 20] on mat-tooltip-component "Trip Number" at bounding box center [653, 29] width 46 height 25
click at [647, 19] on span "1/3" at bounding box center [653, 21] width 22 height 8
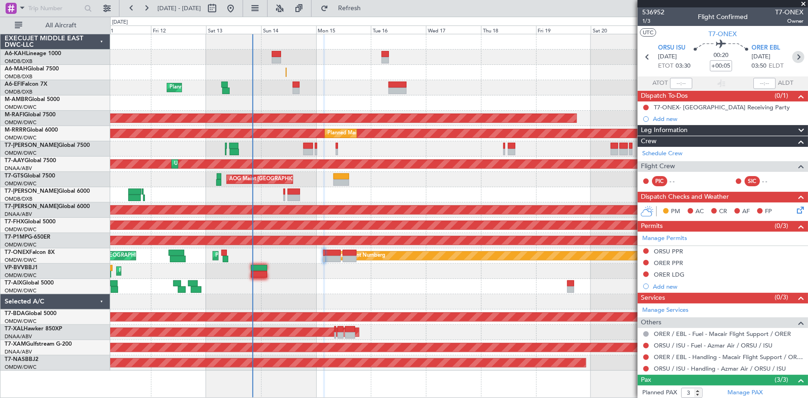
click at [794, 52] on icon at bounding box center [798, 57] width 12 height 12
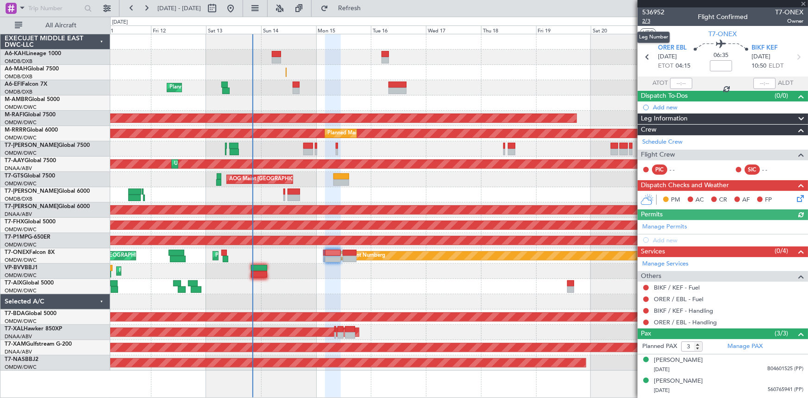
click at [646, 21] on span "2/3" at bounding box center [653, 21] width 22 height 8
click at [644, 57] on icon at bounding box center [647, 57] width 12 height 12
type input "+00:05"
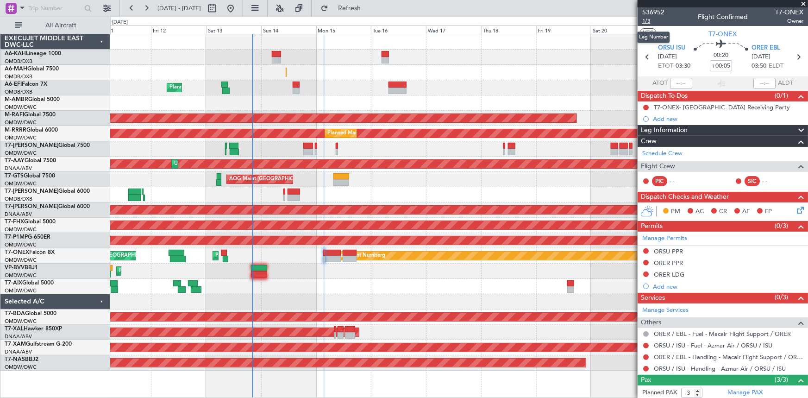
click at [648, 20] on span "1/3" at bounding box center [653, 21] width 22 height 8
click at [792, 55] on icon at bounding box center [798, 57] width 12 height 12
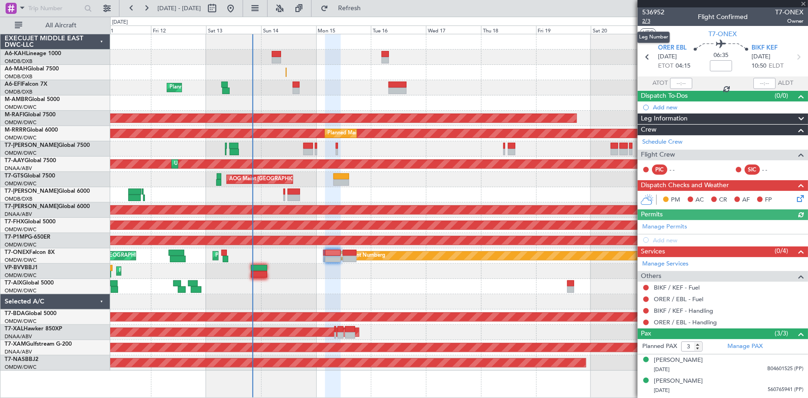
click at [645, 23] on span "2/3" at bounding box center [653, 21] width 22 height 8
click at [648, 20] on span "2/3" at bounding box center [653, 21] width 22 height 8
click at [716, 62] on input at bounding box center [720, 65] width 22 height 11
type input "+5"
click at [705, 80] on section "ATOT ALDT" at bounding box center [722, 83] width 170 height 14
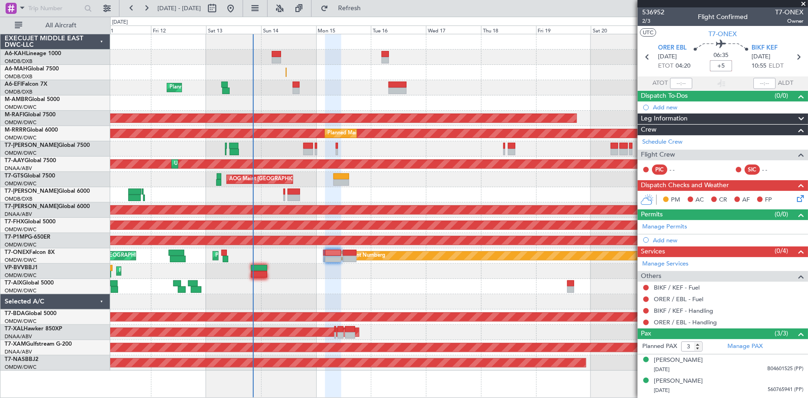
type input "+00:05"
drag, startPoint x: 794, startPoint y: 55, endPoint x: 782, endPoint y: 69, distance: 19.1
click at [794, 55] on icon at bounding box center [798, 57] width 12 height 12
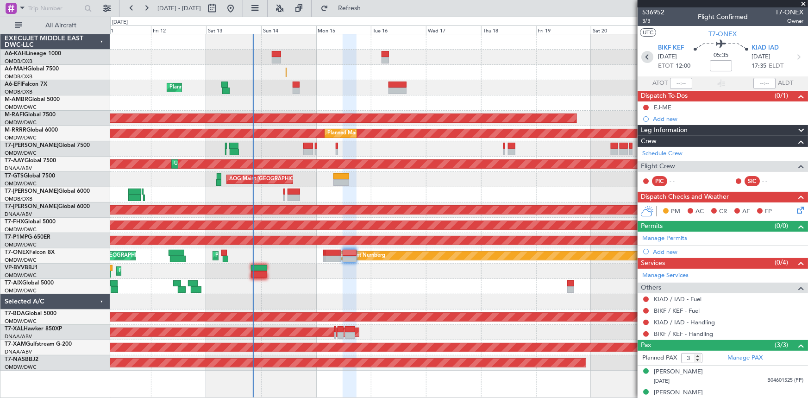
click at [646, 53] on icon at bounding box center [647, 57] width 12 height 12
type input "+00:05"
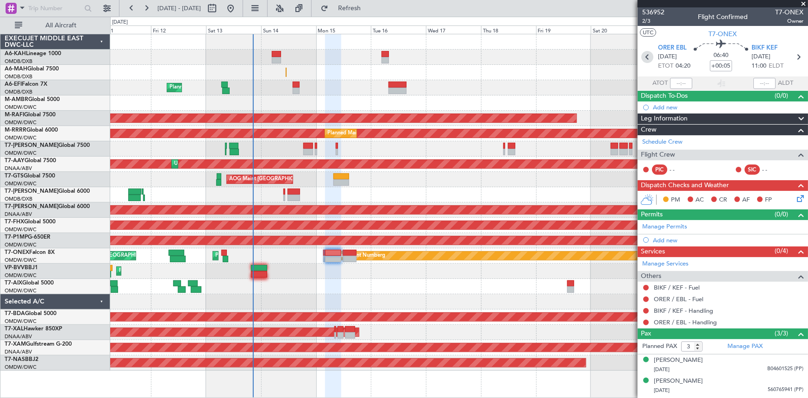
click at [645, 57] on icon at bounding box center [647, 57] width 12 height 12
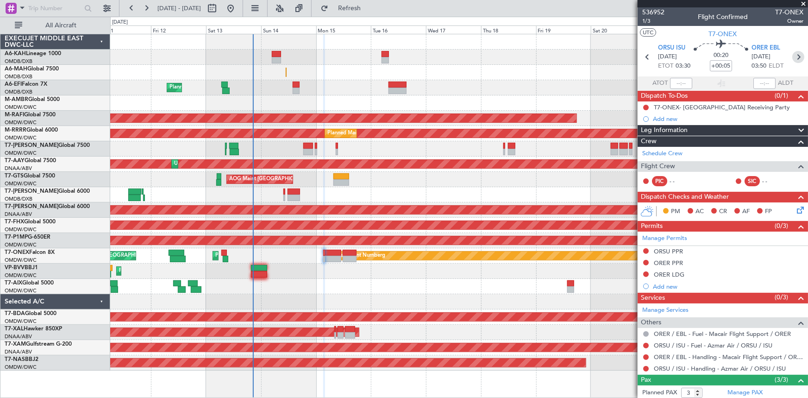
click at [792, 56] on icon at bounding box center [798, 57] width 12 height 12
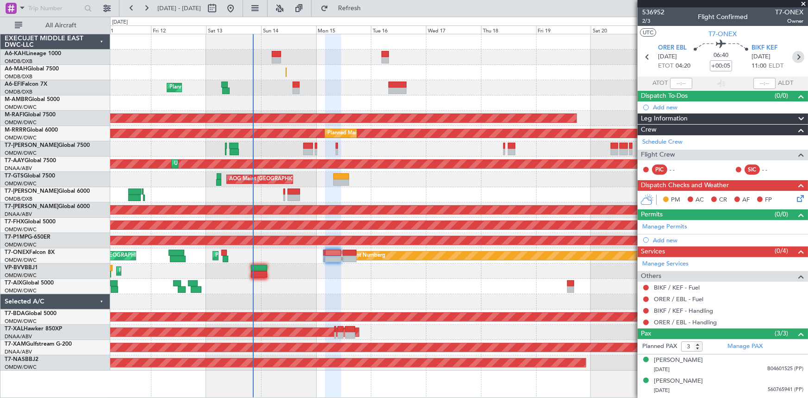
click at [792, 58] on icon at bounding box center [798, 57] width 12 height 12
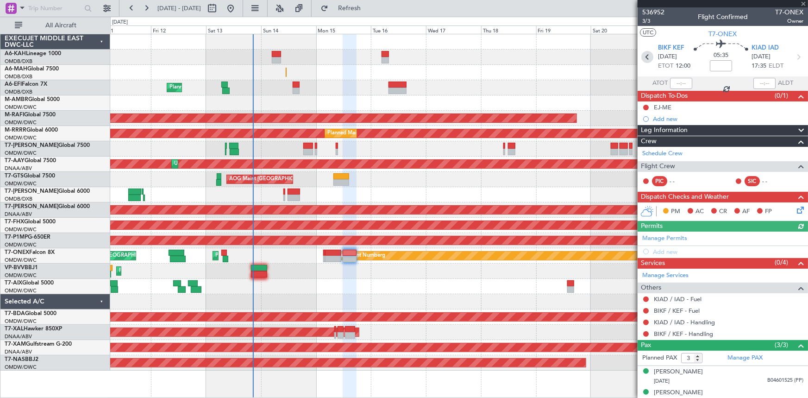
click at [647, 56] on icon at bounding box center [647, 57] width 12 height 12
type input "+00:05"
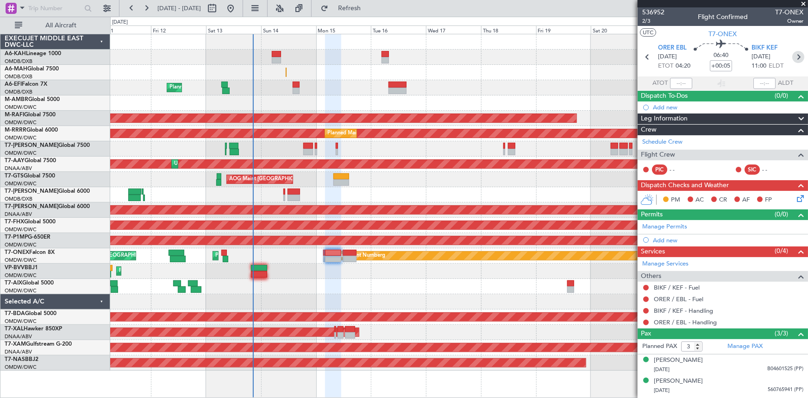
click at [792, 55] on icon at bounding box center [798, 57] width 12 height 12
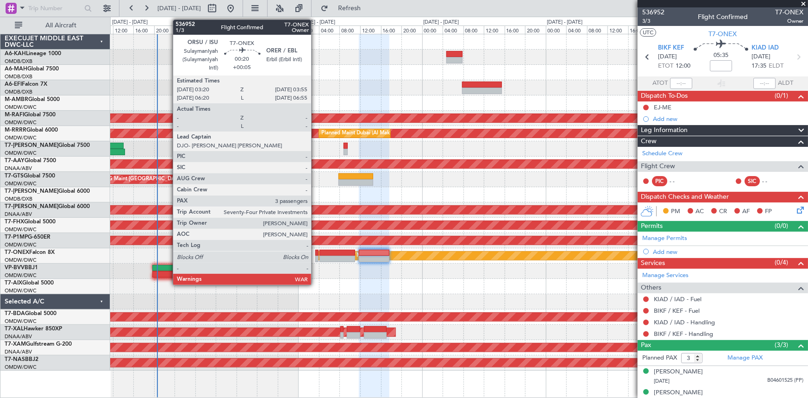
click at [316, 254] on div at bounding box center [316, 252] width 3 height 6
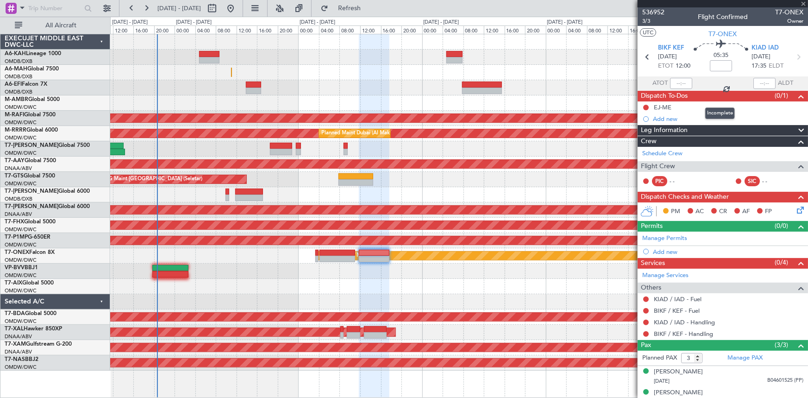
type input "+00:05"
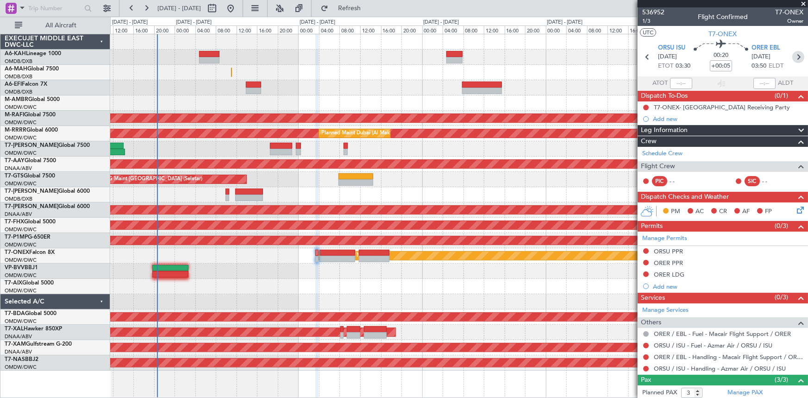
click at [792, 56] on icon at bounding box center [798, 57] width 12 height 12
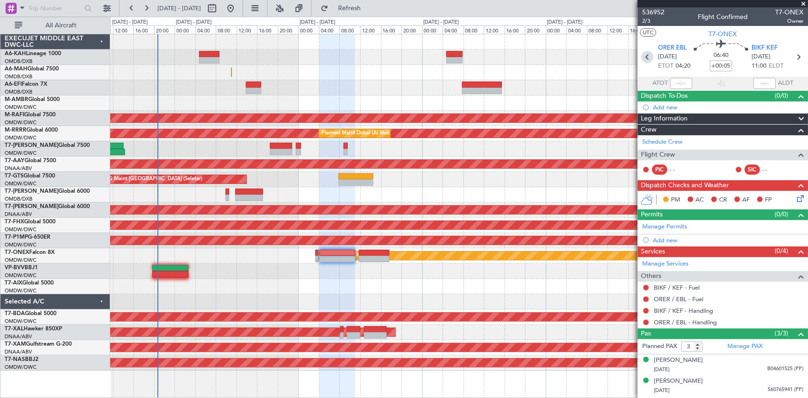
click at [646, 54] on icon at bounding box center [647, 57] width 12 height 12
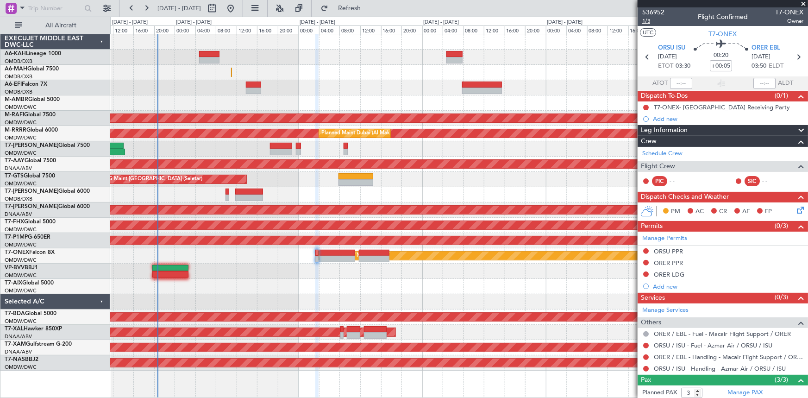
click at [645, 19] on span "1/3" at bounding box center [653, 21] width 22 height 8
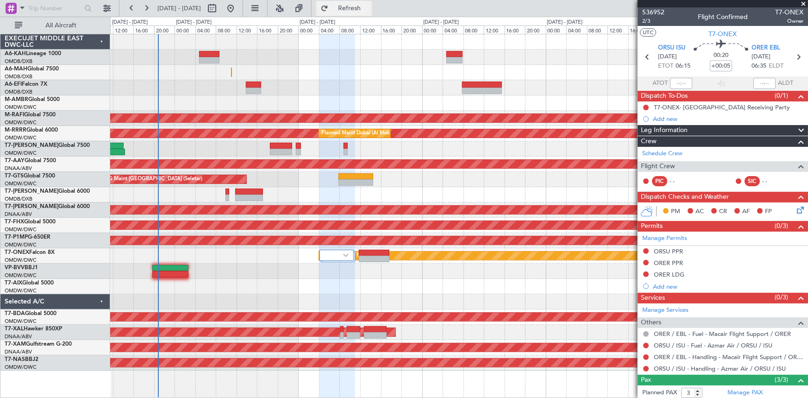
click at [369, 9] on span "Refresh" at bounding box center [349, 8] width 39 height 6
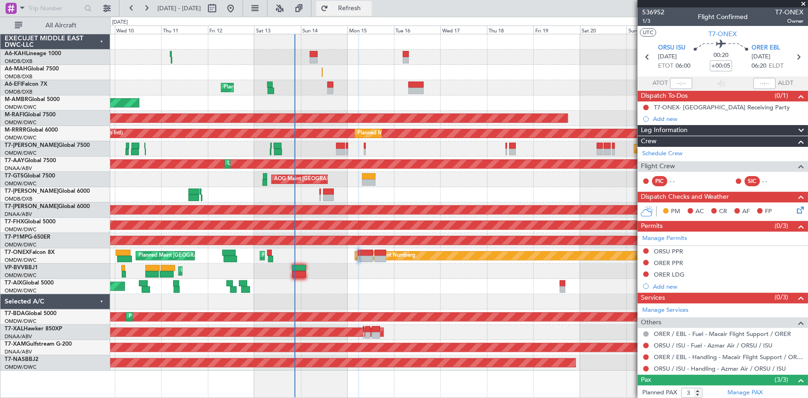
click at [365, 8] on span "Refresh" at bounding box center [349, 8] width 39 height 6
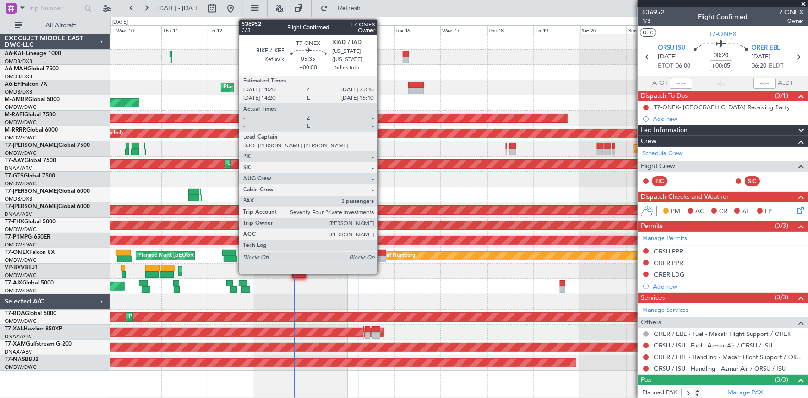
click at [381, 255] on div at bounding box center [380, 252] width 12 height 6
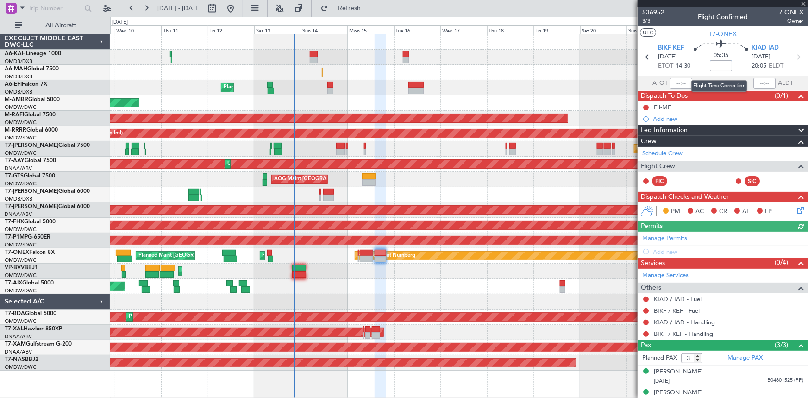
click at [717, 65] on input at bounding box center [720, 65] width 22 height 11
type input "-"
click at [694, 60] on div "05:35 -0030" at bounding box center [720, 57] width 61 height 34
click at [646, 20] on span "3/3" at bounding box center [653, 21] width 22 height 8
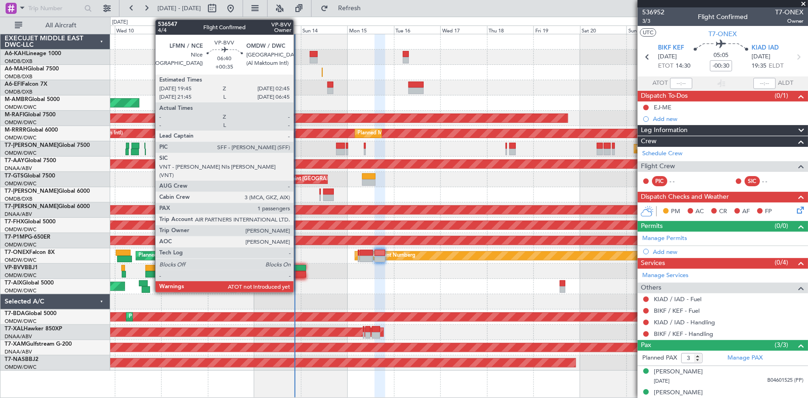
click at [298, 270] on div at bounding box center [299, 268] width 14 height 6
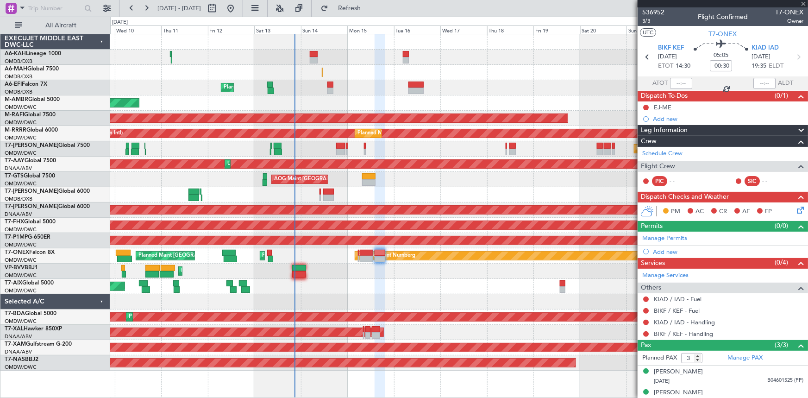
click at [673, 83] on div at bounding box center [681, 83] width 22 height 11
type input "+00:35"
type input "1"
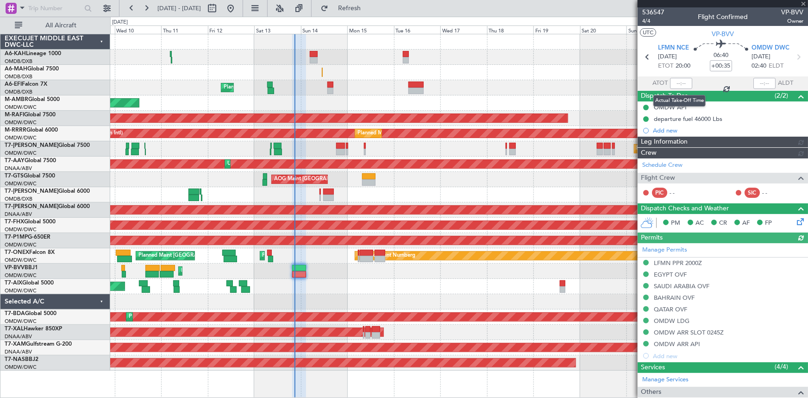
type input "Dherander Fithani (DHF)"
type input "7273"
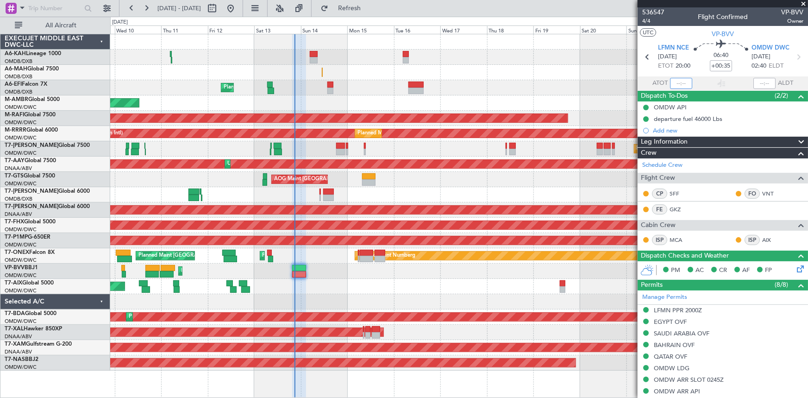
click at [677, 78] on input "text" at bounding box center [681, 83] width 22 height 11
click at [703, 77] on section "ATOT 2004 ALDT" at bounding box center [722, 83] width 170 height 14
type input "20:04"
click at [363, 1] on button "Refresh" at bounding box center [344, 8] width 56 height 15
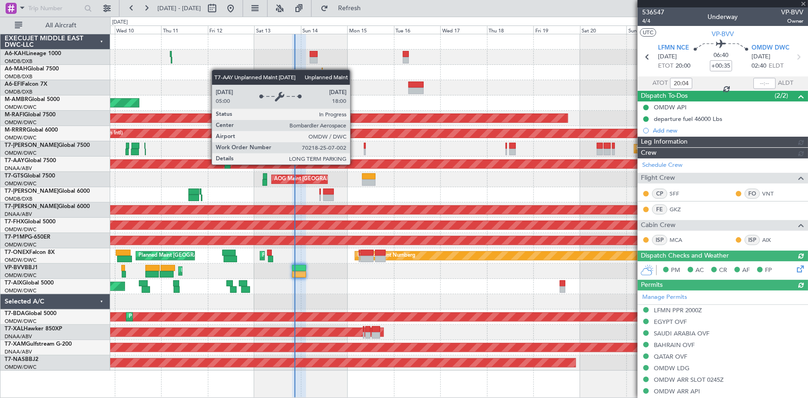
type input "Dherander Fithani (DHF)"
type input "7273"
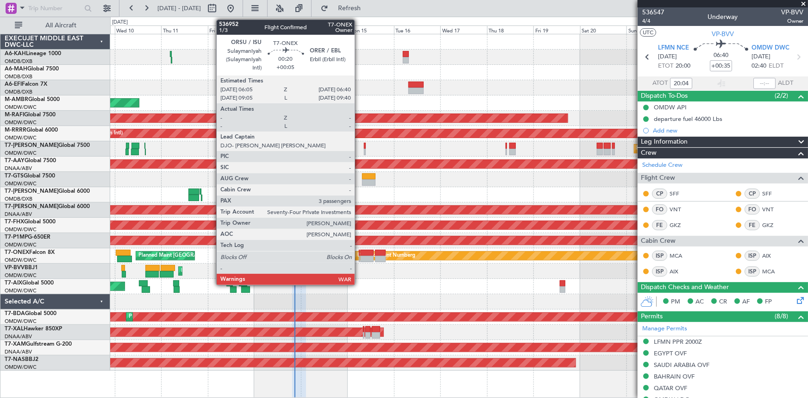
click at [359, 252] on div at bounding box center [359, 252] width 1 height 6
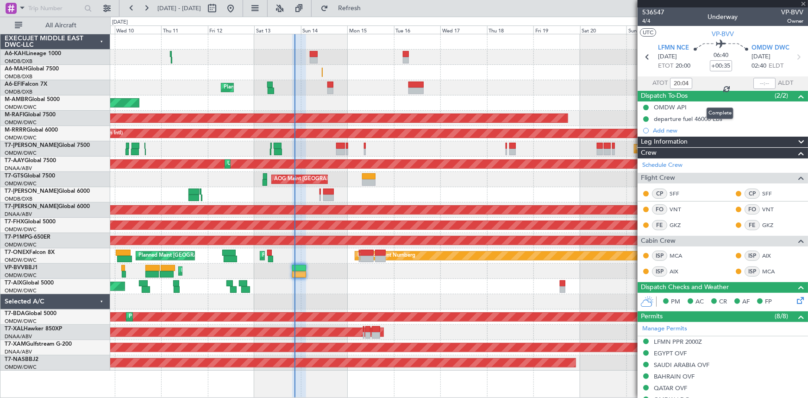
type input "+00:05"
type input "3"
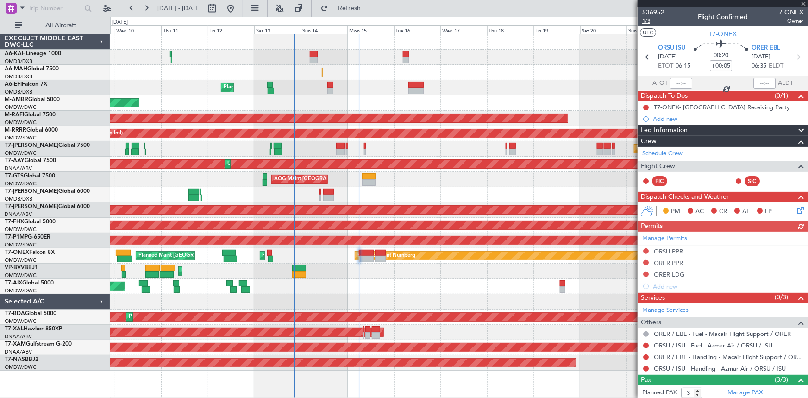
click at [646, 22] on span "1/3" at bounding box center [653, 21] width 22 height 8
click at [794, 55] on icon at bounding box center [798, 57] width 12 height 12
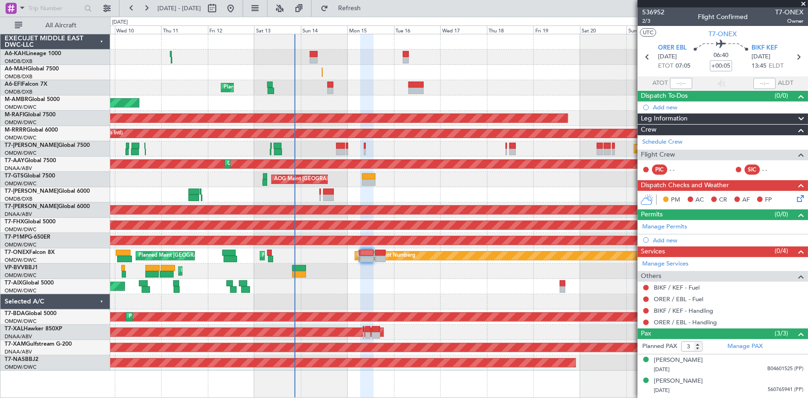
drag, startPoint x: 795, startPoint y: 58, endPoint x: 704, endPoint y: 85, distance: 95.0
click at [795, 58] on icon at bounding box center [798, 57] width 12 height 12
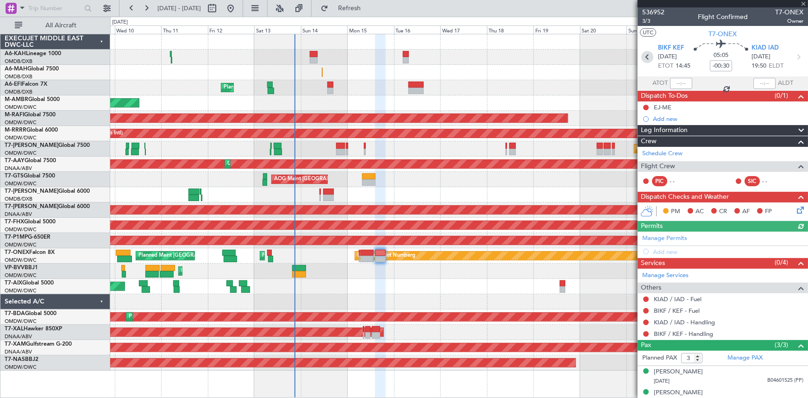
click at [646, 55] on icon at bounding box center [647, 57] width 12 height 12
type input "+00:05"
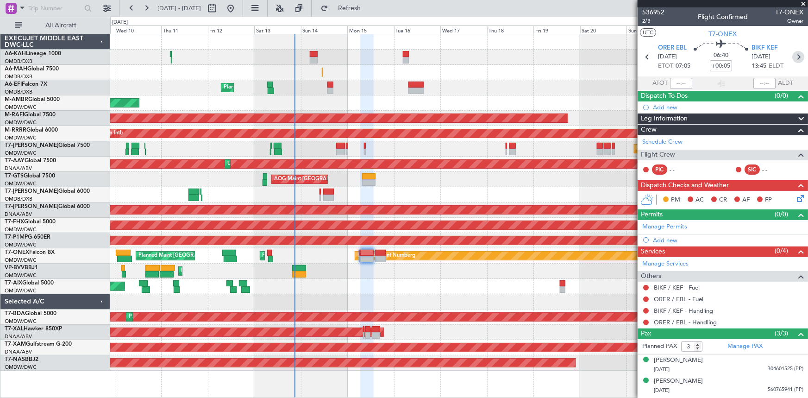
click at [794, 56] on icon at bounding box center [798, 57] width 12 height 12
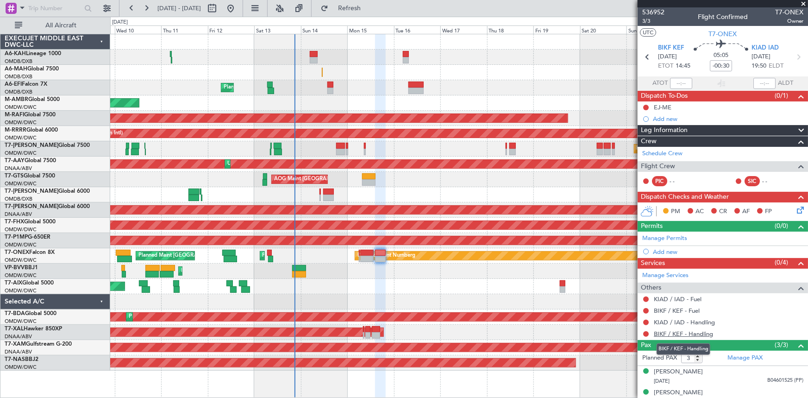
click at [674, 334] on link "BIKF / KEF - Handling" at bounding box center [682, 333] width 59 height 8
click at [369, 8] on span "Refresh" at bounding box center [349, 8] width 39 height 6
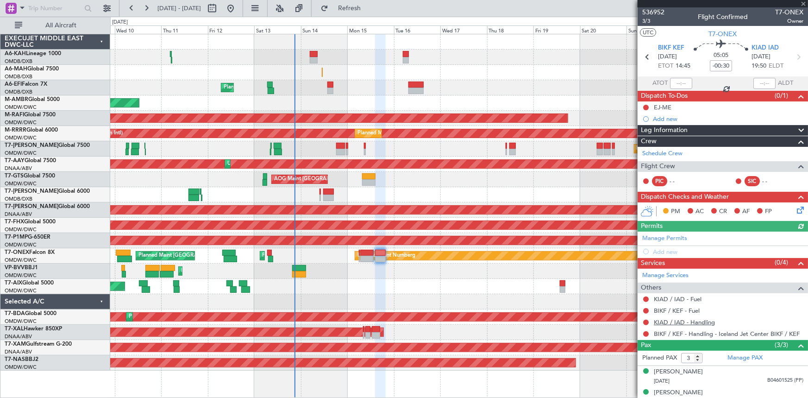
click at [690, 321] on link "KIAD / IAD - Handling" at bounding box center [683, 322] width 61 height 8
click at [369, 8] on span "Refresh" at bounding box center [349, 8] width 39 height 6
click at [644, 60] on icon at bounding box center [647, 57] width 12 height 12
type input "+00:05"
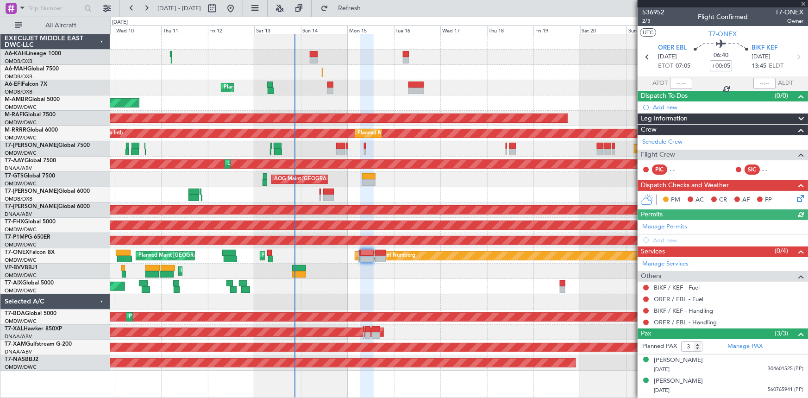
click at [664, 305] on div "BIKF / KEF - Handling" at bounding box center [722, 311] width 170 height 12
click at [674, 306] on link "BIKF / KEF - Handling" at bounding box center [682, 310] width 59 height 8
click at [367, 5] on span "Refresh" at bounding box center [349, 8] width 39 height 6
click at [675, 321] on link "ORER / EBL - Handling" at bounding box center [684, 322] width 63 height 8
click at [363, 7] on span "Refresh" at bounding box center [349, 8] width 39 height 6
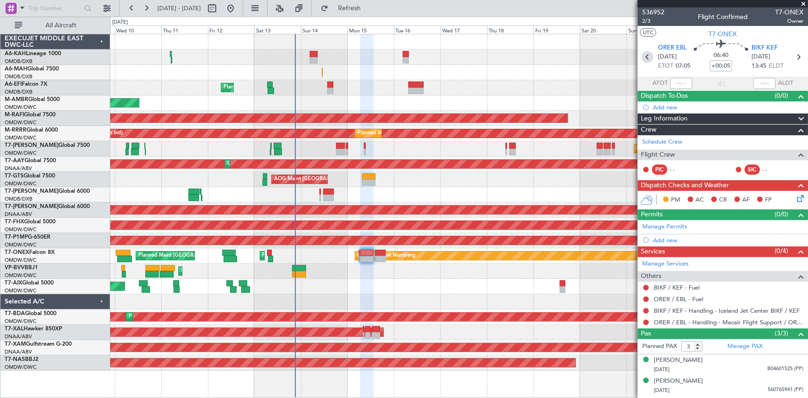
click at [644, 55] on icon at bounding box center [647, 57] width 12 height 12
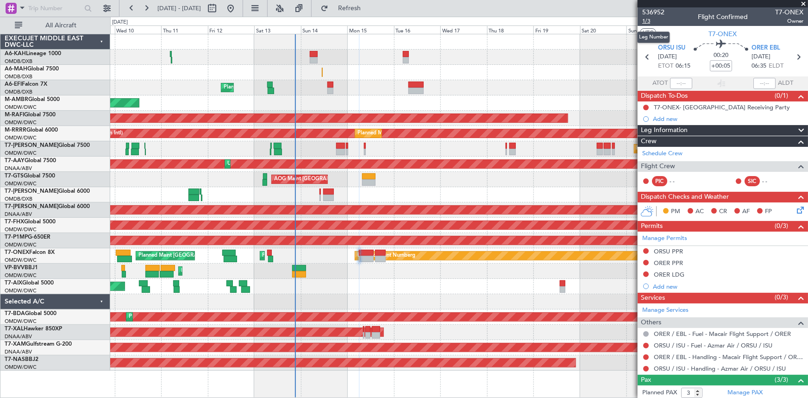
click at [648, 19] on span "1/3" at bounding box center [653, 21] width 22 height 8
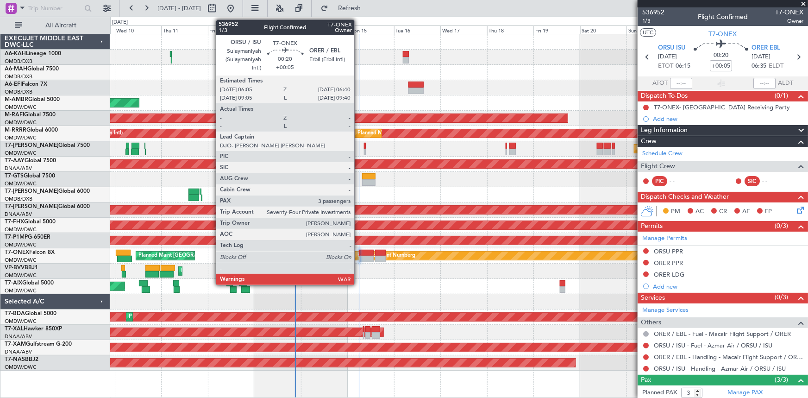
click at [359, 250] on div at bounding box center [359, 252] width 1 height 6
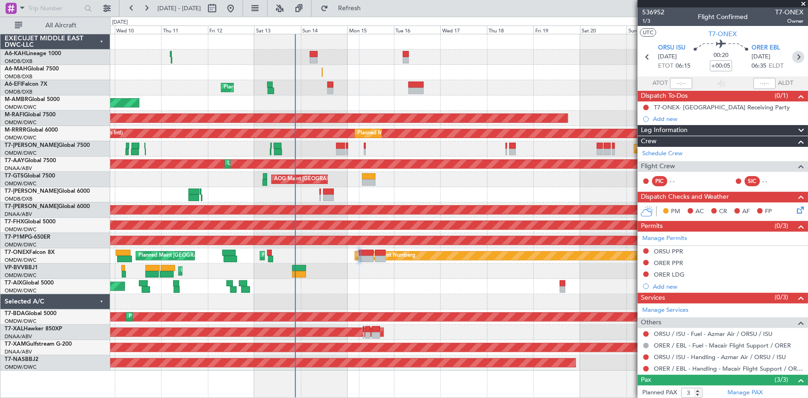
click at [796, 55] on icon at bounding box center [798, 57] width 12 height 12
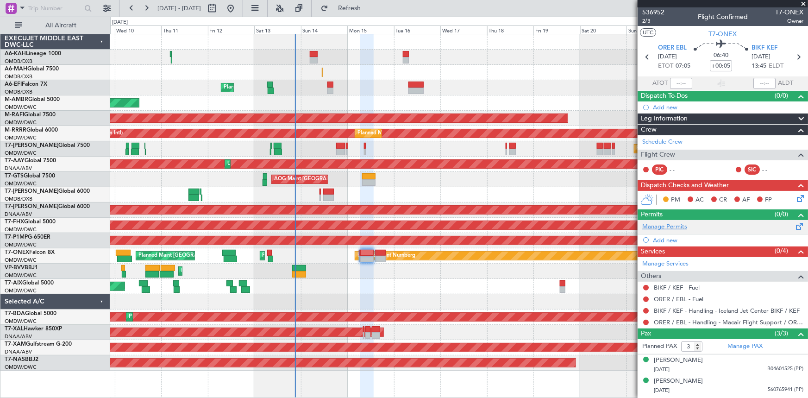
click at [661, 225] on link "Manage Permits" at bounding box center [664, 226] width 45 height 9
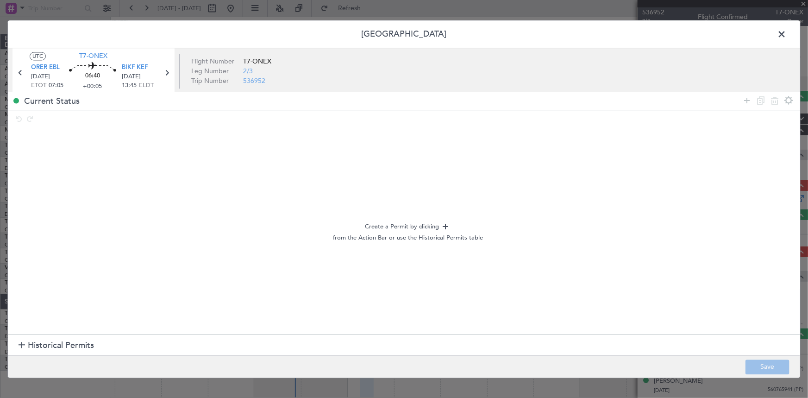
click at [55, 344] on span "Historical Permits" at bounding box center [61, 345] width 66 height 12
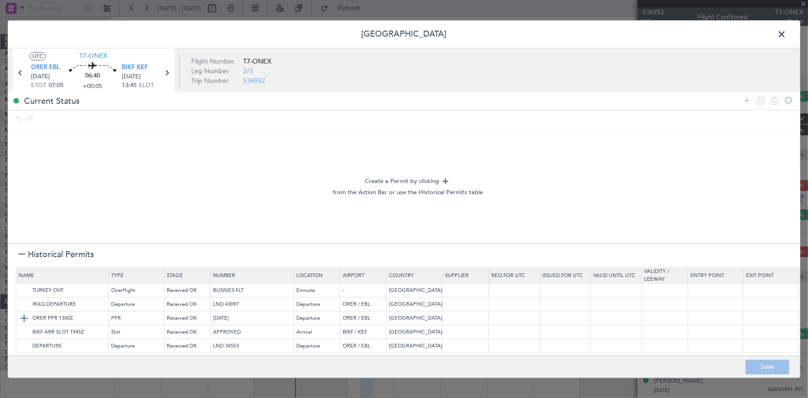
scroll to position [5, 0]
click at [23, 312] on img at bounding box center [24, 317] width 11 height 11
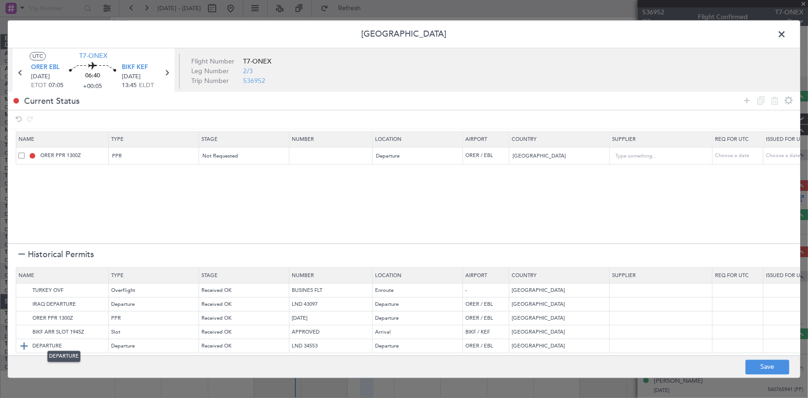
click at [23, 340] on img at bounding box center [24, 345] width 11 height 11
click at [25, 285] on img at bounding box center [24, 290] width 11 height 11
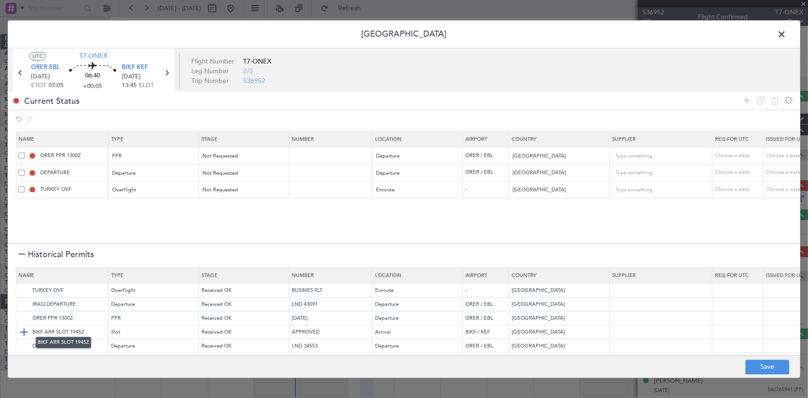
click at [22, 326] on img at bounding box center [24, 331] width 11 height 11
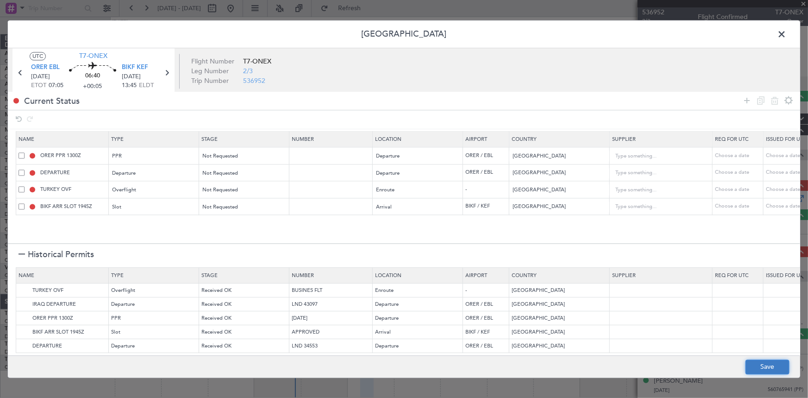
click at [761, 364] on button "Save" at bounding box center [767, 366] width 44 height 15
type input "ORER PPR"
type input "NNN"
type input "1"
type input "IRAQ DEPARTURE"
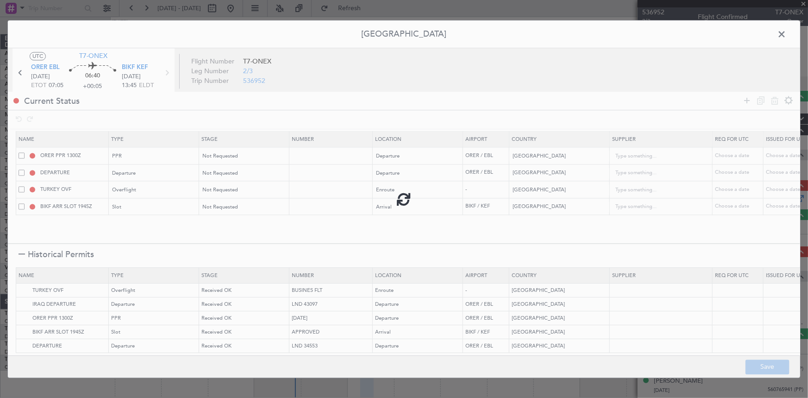
type input "NNN"
type input "1"
type input "NNN"
type input "BIKF ARR SLOT"
type input "NNN"
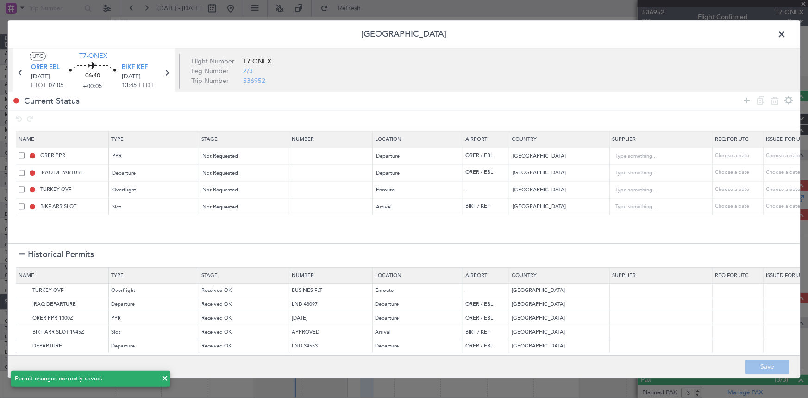
click at [786, 36] on span at bounding box center [786, 36] width 0 height 19
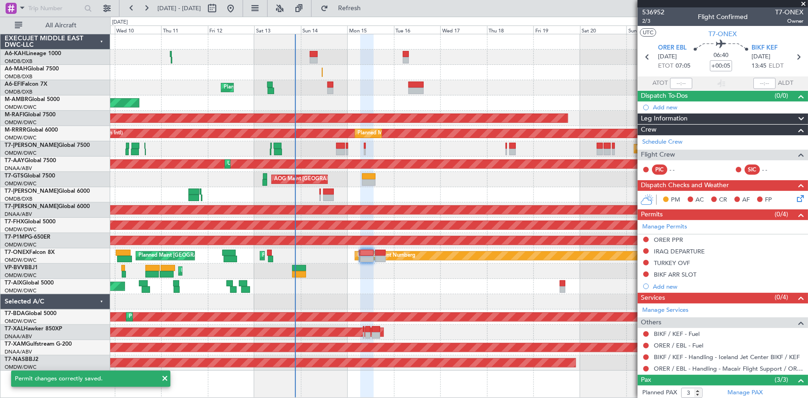
drag, startPoint x: 380, startPoint y: 6, endPoint x: 427, endPoint y: 23, distance: 49.8
click at [369, 6] on span "Refresh" at bounding box center [349, 8] width 39 height 6
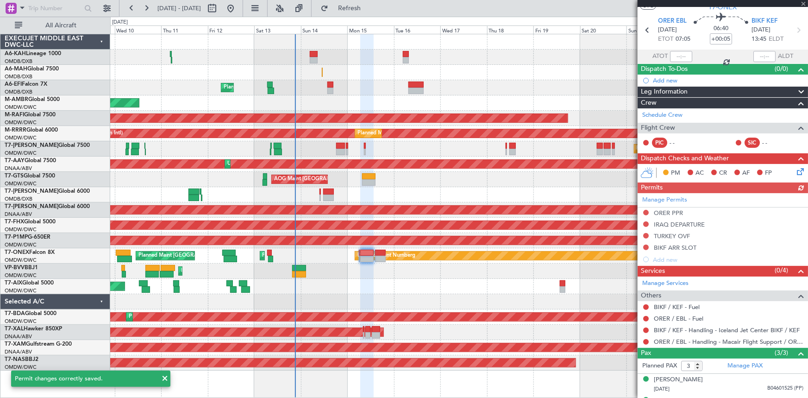
scroll to position [0, 0]
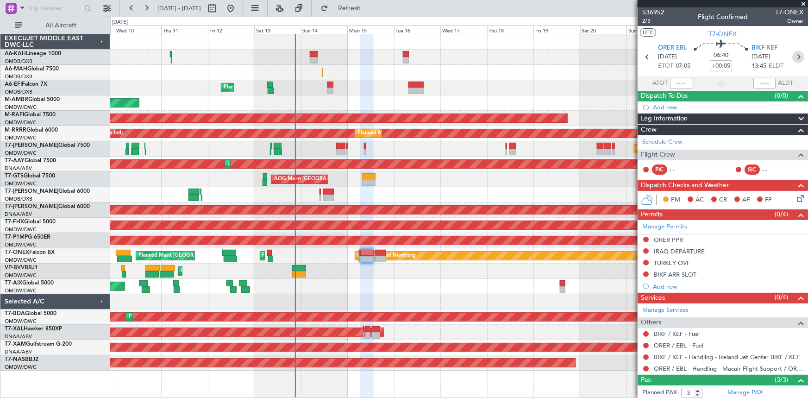
click at [794, 57] on icon at bounding box center [798, 57] width 12 height 12
type input "-00:30"
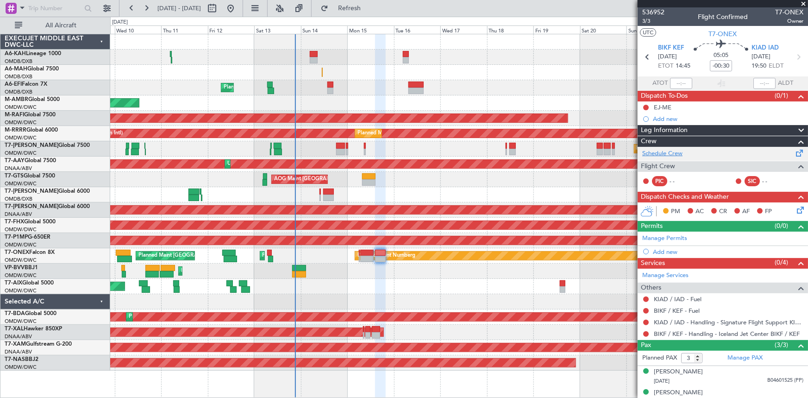
click at [667, 152] on link "Schedule Crew" at bounding box center [662, 153] width 40 height 9
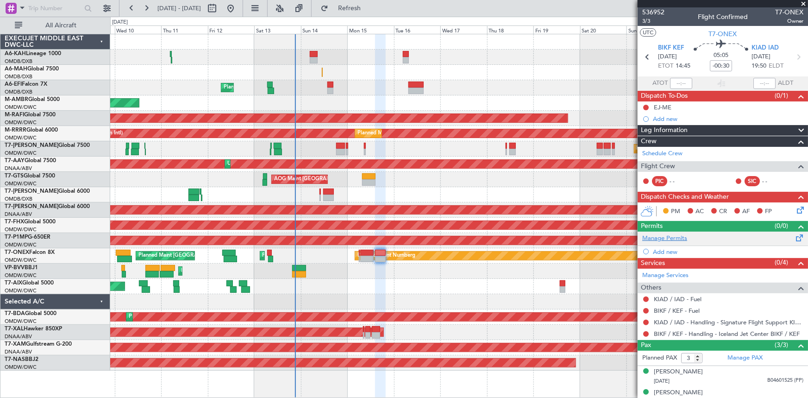
click at [667, 238] on link "Manage Permits" at bounding box center [664, 238] width 45 height 9
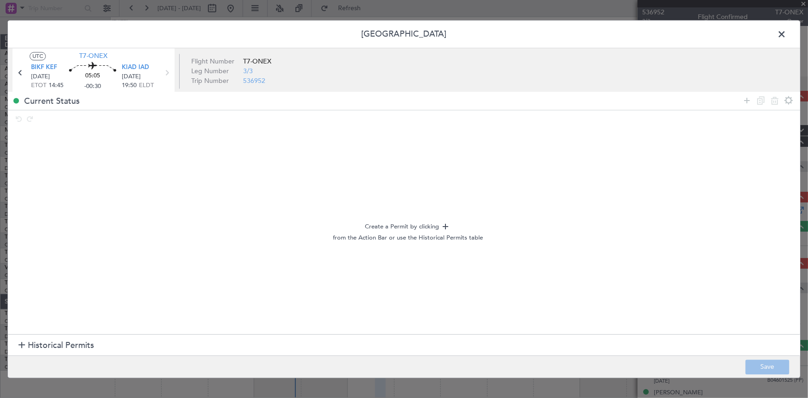
click at [55, 347] on span "Historical Permits" at bounding box center [61, 345] width 66 height 12
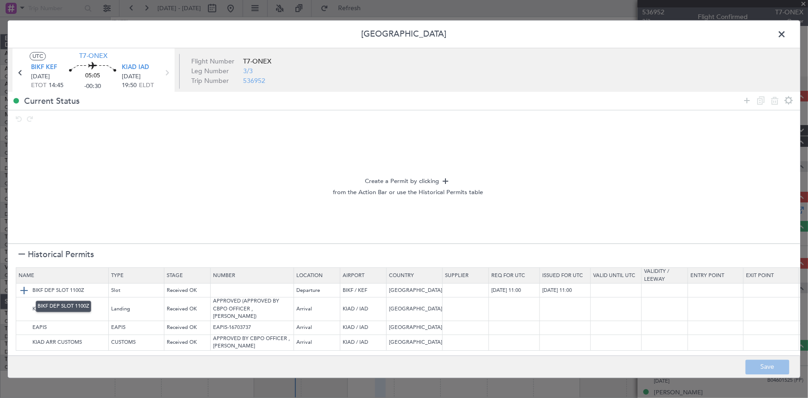
click at [23, 291] on img at bounding box center [24, 290] width 11 height 11
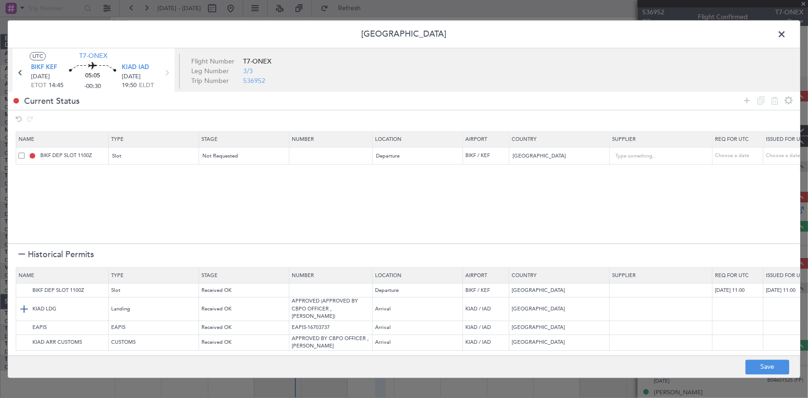
click at [23, 305] on img at bounding box center [24, 309] width 11 height 11
click at [24, 322] on img at bounding box center [24, 327] width 11 height 11
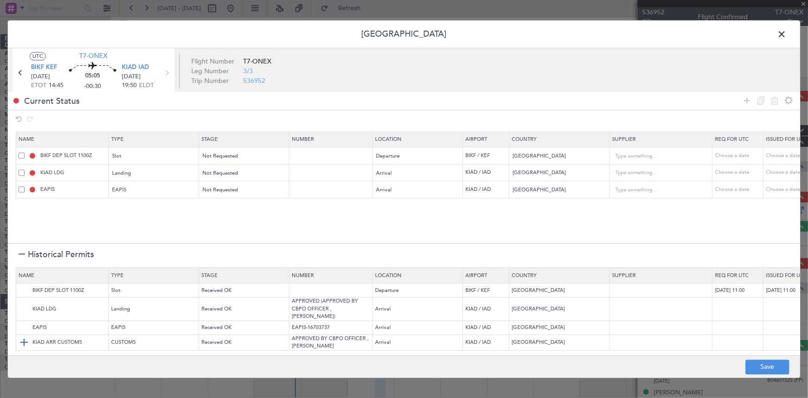
click at [22, 337] on img at bounding box center [24, 342] width 11 height 11
click at [766, 366] on button "Save" at bounding box center [767, 366] width 44 height 15
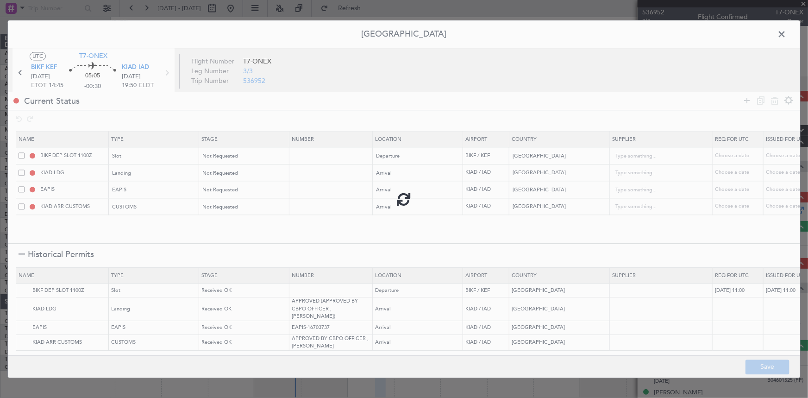
type input "BIKF DEP SLOT"
type input "NNN"
type input "5"
type input "NNN"
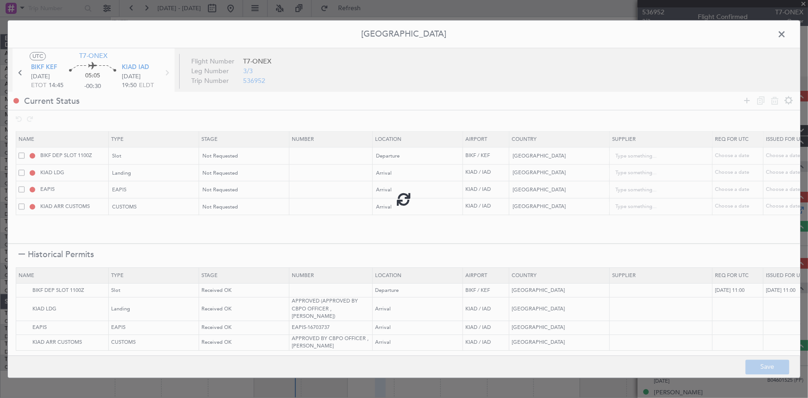
type input "5"
type input "NNN"
type input "5"
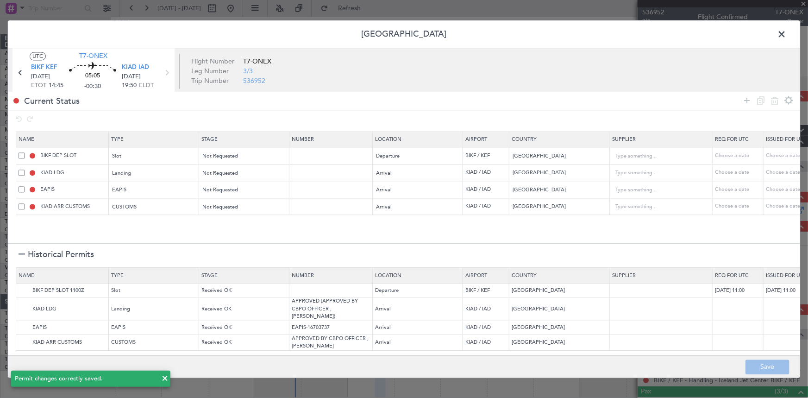
click at [786, 33] on span at bounding box center [786, 36] width 0 height 19
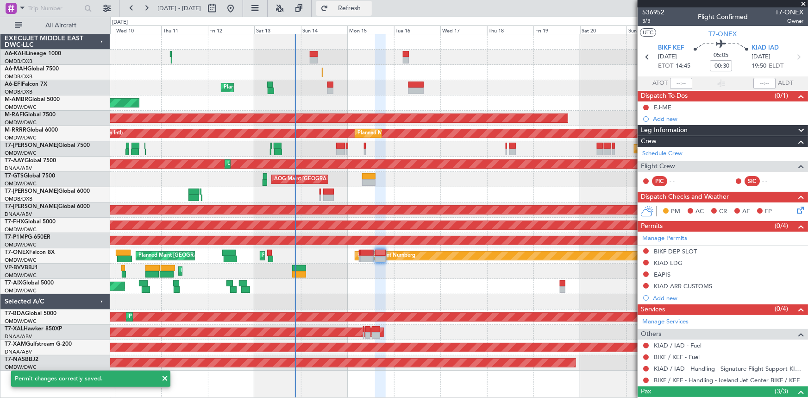
click at [351, 6] on button "Refresh" at bounding box center [344, 8] width 56 height 15
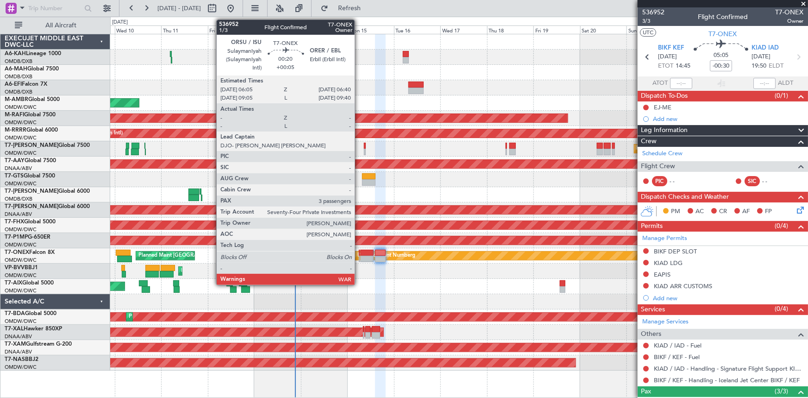
click at [359, 252] on div at bounding box center [359, 252] width 1 height 6
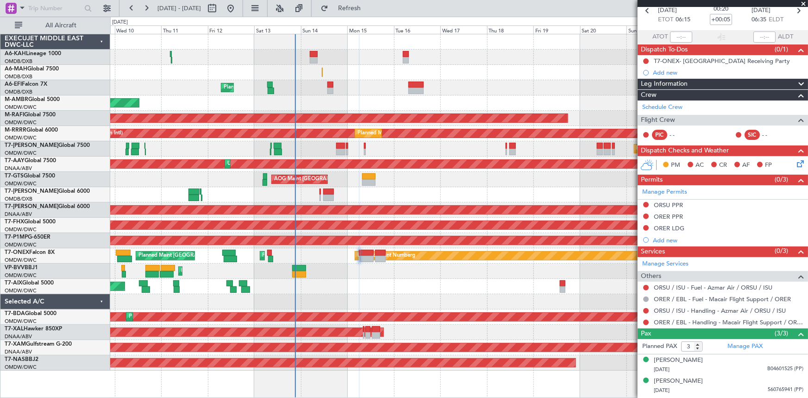
scroll to position [64, 0]
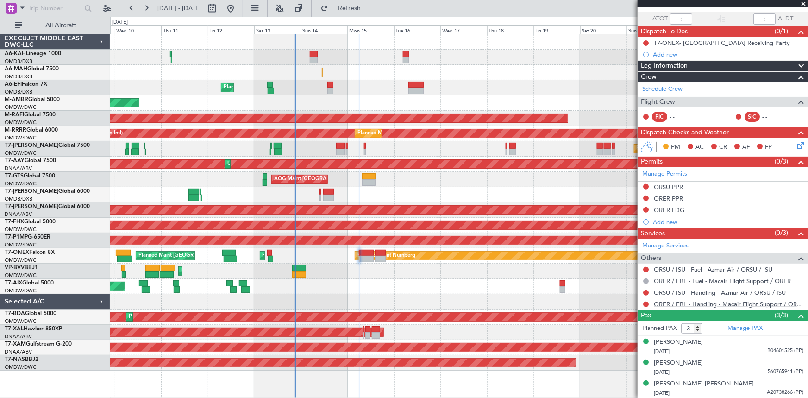
click at [721, 302] on link "ORER / EBL - Handling - Macair Flight Support / ORER" at bounding box center [727, 304] width 149 height 8
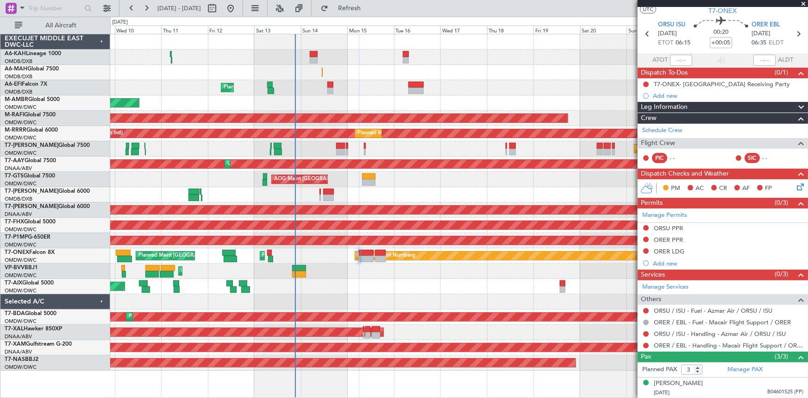
scroll to position [0, 0]
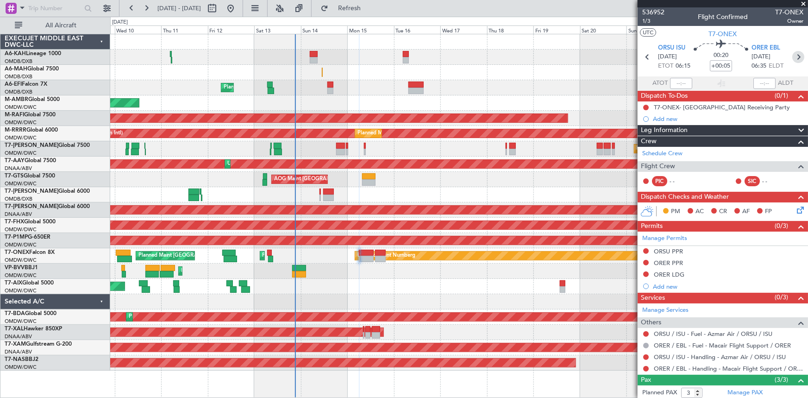
click at [793, 56] on icon at bounding box center [798, 57] width 12 height 12
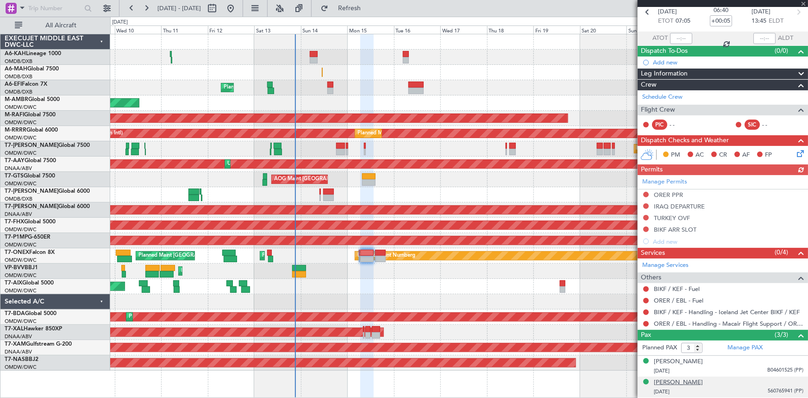
scroll to position [64, 0]
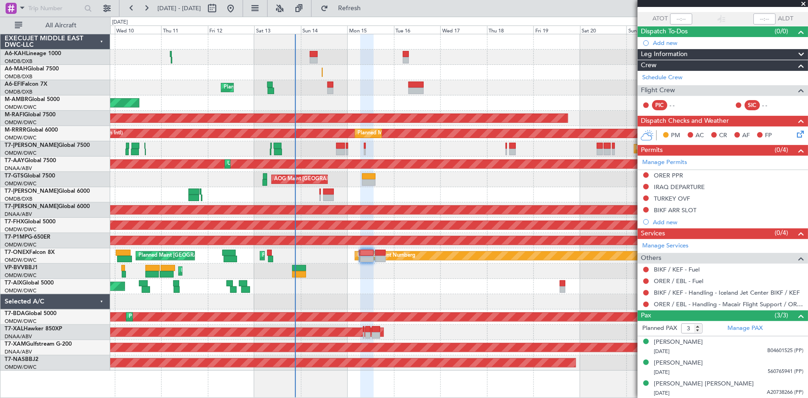
drag, startPoint x: 367, startPoint y: 6, endPoint x: 515, endPoint y: 97, distance: 173.7
click at [367, 6] on span "Refresh" at bounding box center [349, 8] width 39 height 6
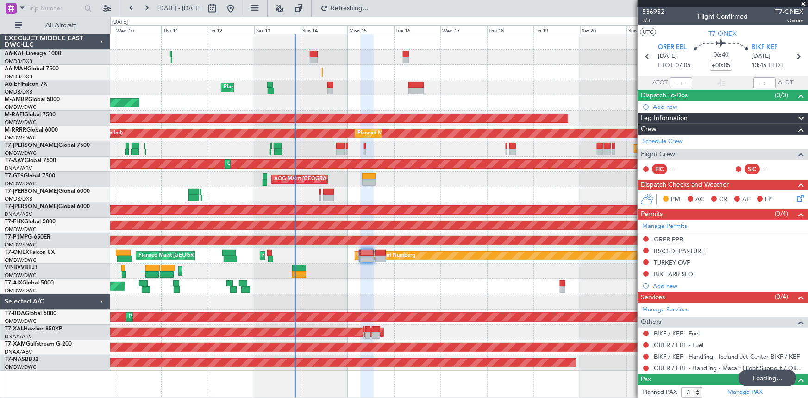
scroll to position [0, 0]
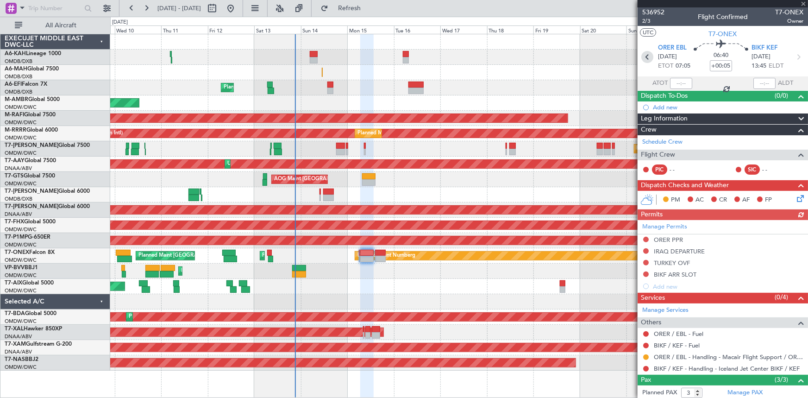
click at [645, 55] on icon at bounding box center [647, 57] width 12 height 12
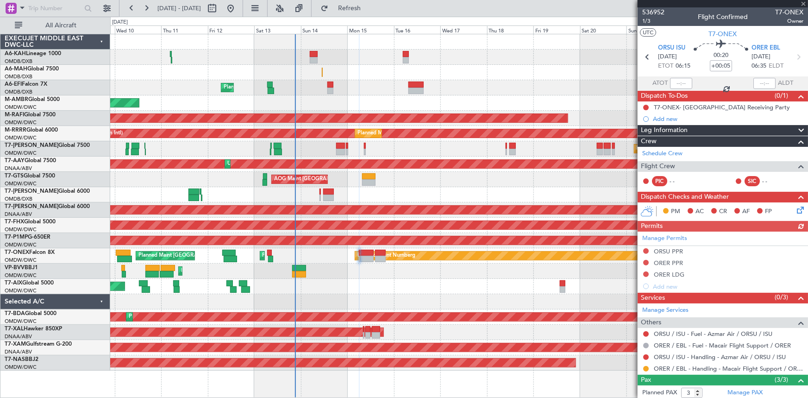
click at [793, 56] on icon at bounding box center [798, 57] width 12 height 12
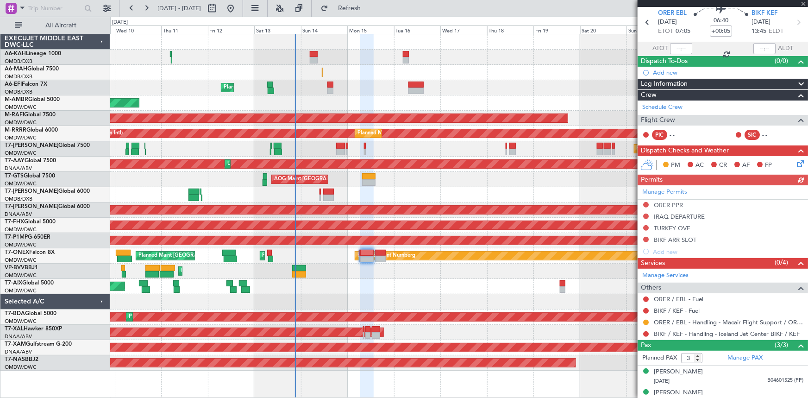
scroll to position [64, 0]
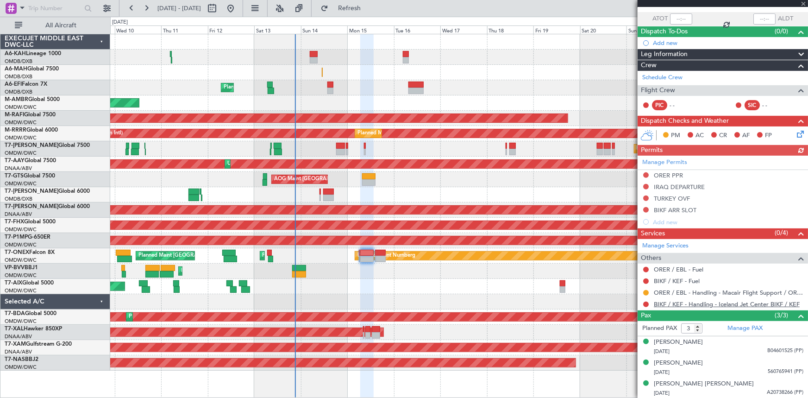
click at [673, 301] on link "BIKF / KEF - Handling - Iceland Jet Center BIKF / KEF" at bounding box center [726, 304] width 146 height 8
click at [369, 6] on span "Refresh" at bounding box center [349, 8] width 39 height 6
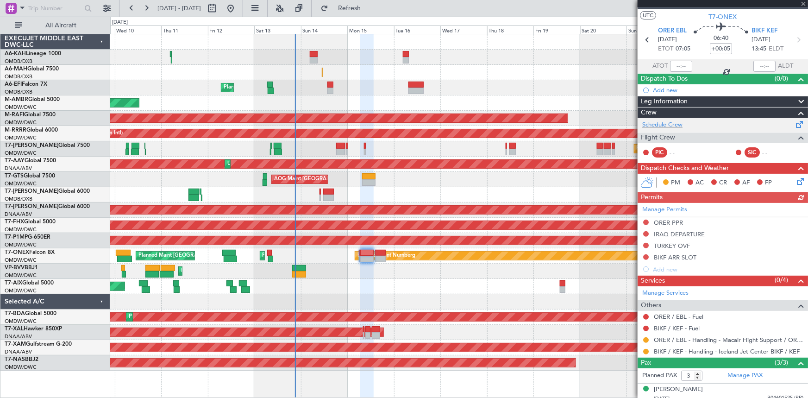
scroll to position [0, 0]
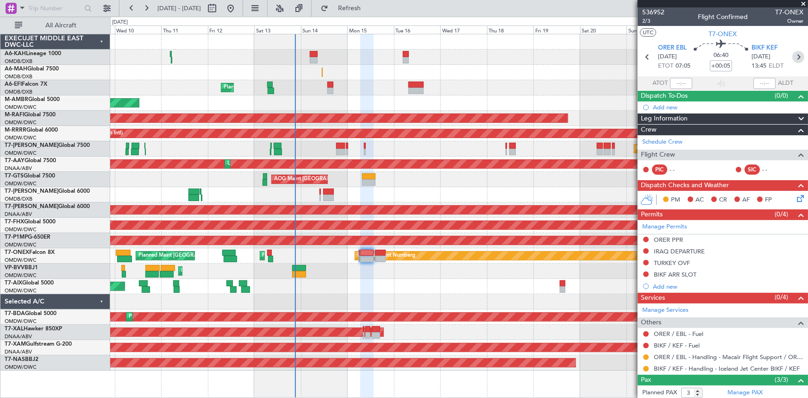
click at [796, 56] on icon at bounding box center [798, 57] width 12 height 12
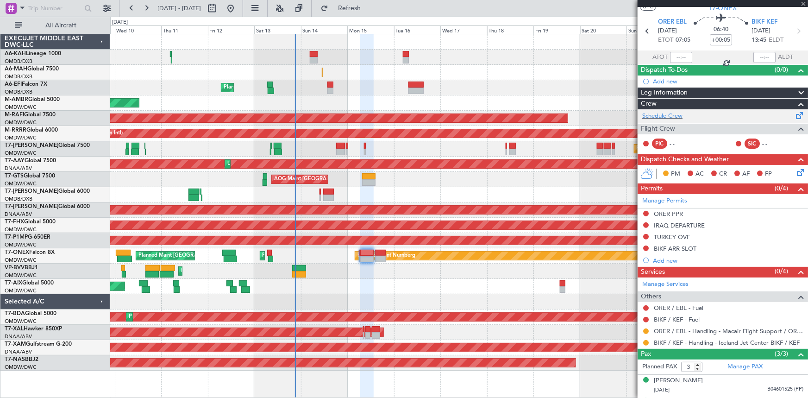
scroll to position [64, 0]
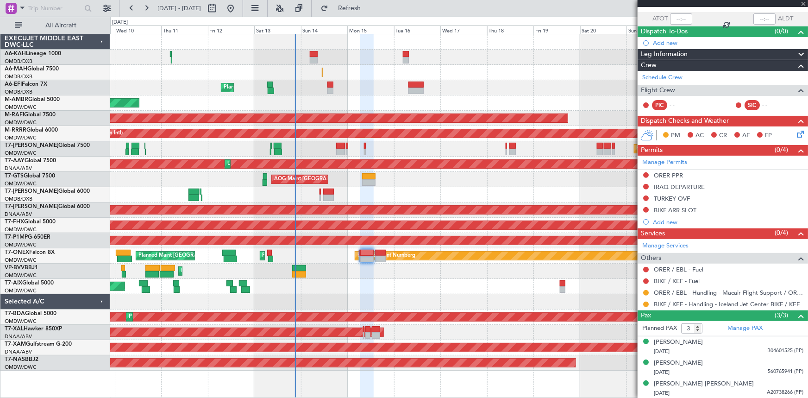
type input "-00:30"
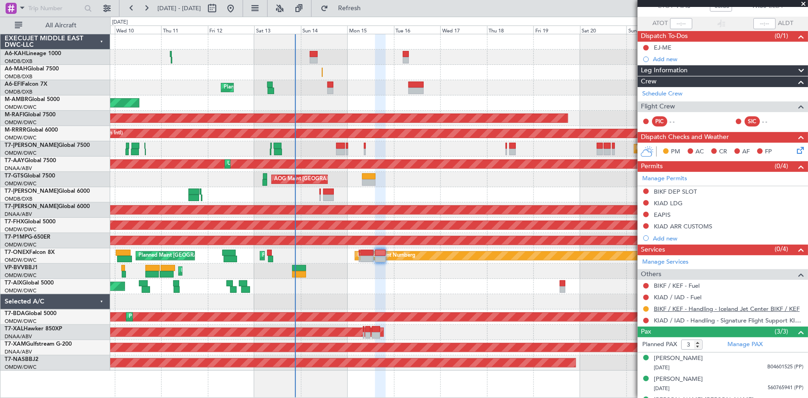
scroll to position [75, 0]
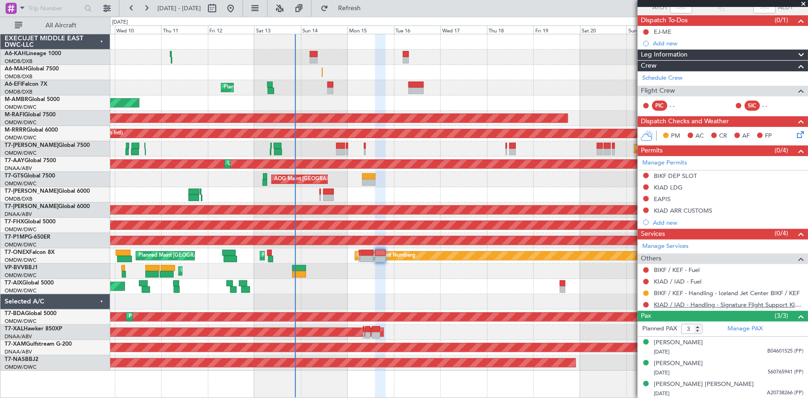
click at [705, 305] on link "KIAD / IAD - Handling - Signature Flight Support KIAD / IAD" at bounding box center [727, 304] width 149 height 8
click at [369, 6] on span "Refresh" at bounding box center [349, 8] width 39 height 6
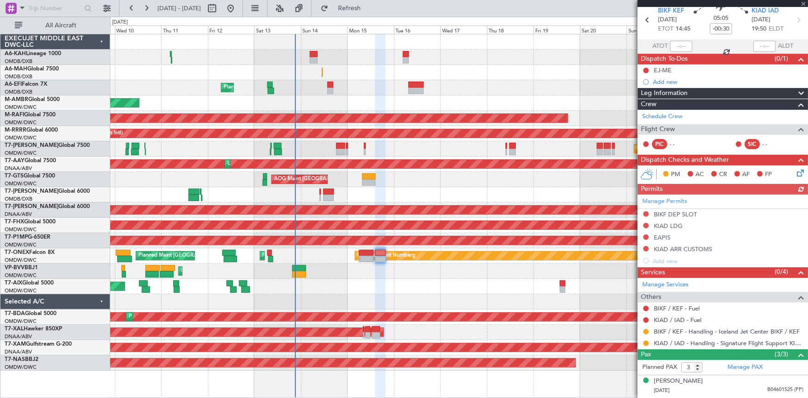
scroll to position [0, 0]
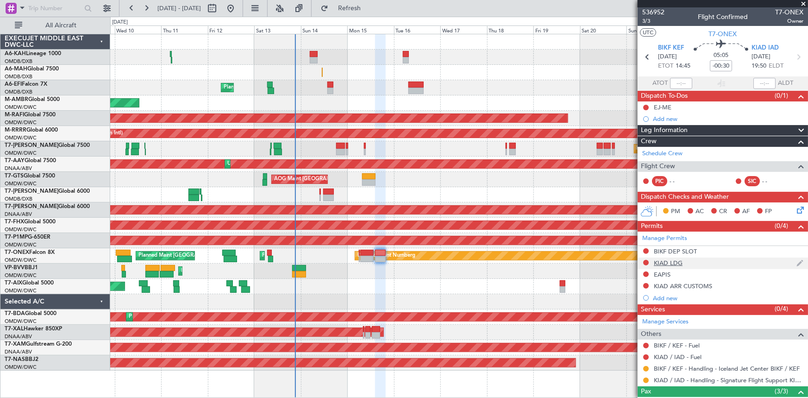
click at [674, 261] on div "KIAD LDG" at bounding box center [667, 263] width 29 height 8
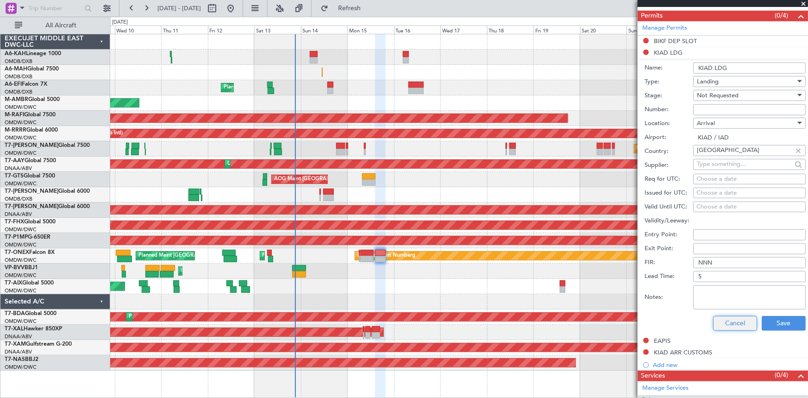
click at [731, 324] on button "Cancel" at bounding box center [735, 323] width 44 height 15
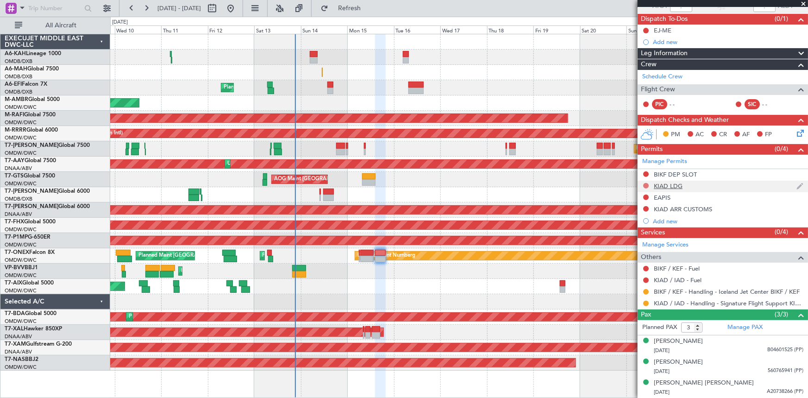
scroll to position [76, 0]
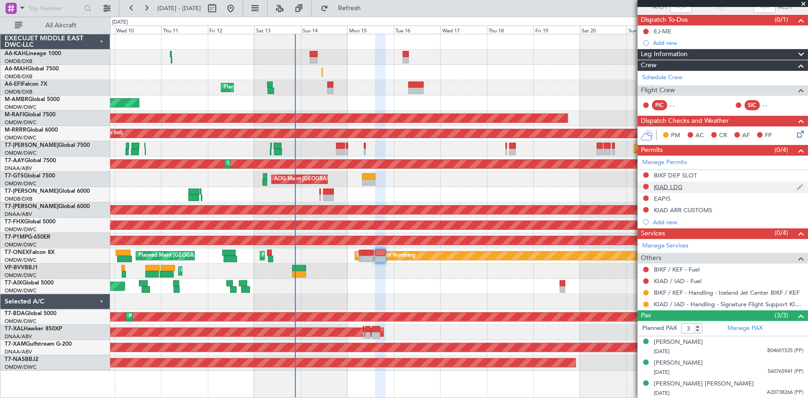
click at [678, 185] on div "KIAD LDG" at bounding box center [667, 187] width 29 height 8
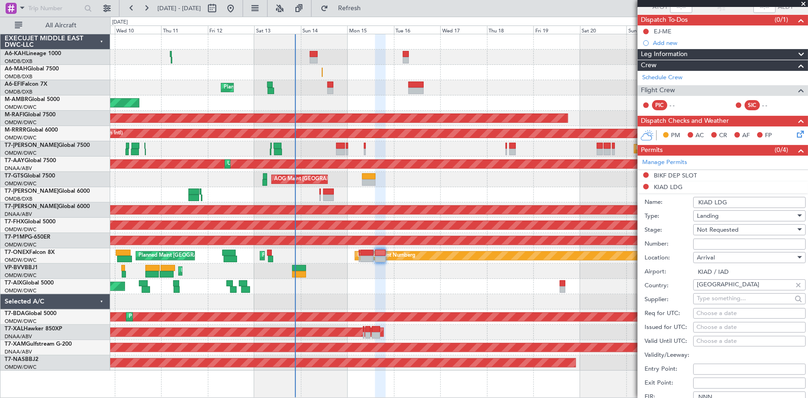
scroll to position [210, 0]
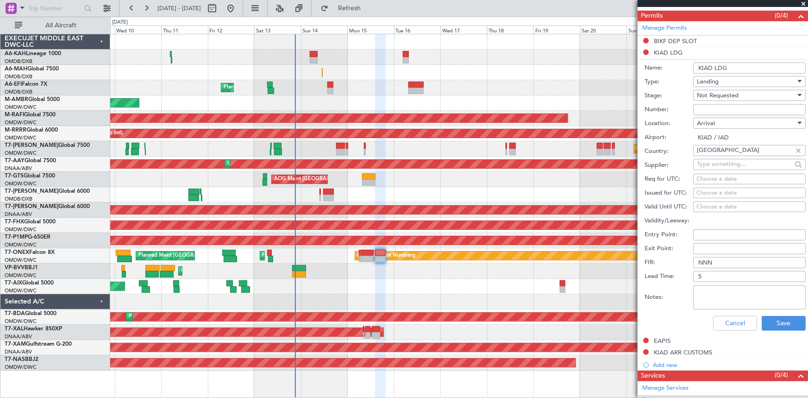
click at [736, 68] on input "KIAD LDG" at bounding box center [749, 67] width 112 height 11
type input "KIAD LDG RIGHTS"
click at [778, 322] on button "Save" at bounding box center [783, 323] width 44 height 15
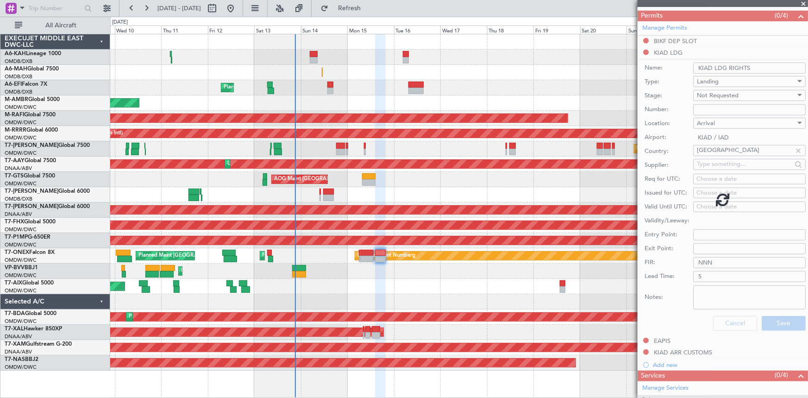
scroll to position [76, 0]
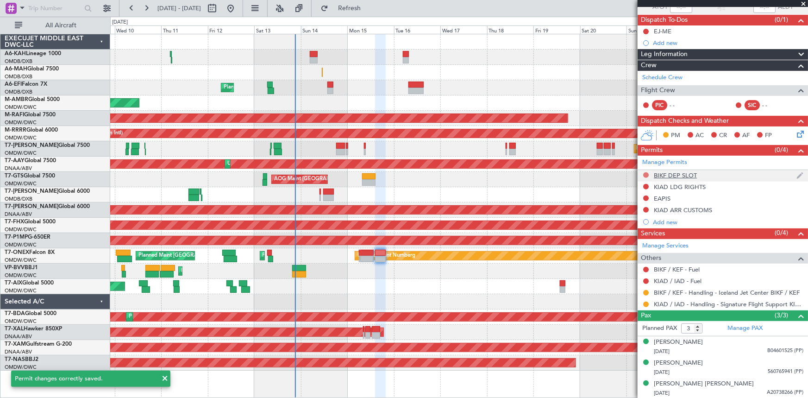
click at [647, 174] on button at bounding box center [646, 175] width 6 height 6
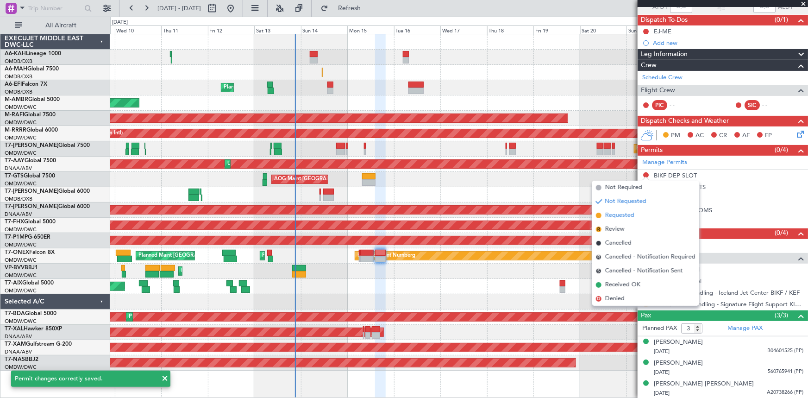
click at [618, 215] on span "Requested" at bounding box center [619, 215] width 29 height 9
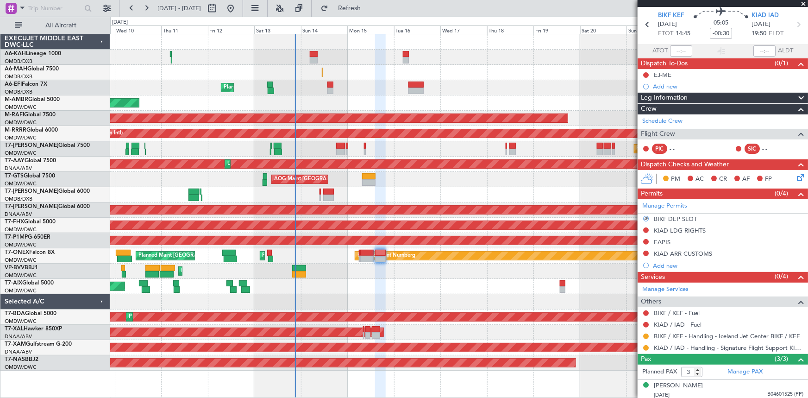
scroll to position [0, 0]
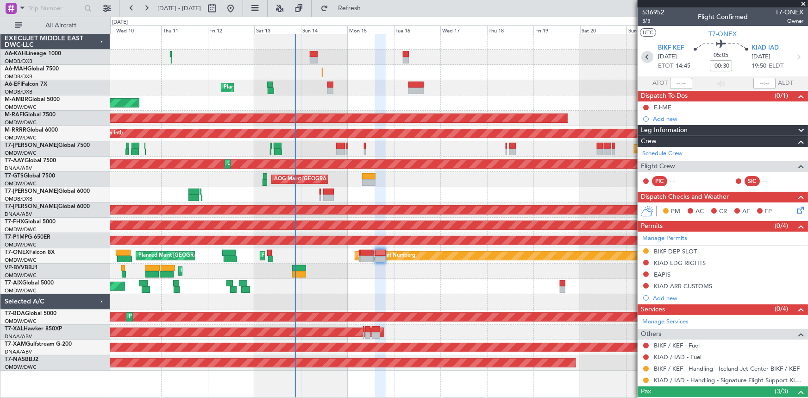
click at [643, 58] on icon at bounding box center [647, 57] width 12 height 12
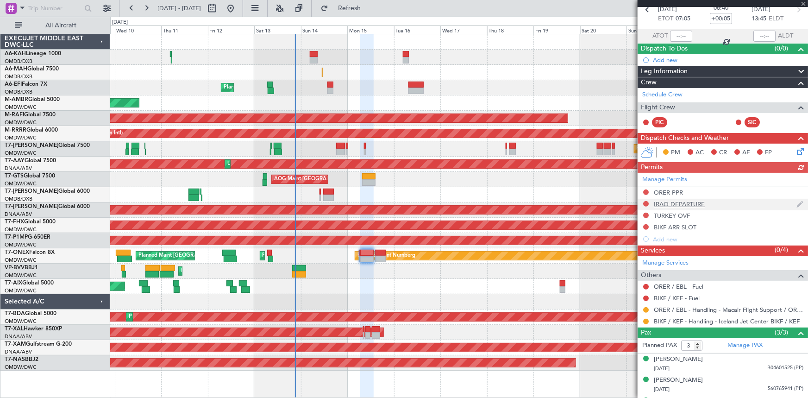
scroll to position [64, 0]
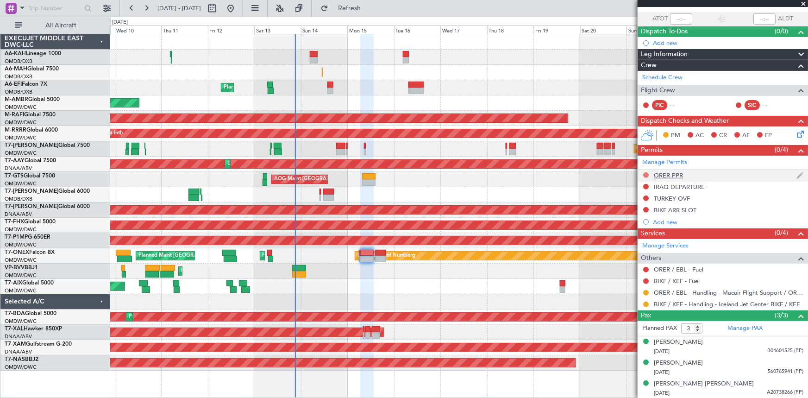
click at [645, 174] on button at bounding box center [646, 175] width 6 height 6
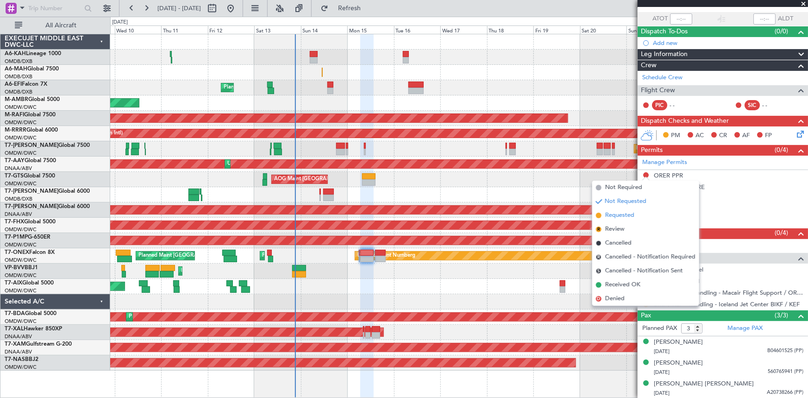
click at [622, 217] on span "Requested" at bounding box center [619, 215] width 29 height 9
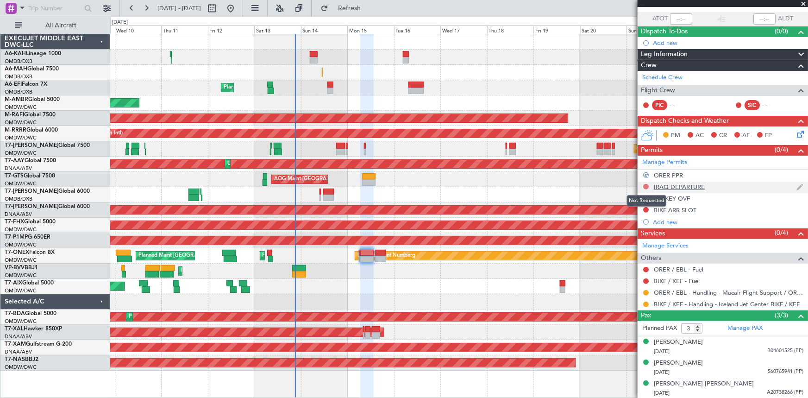
click at [645, 185] on button at bounding box center [646, 187] width 6 height 6
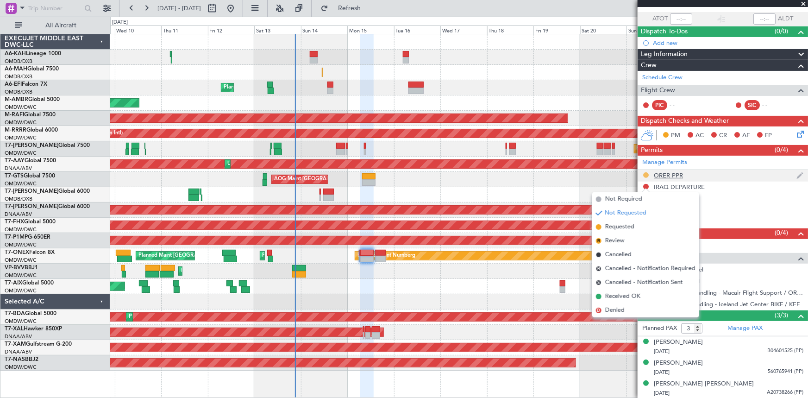
click at [645, 172] on button at bounding box center [646, 175] width 6 height 6
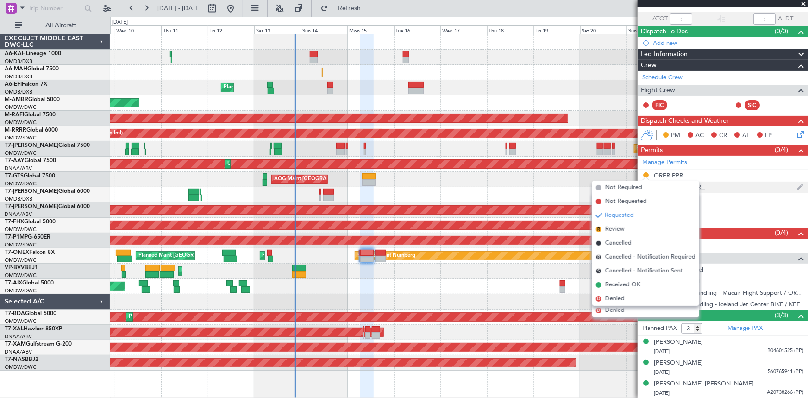
drag, startPoint x: 619, startPoint y: 201, endPoint x: 703, endPoint y: 190, distance: 85.0
click at [620, 201] on span "Not Requested" at bounding box center [626, 201] width 42 height 9
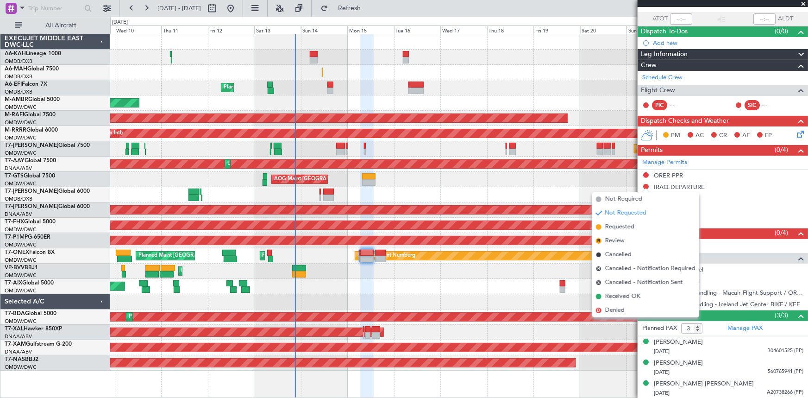
click at [534, 179] on div "AOG Maint [GEOGRAPHIC_DATA] (Seletar)" at bounding box center [458, 179] width 697 height 15
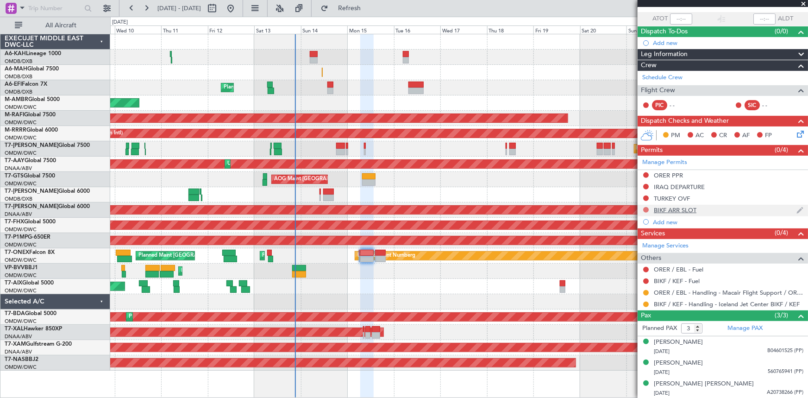
click at [646, 209] on button at bounding box center [646, 210] width 6 height 6
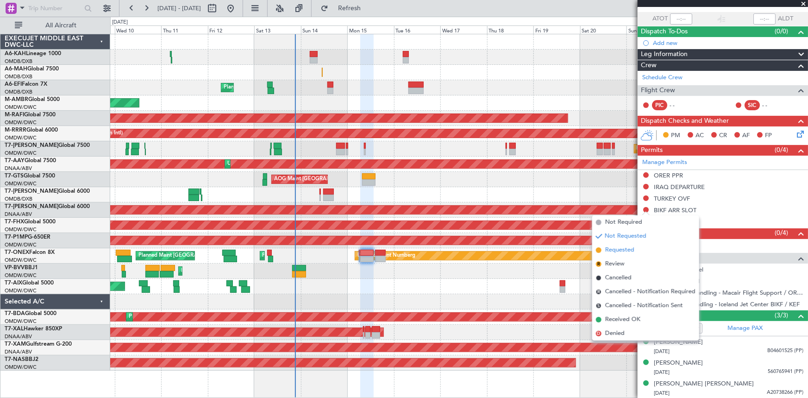
click at [615, 250] on span "Requested" at bounding box center [619, 249] width 29 height 9
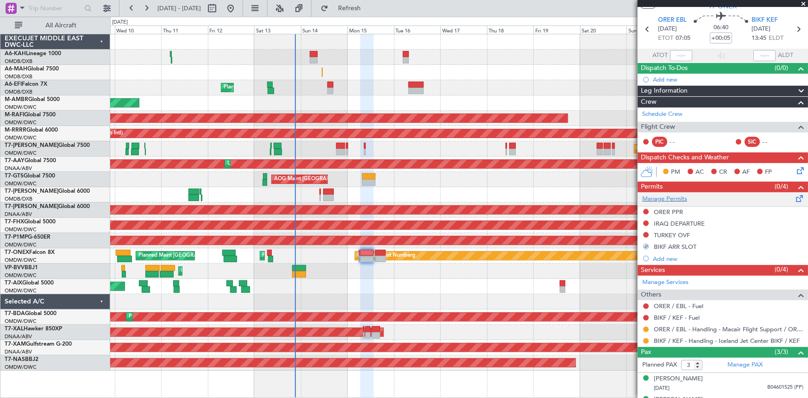
scroll to position [0, 0]
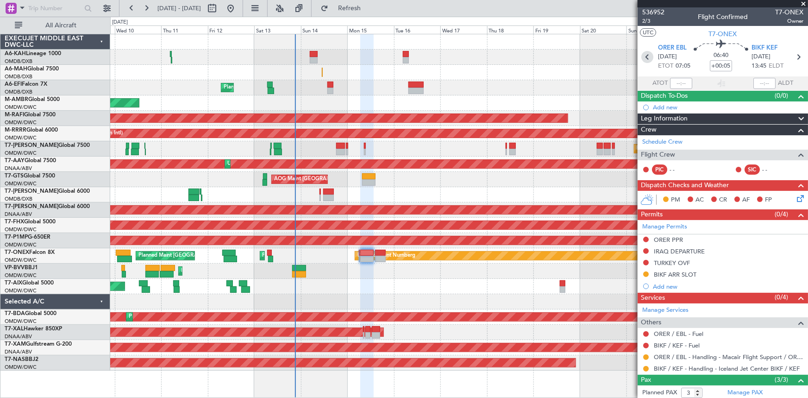
click at [642, 55] on icon at bounding box center [647, 57] width 12 height 12
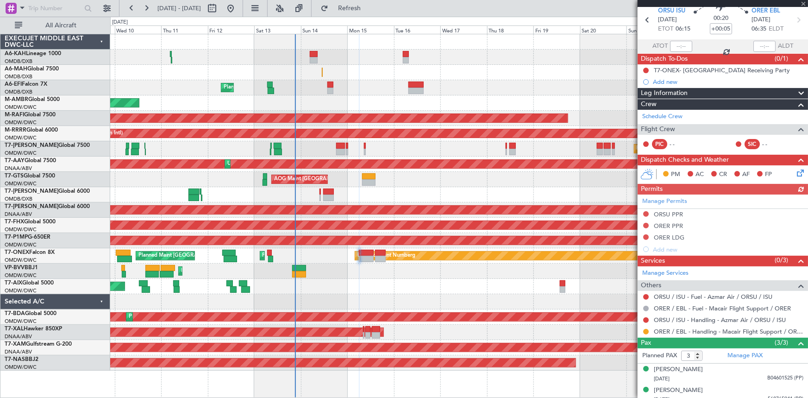
scroll to position [64, 0]
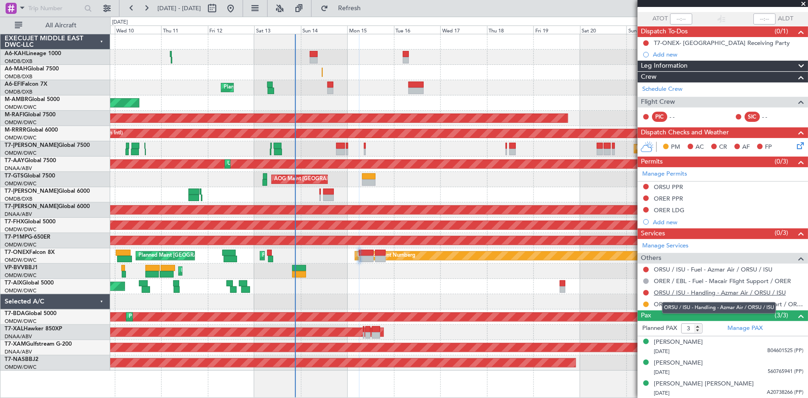
click at [690, 290] on link "ORSU / ISU - Handling - Azmar Air / ORSU / ISU" at bounding box center [719, 292] width 132 height 8
click at [646, 188] on mat-tooltip-component "Not Requested" at bounding box center [646, 200] width 52 height 25
click at [648, 185] on button at bounding box center [646, 187] width 6 height 6
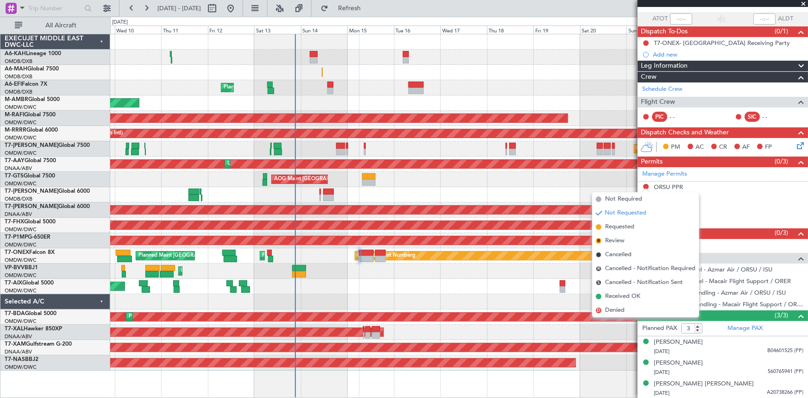
click at [627, 225] on span "Requested" at bounding box center [619, 226] width 29 height 9
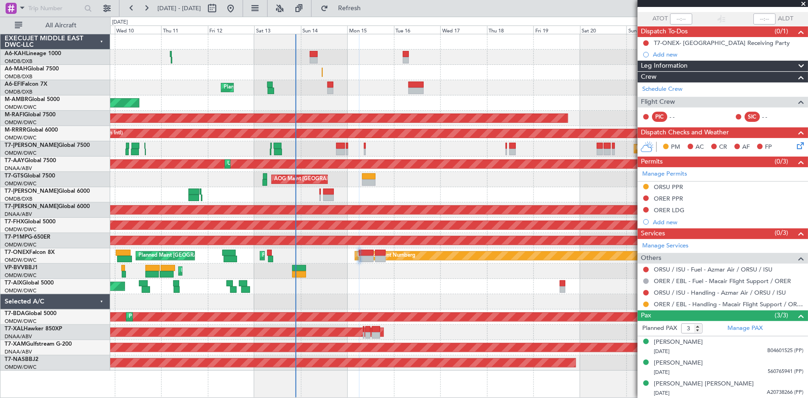
click at [369, 10] on span "Refresh" at bounding box center [349, 8] width 39 height 6
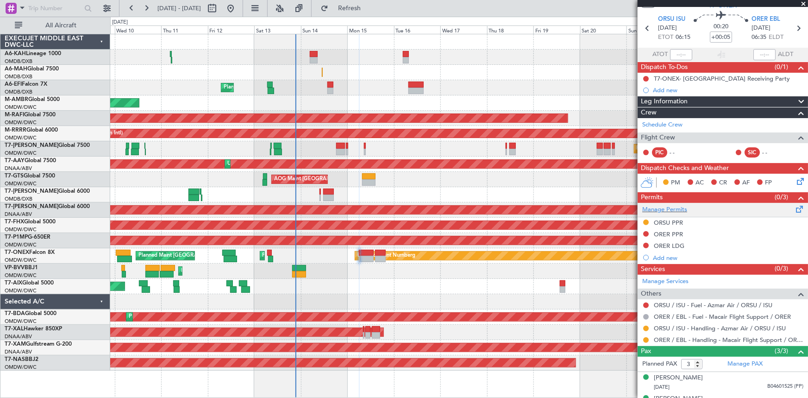
scroll to position [0, 0]
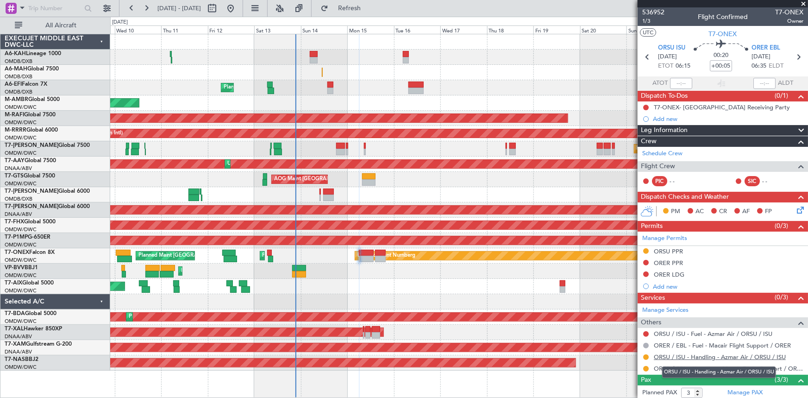
click at [664, 356] on link "ORSU / ISU - Handling - Azmar Air / ORSU / ISU" at bounding box center [719, 357] width 132 height 8
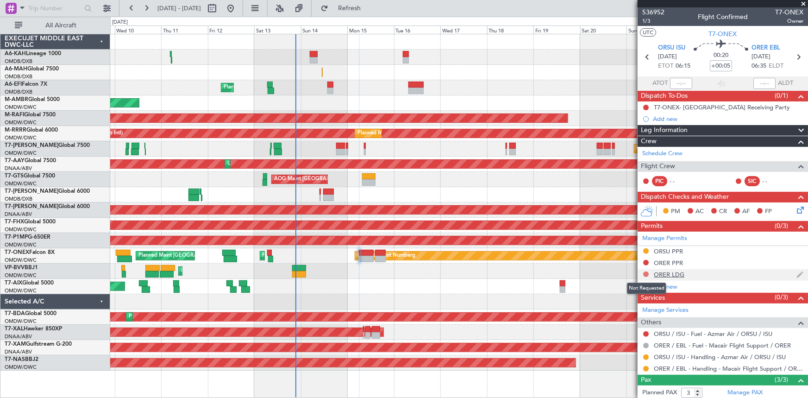
click at [645, 271] on button at bounding box center [646, 274] width 6 height 6
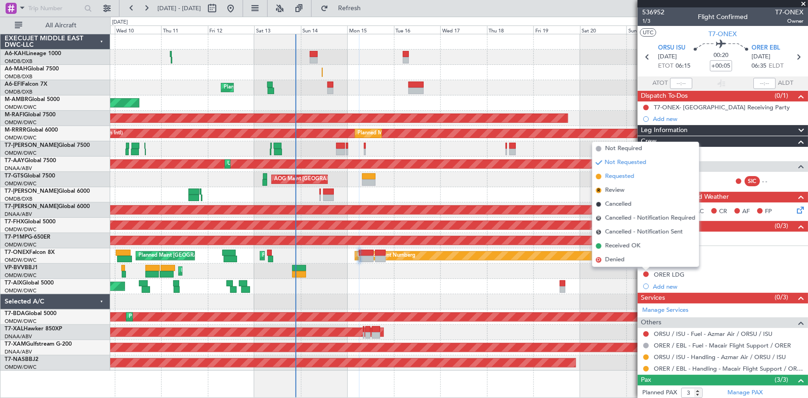
click at [623, 179] on span "Requested" at bounding box center [619, 176] width 29 height 9
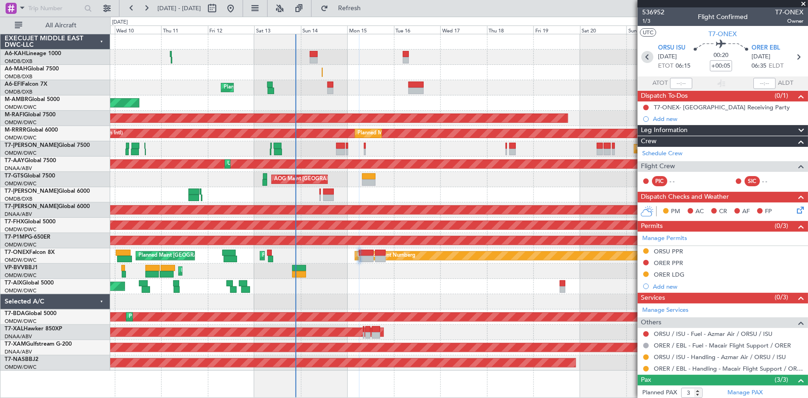
click at [645, 57] on icon at bounding box center [647, 57] width 12 height 12
type input "+00:10"
type input "07:40"
type input "09:47"
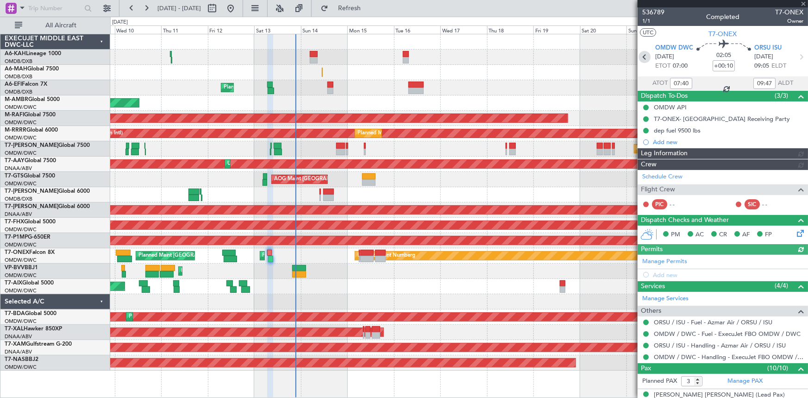
type input "[PERSON_NAME] (ANI)"
type input "7272"
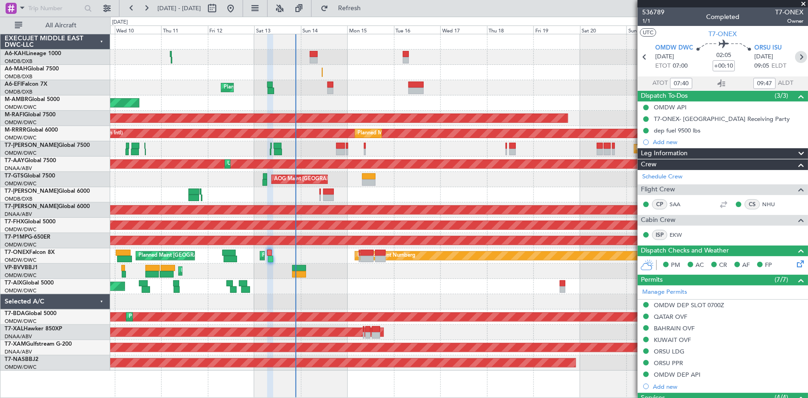
click at [796, 55] on icon at bounding box center [801, 57] width 12 height 12
type input "+00:05"
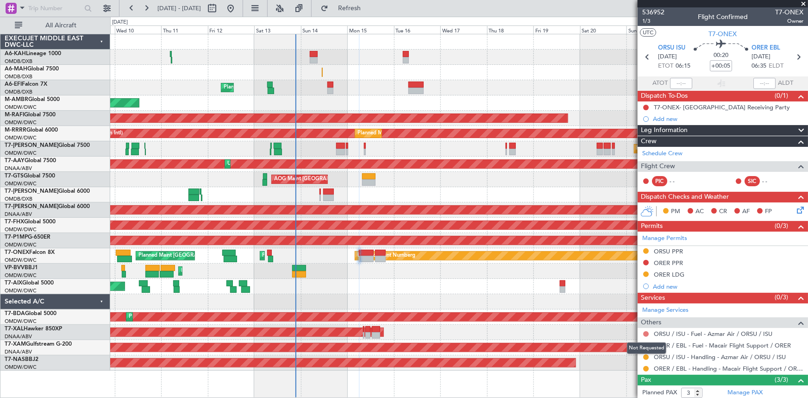
click at [646, 334] on button at bounding box center [646, 334] width 6 height 6
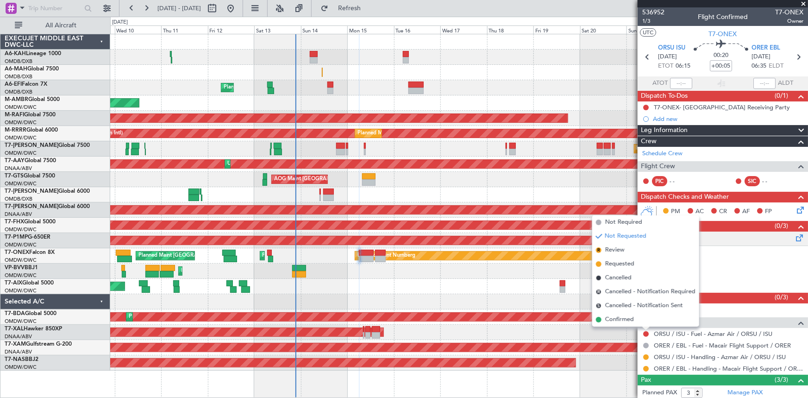
drag, startPoint x: 621, startPoint y: 320, endPoint x: 744, endPoint y: 242, distance: 145.8
click at [623, 319] on span "Confirmed" at bounding box center [619, 319] width 29 height 9
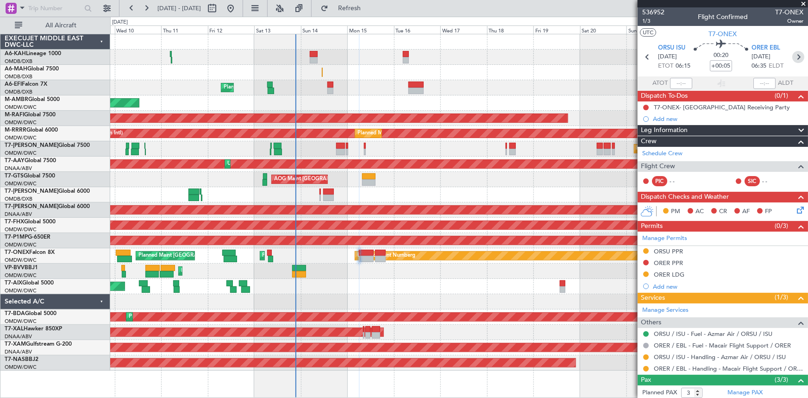
click at [794, 55] on icon at bounding box center [798, 57] width 12 height 12
click at [646, 251] on button at bounding box center [646, 251] width 6 height 6
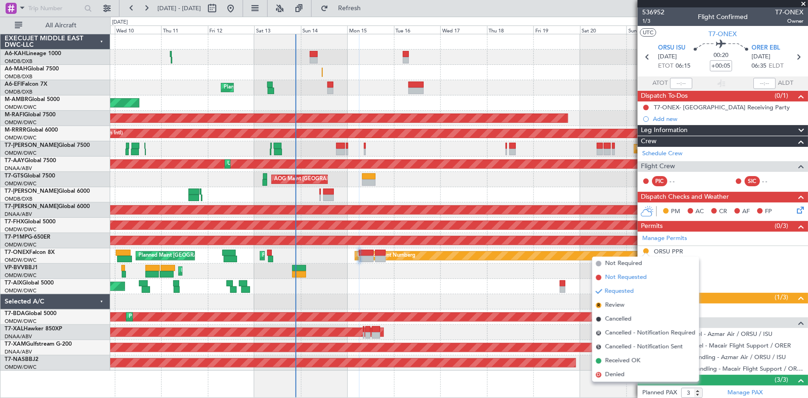
click at [621, 279] on span "Not Requested" at bounding box center [626, 277] width 42 height 9
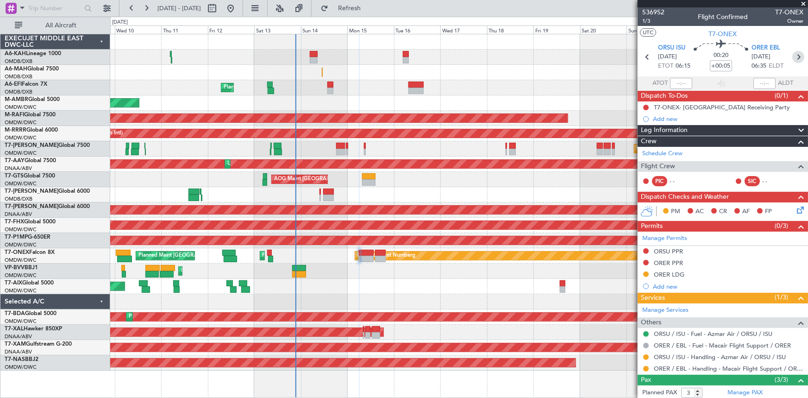
click at [795, 54] on icon at bounding box center [798, 57] width 12 height 12
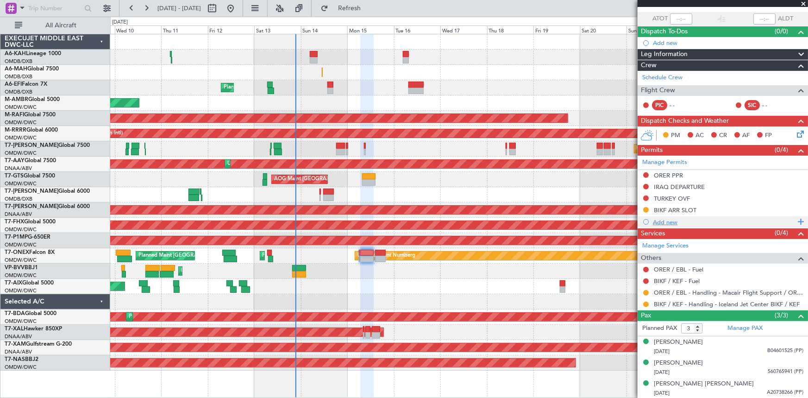
scroll to position [22, 0]
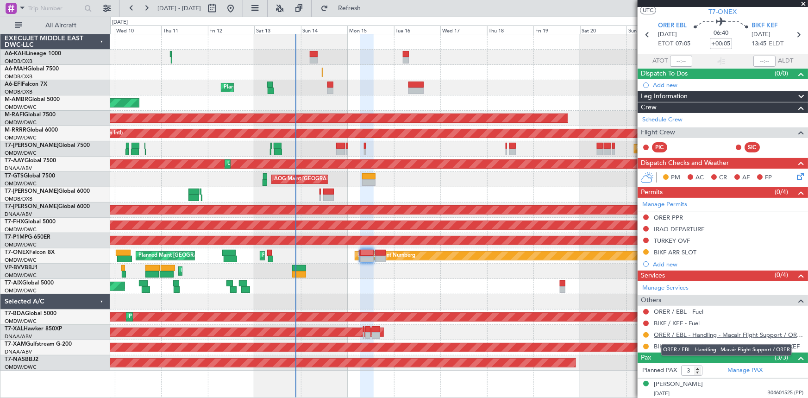
click at [696, 334] on link "ORER / EBL - Handling - Macair Flight Support / ORER" at bounding box center [727, 334] width 149 height 8
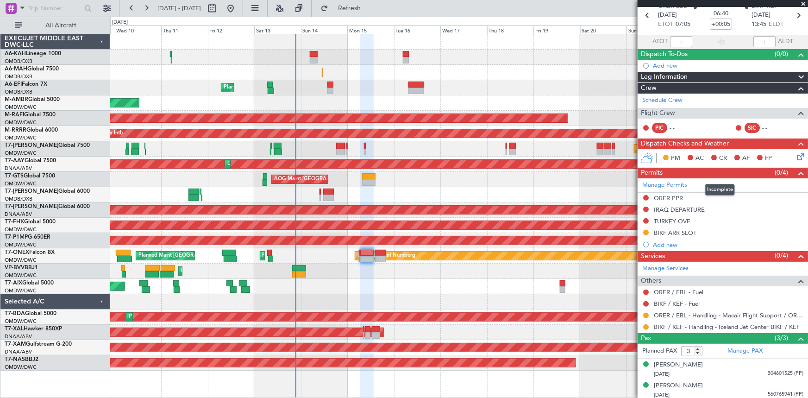
scroll to position [0, 0]
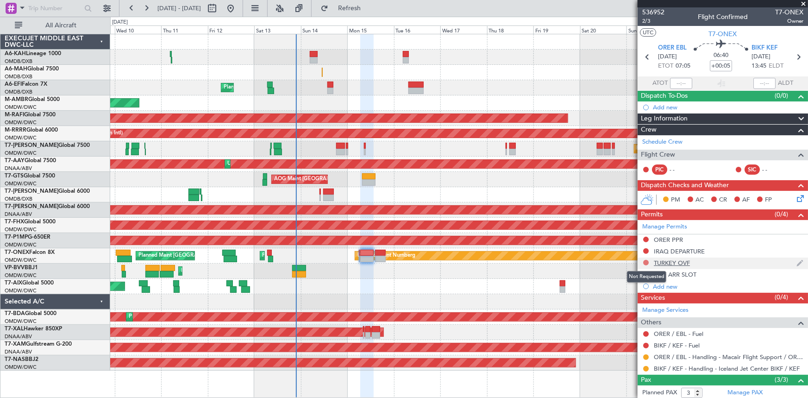
click at [648, 261] on button at bounding box center [646, 263] width 6 height 6
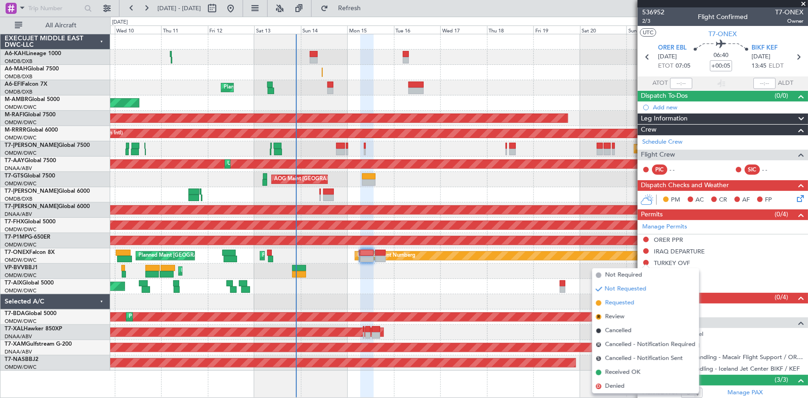
click at [627, 305] on span "Requested" at bounding box center [619, 302] width 29 height 9
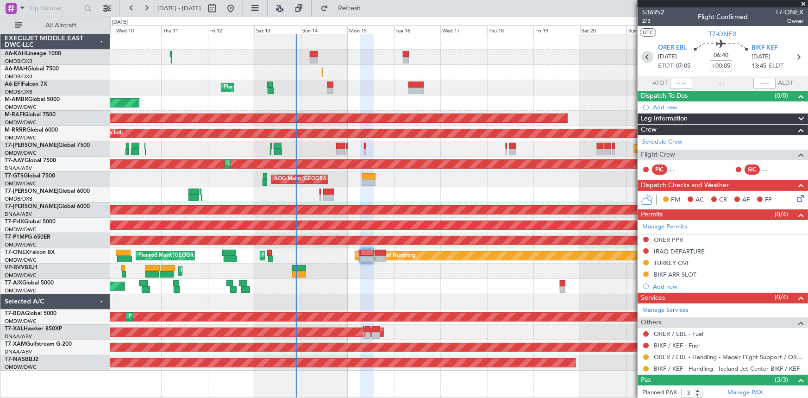
click at [643, 52] on icon at bounding box center [647, 57] width 12 height 12
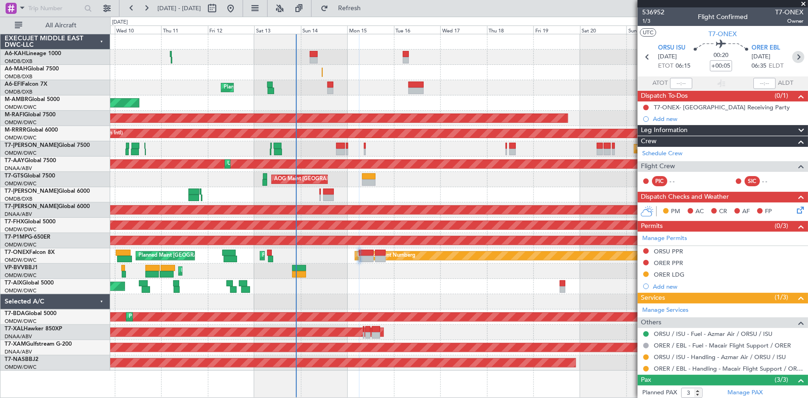
click at [794, 54] on icon at bounding box center [798, 57] width 12 height 12
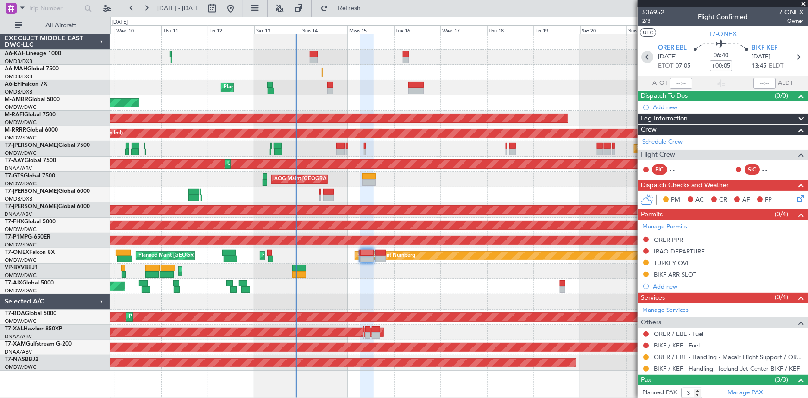
click at [644, 56] on icon at bounding box center [647, 57] width 12 height 12
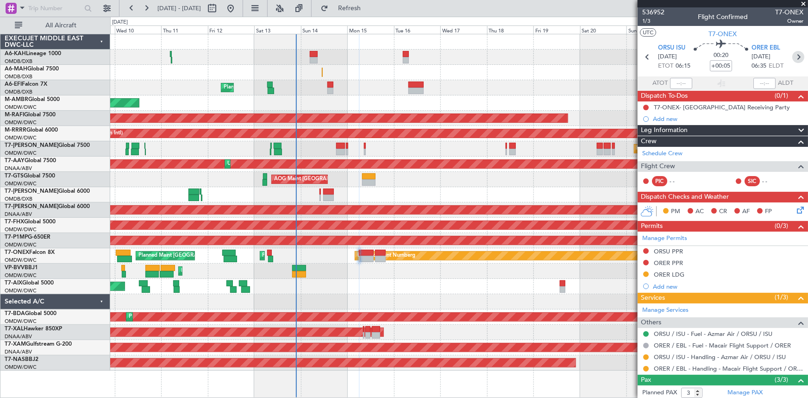
click at [796, 55] on icon at bounding box center [798, 57] width 12 height 12
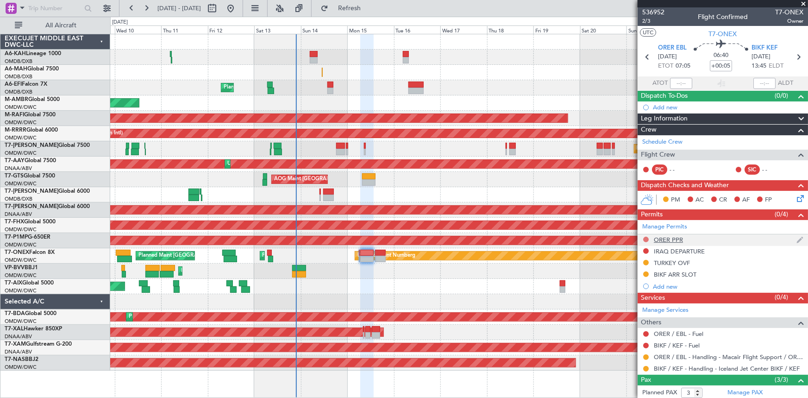
click at [646, 240] on button at bounding box center [646, 239] width 6 height 6
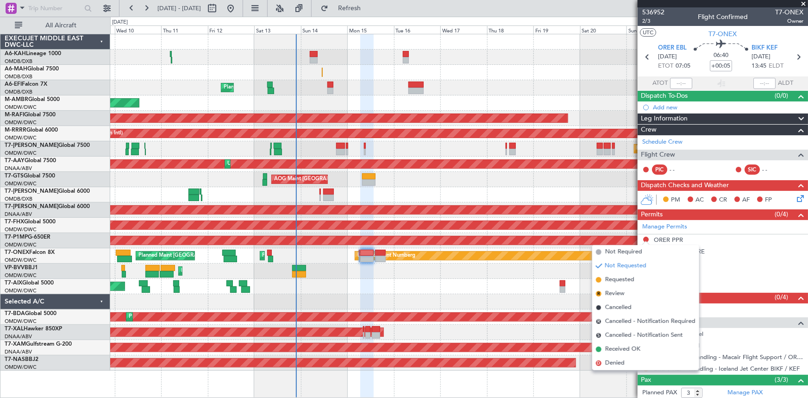
drag, startPoint x: 620, startPoint y: 280, endPoint x: 751, endPoint y: 97, distance: 224.6
click at [621, 280] on span "Requested" at bounding box center [619, 279] width 29 height 9
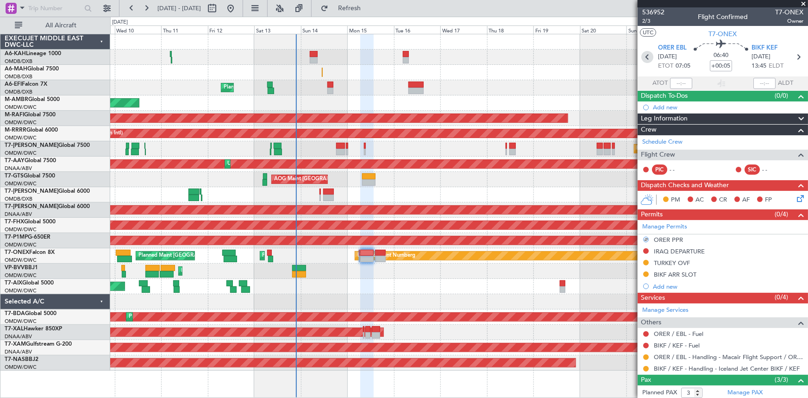
click at [645, 56] on icon at bounding box center [647, 57] width 12 height 12
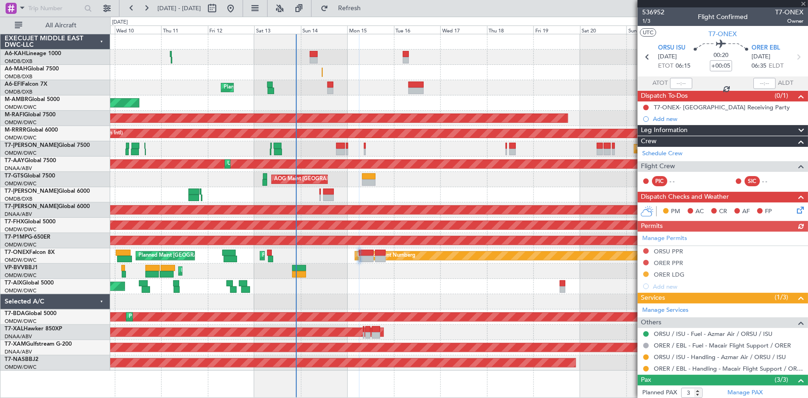
click at [647, 262] on div "Manage Permits ORSU PPR ORER PPR ORER LDG Add new" at bounding box center [722, 261] width 170 height 61
click at [646, 261] on button at bounding box center [646, 263] width 6 height 6
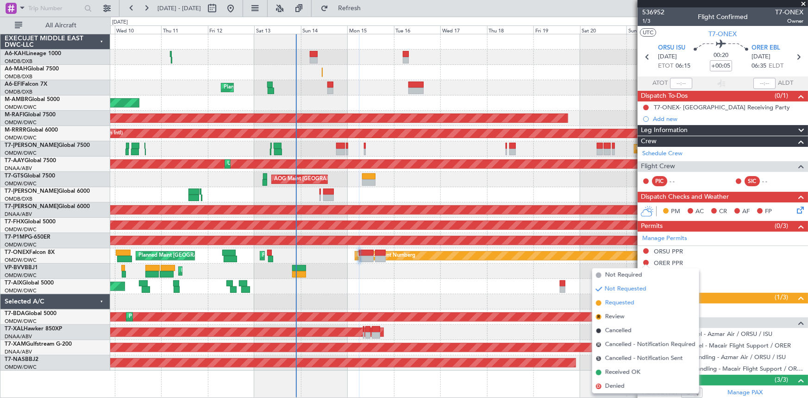
click at [622, 304] on span "Requested" at bounding box center [619, 302] width 29 height 9
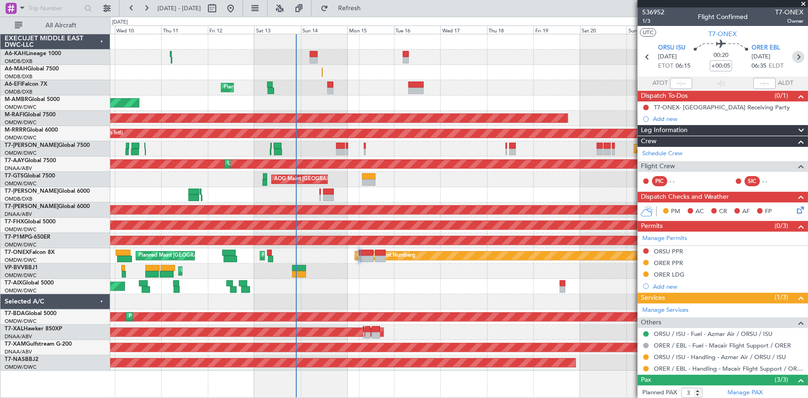
click at [796, 57] on icon at bounding box center [798, 57] width 12 height 12
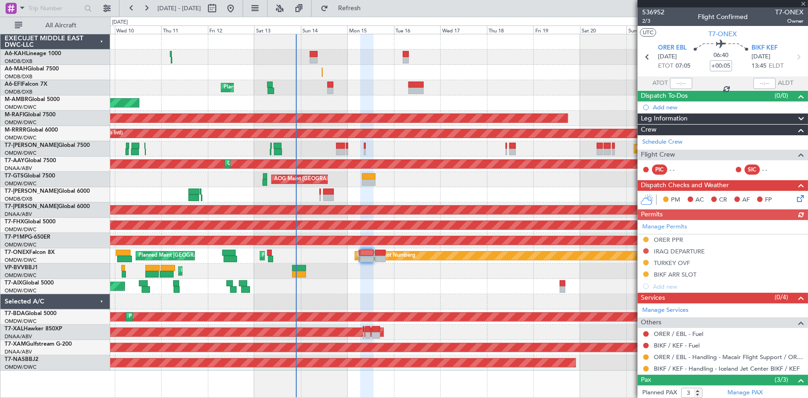
click at [647, 250] on div "Manage Permits ORER PPR IRAQ DEPARTURE TURKEY OVF BIKF ARR SLOT Add new" at bounding box center [722, 256] width 170 height 72
click at [646, 250] on button at bounding box center [646, 251] width 6 height 6
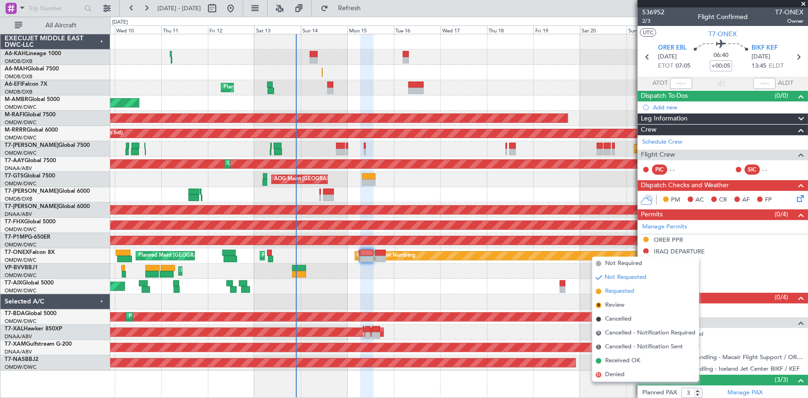
click at [620, 291] on span "Requested" at bounding box center [619, 290] width 29 height 9
